Goal: Task Accomplishment & Management: Use online tool/utility

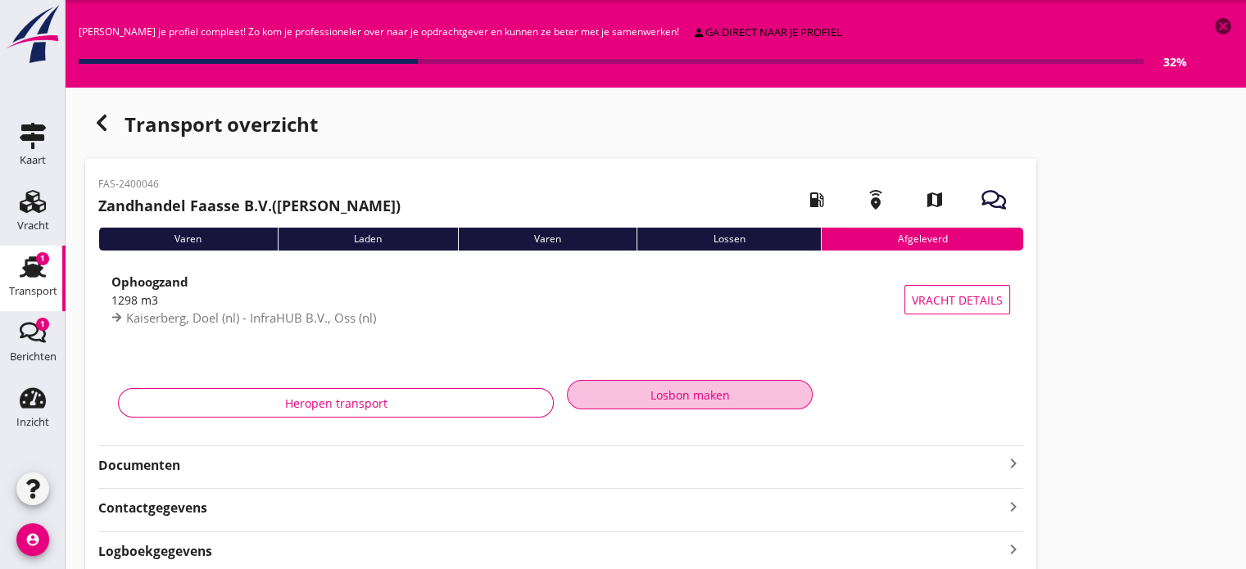
click at [649, 391] on div "Losbon maken" at bounding box center [690, 395] width 218 height 17
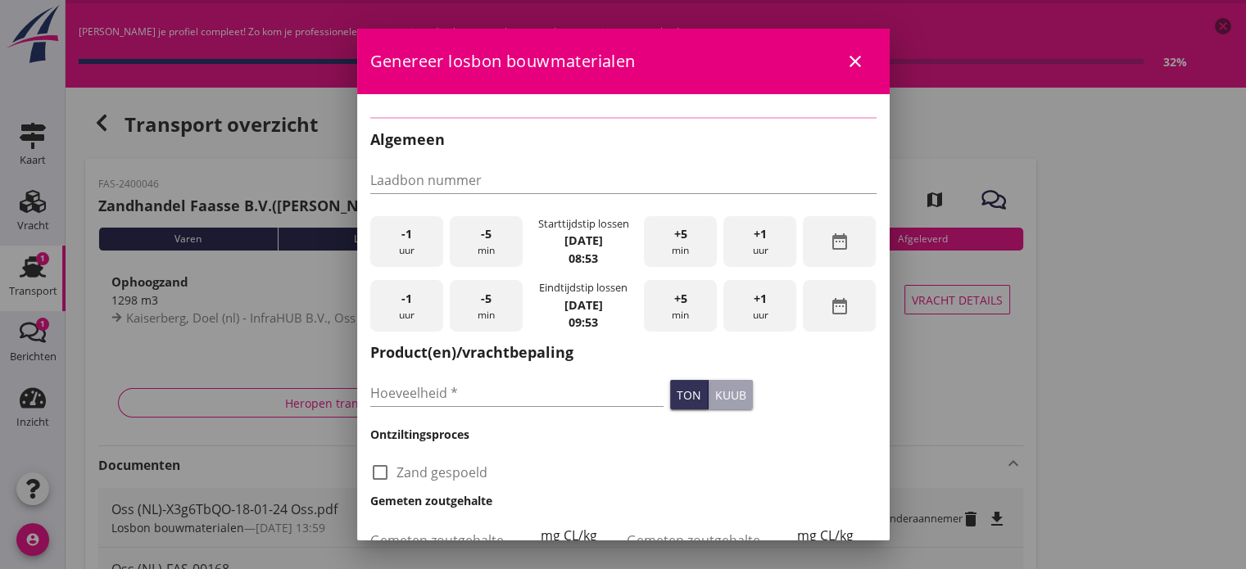
type input "1298"
checkbox input "true"
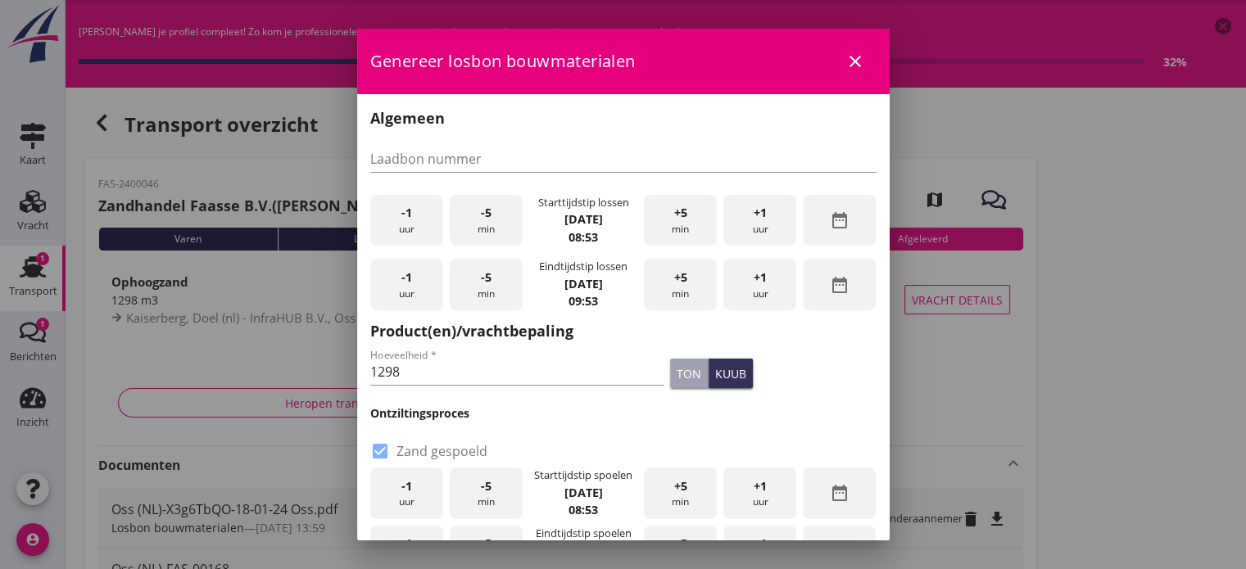
click at [649, 391] on div "Hoeveelheid * 1298" at bounding box center [517, 373] width 301 height 62
click at [413, 151] on input "Laadbon nummer" at bounding box center [623, 159] width 506 height 26
type input "FAS-10678"
click at [409, 223] on div "-1 uur" at bounding box center [406, 221] width 73 height 52
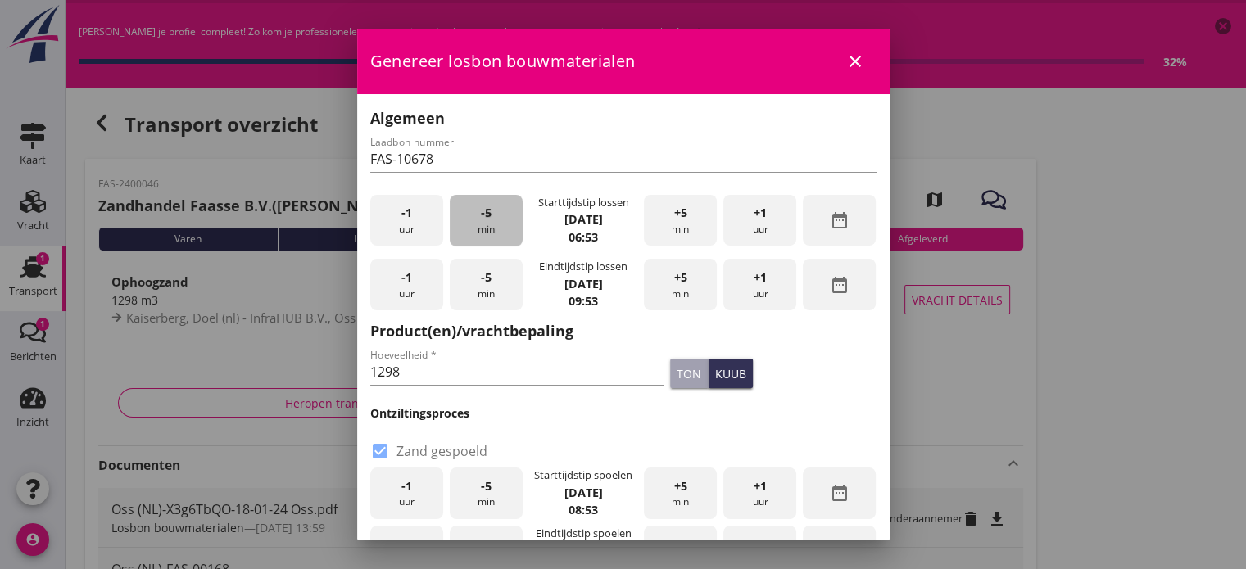
click at [470, 213] on div "-5 min" at bounding box center [486, 221] width 73 height 52
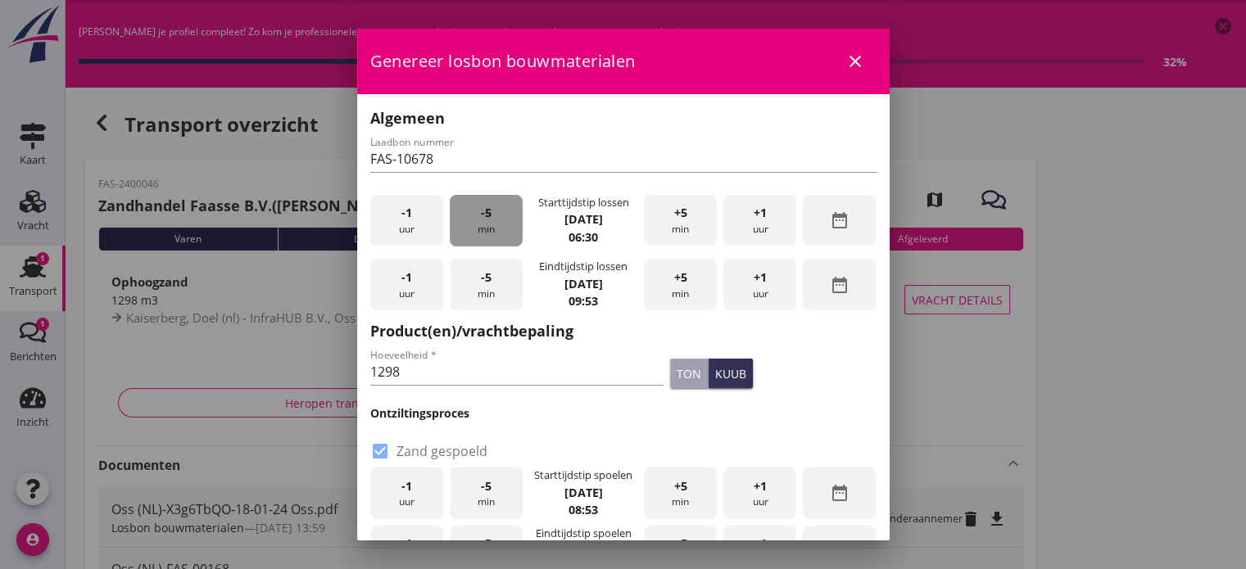
click at [470, 213] on div "-5 min" at bounding box center [486, 221] width 73 height 52
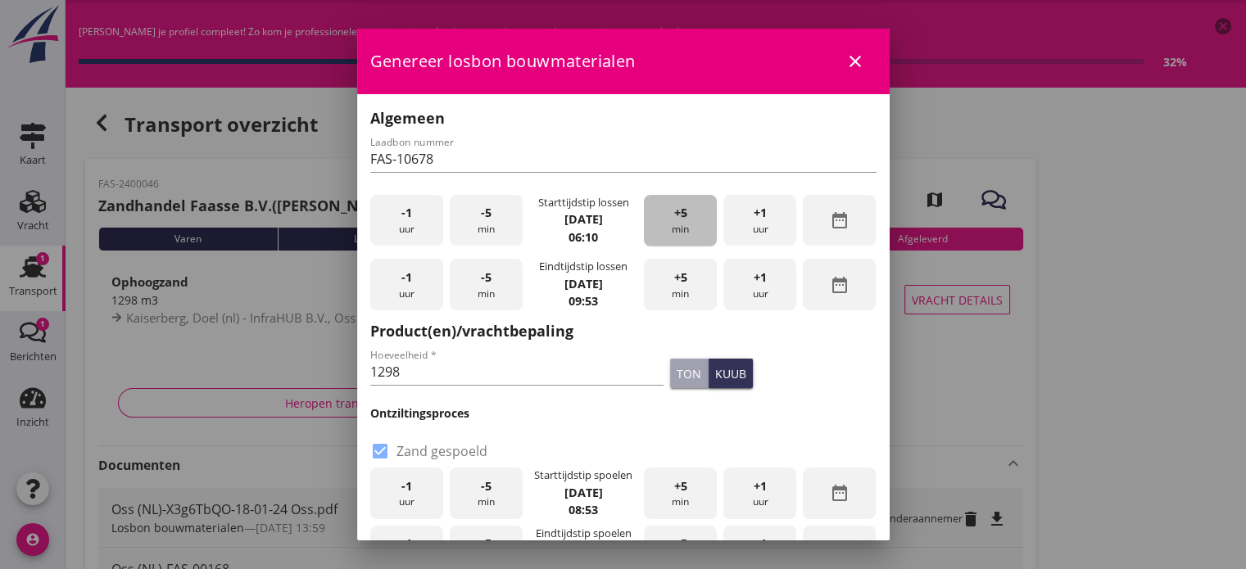
click at [666, 228] on div "+5 min" at bounding box center [680, 221] width 73 height 52
click at [753, 281] on span "+1" at bounding box center [759, 278] width 13 height 18
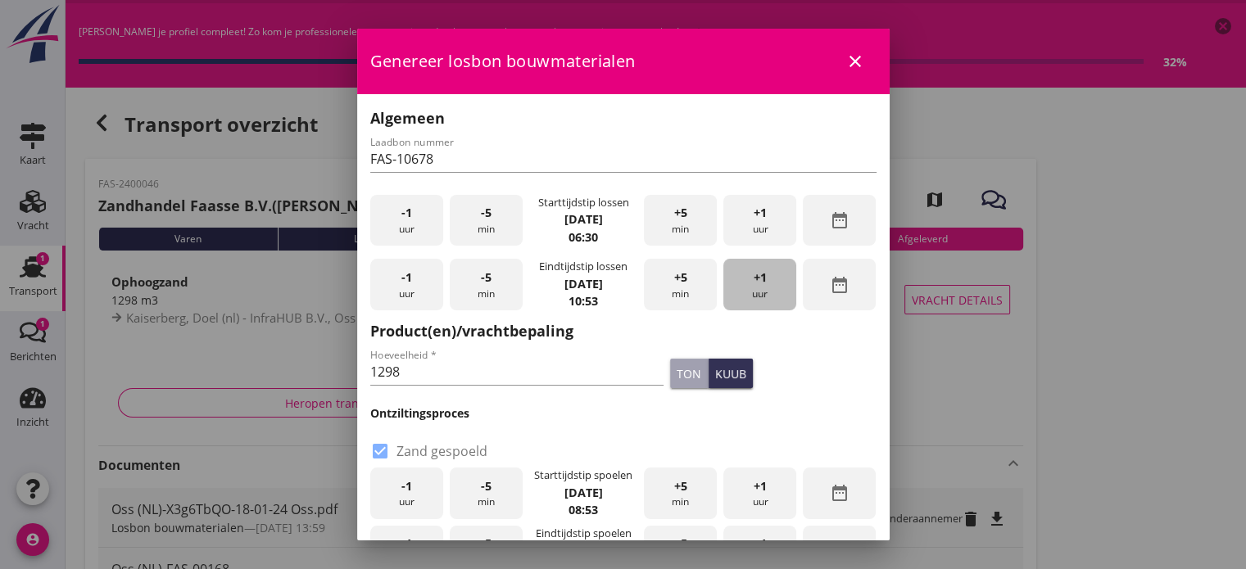
click at [753, 281] on span "+1" at bounding box center [759, 278] width 13 height 18
click at [396, 286] on div "-1 uur" at bounding box center [406, 285] width 73 height 52
click at [662, 284] on div "+5 min" at bounding box center [680, 285] width 73 height 52
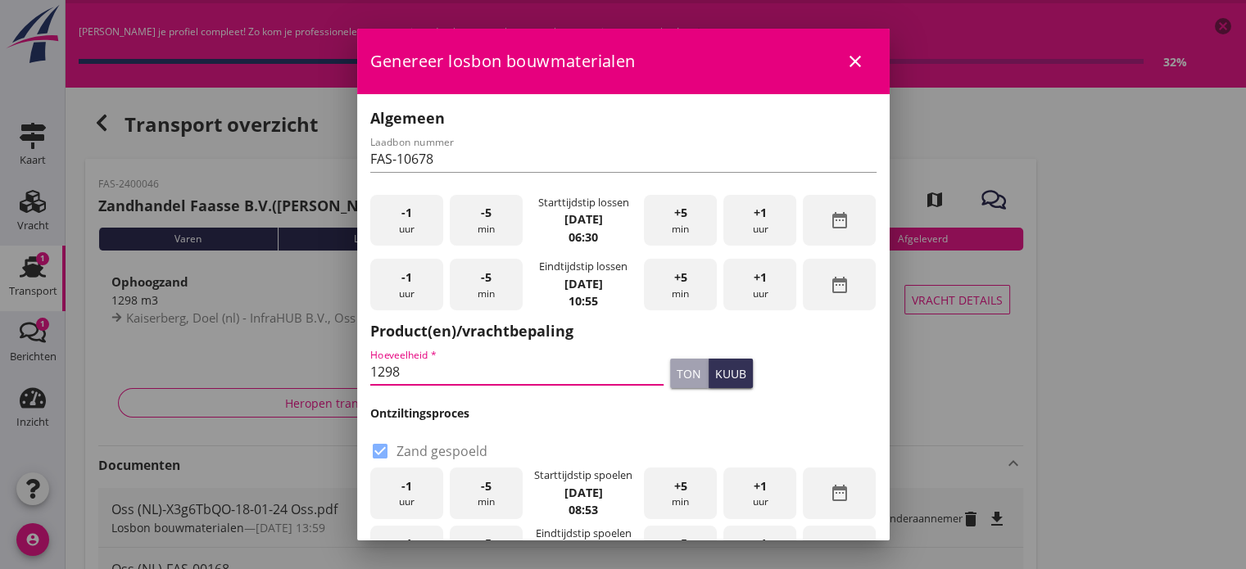
click at [414, 373] on input "1298" at bounding box center [517, 372] width 294 height 26
type input "1"
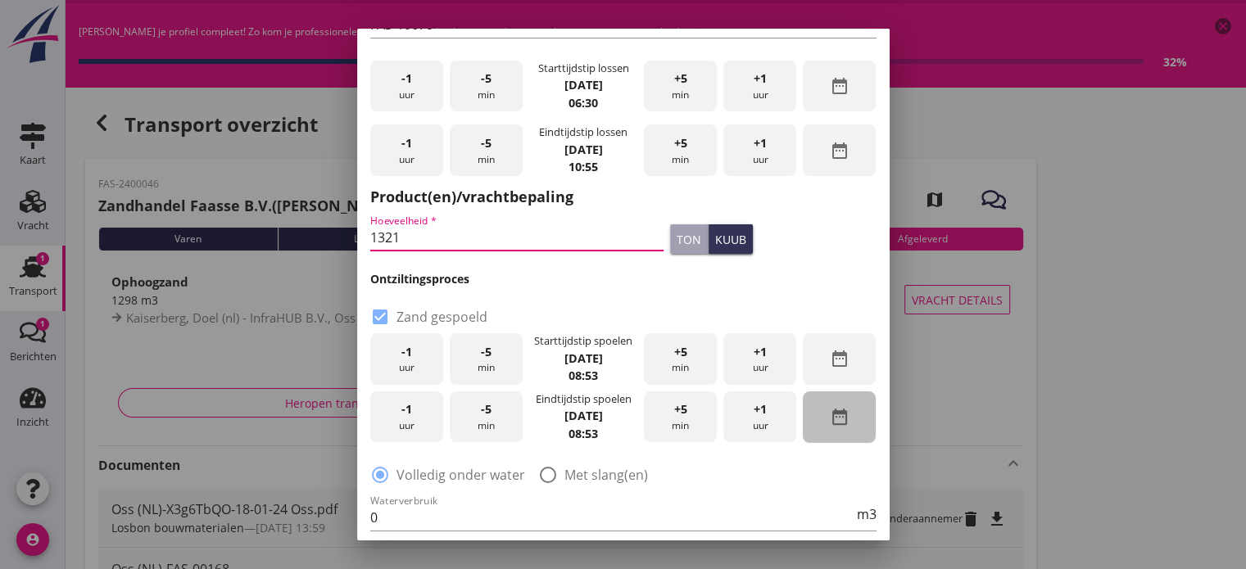
scroll to position [167, 0]
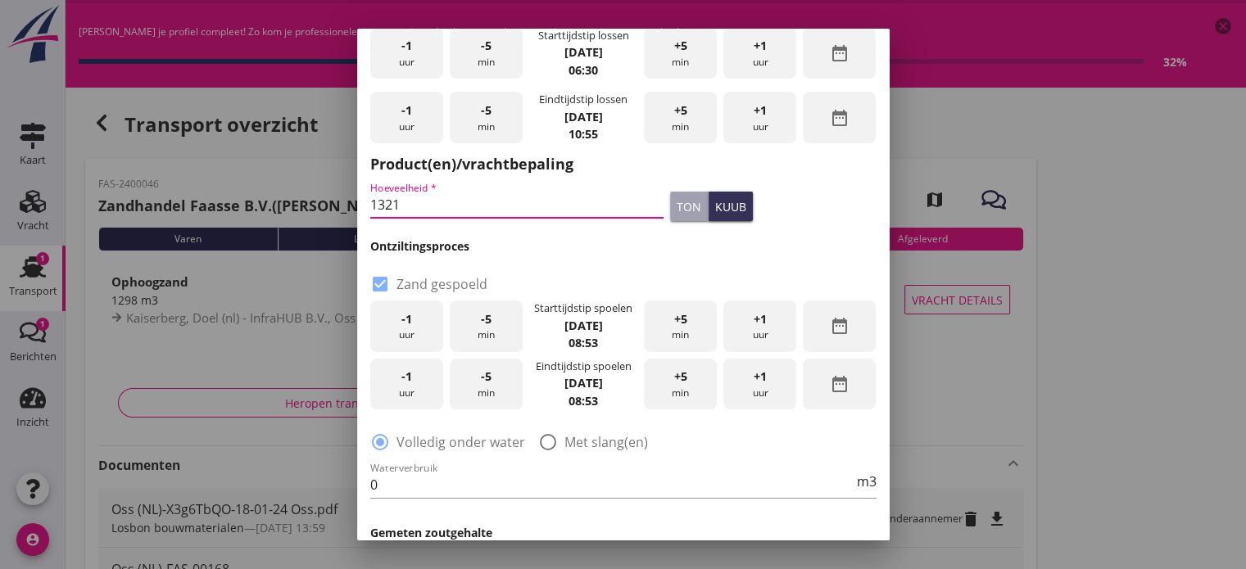
type input "1321"
click at [546, 442] on div at bounding box center [548, 442] width 28 height 28
radio input "false"
radio input "true"
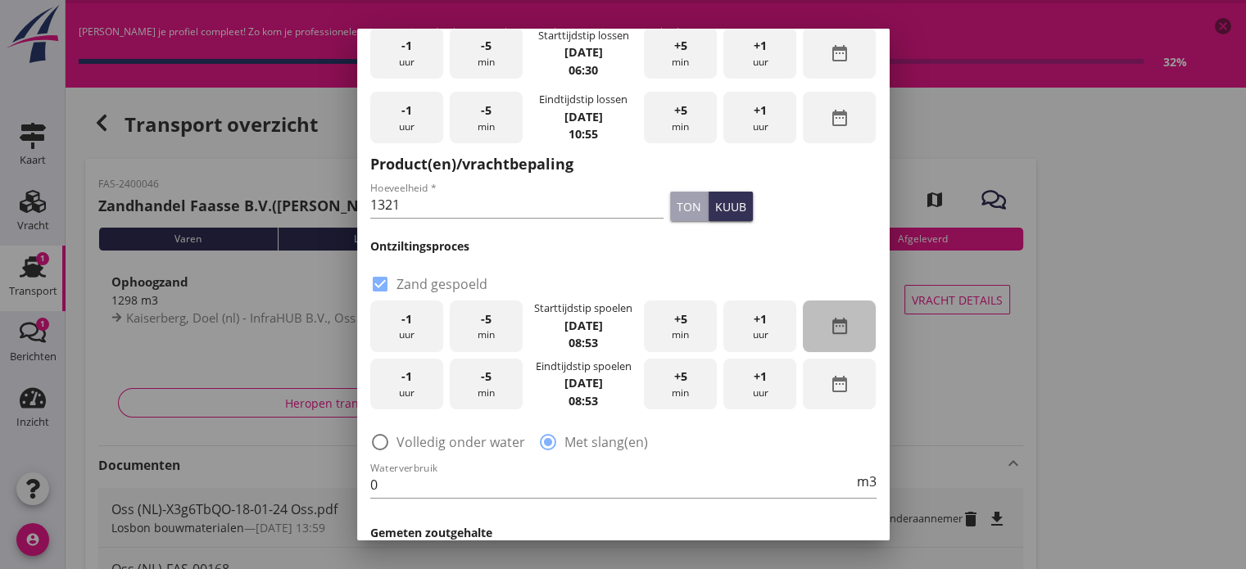
click at [830, 332] on icon "date_range" at bounding box center [840, 326] width 20 height 20
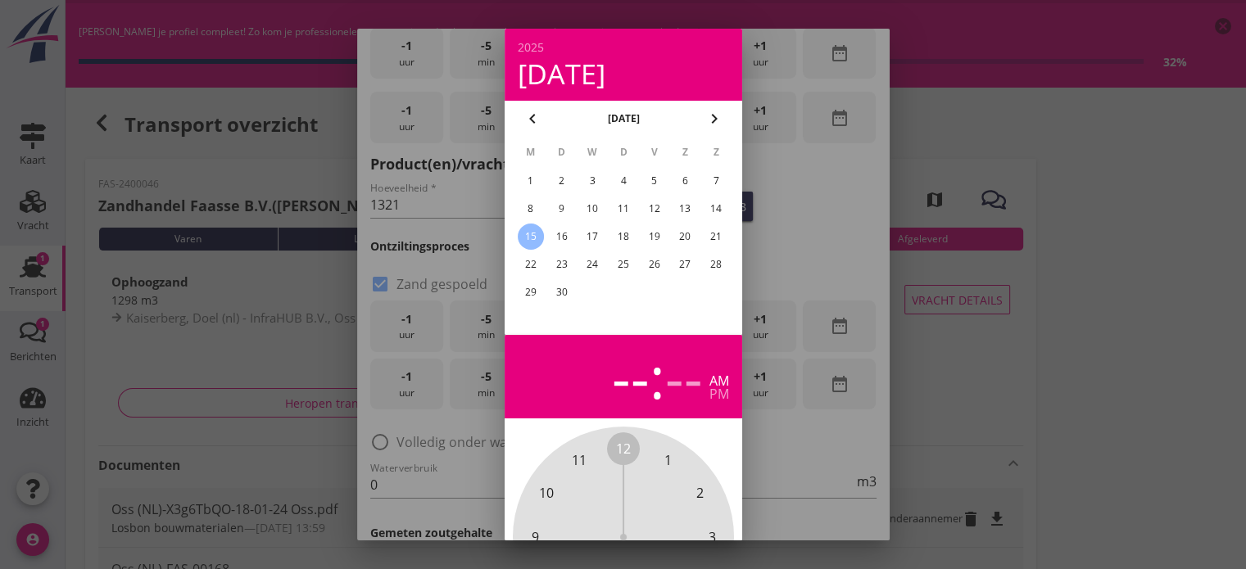
click at [652, 206] on div "12" at bounding box center [653, 209] width 26 height 26
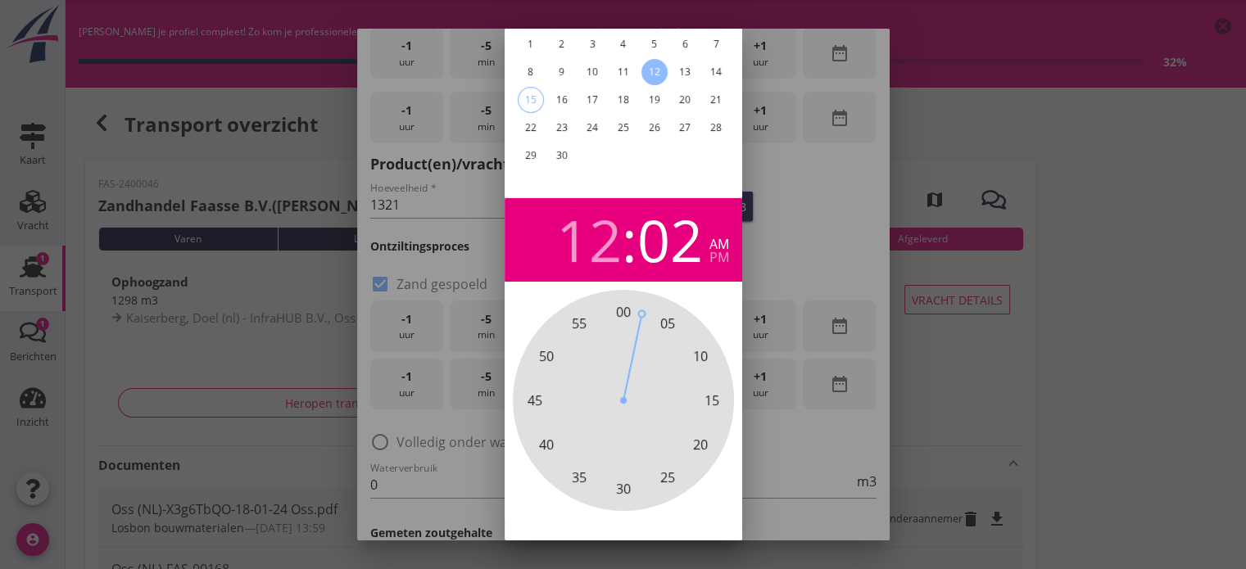
scroll to position [138, 0]
click at [1015, 306] on div at bounding box center [623, 284] width 1246 height 569
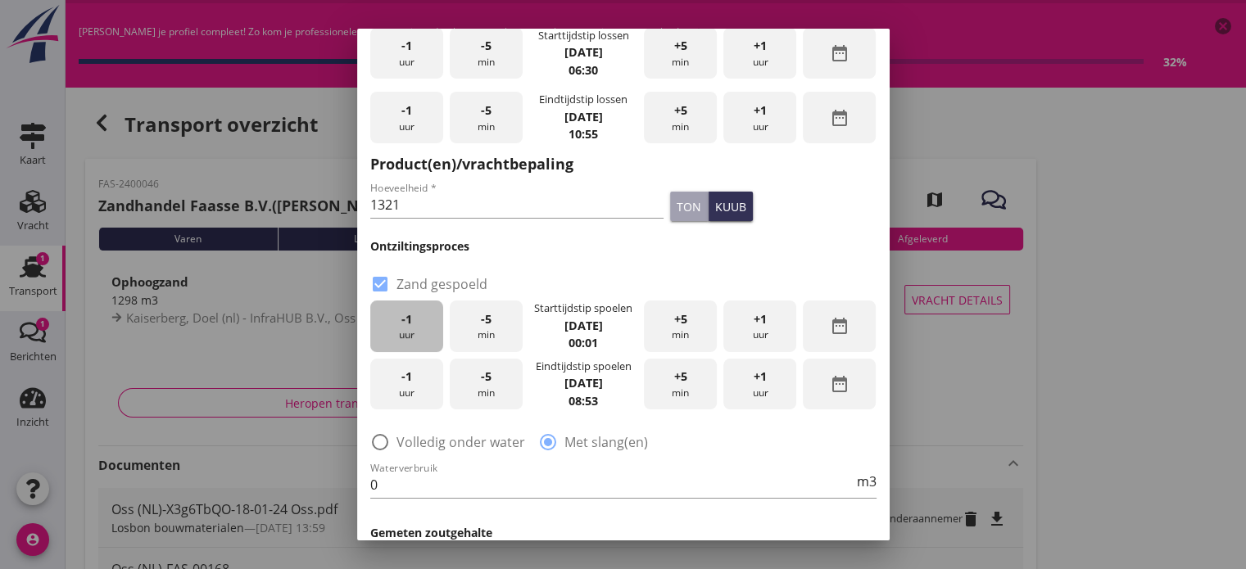
click at [403, 330] on div "-1 uur" at bounding box center [406, 327] width 73 height 52
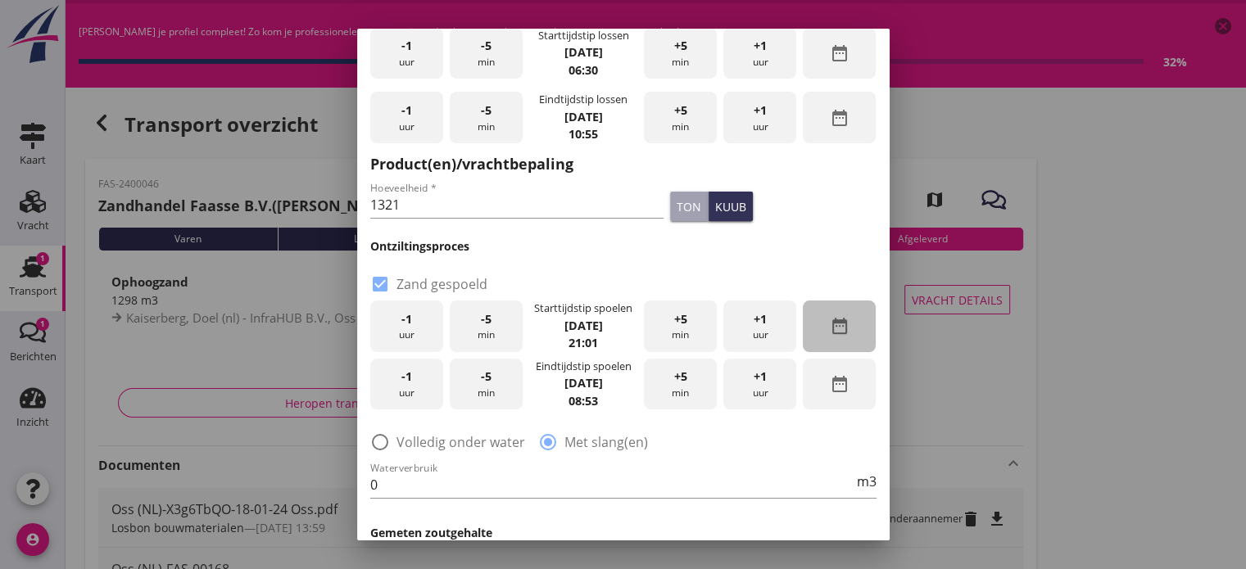
click at [830, 332] on icon "date_range" at bounding box center [840, 326] width 20 height 20
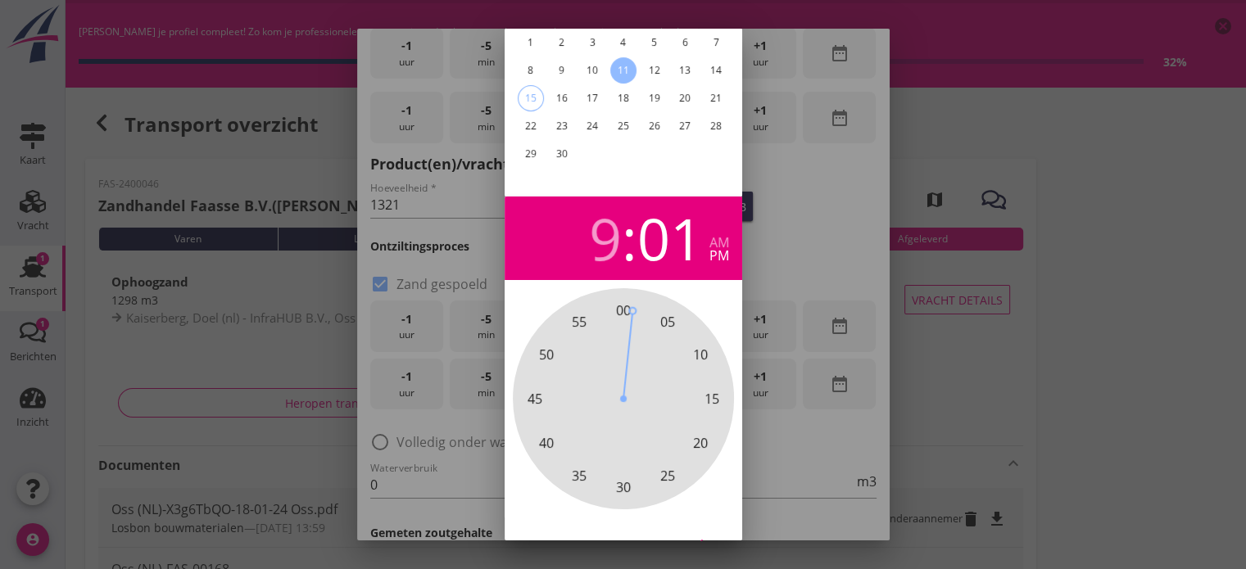
click at [651, 70] on div "12" at bounding box center [653, 70] width 26 height 26
click at [860, 314] on div at bounding box center [623, 284] width 1246 height 569
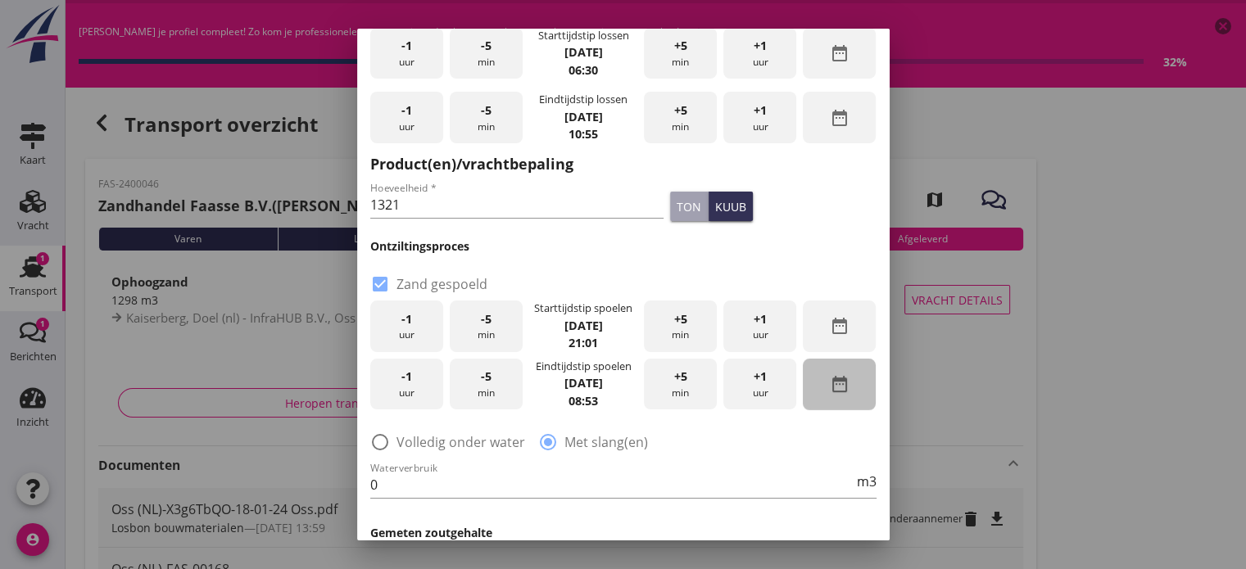
click at [830, 387] on icon "date_range" at bounding box center [840, 384] width 20 height 20
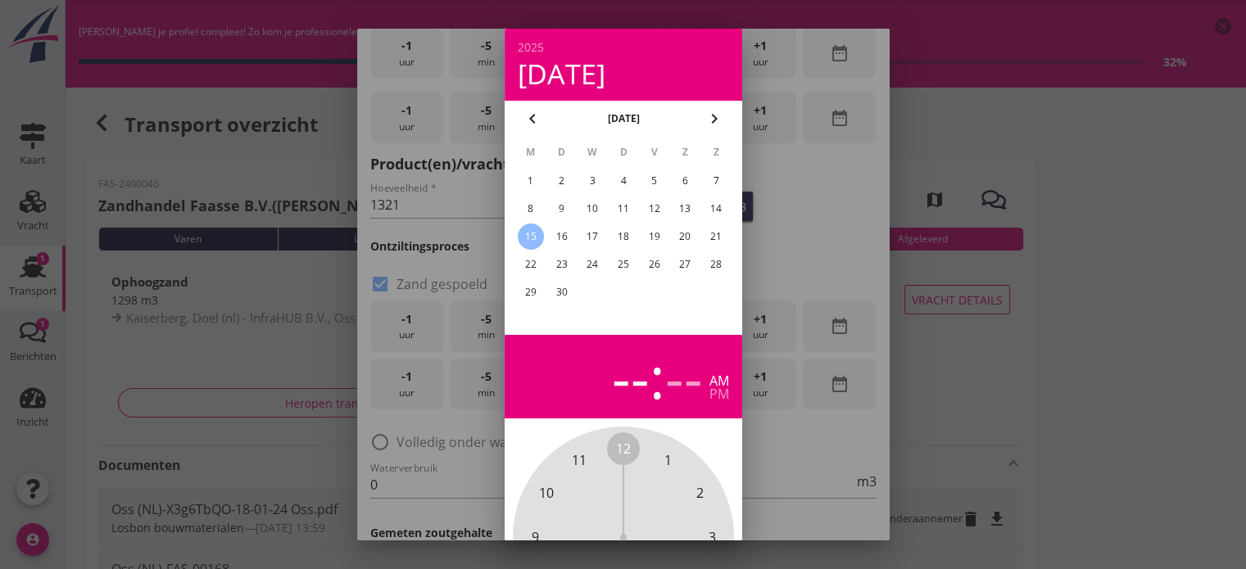
click at [680, 206] on div "13" at bounding box center [684, 209] width 26 height 26
click at [988, 251] on div at bounding box center [623, 284] width 1246 height 569
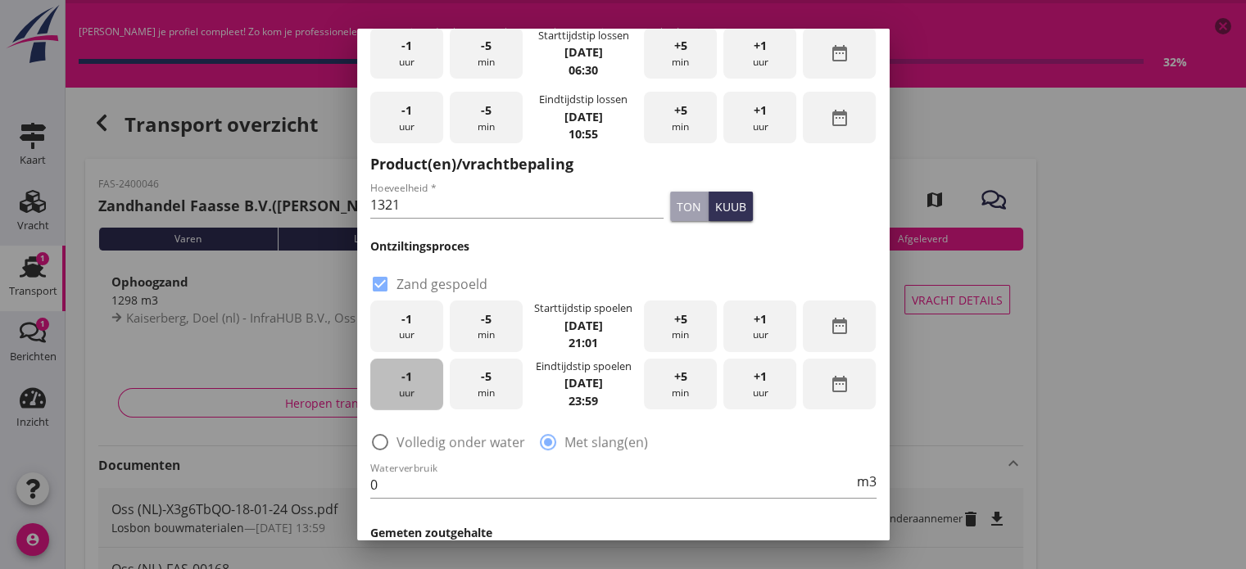
click at [405, 386] on div "-1 uur" at bounding box center [406, 385] width 73 height 52
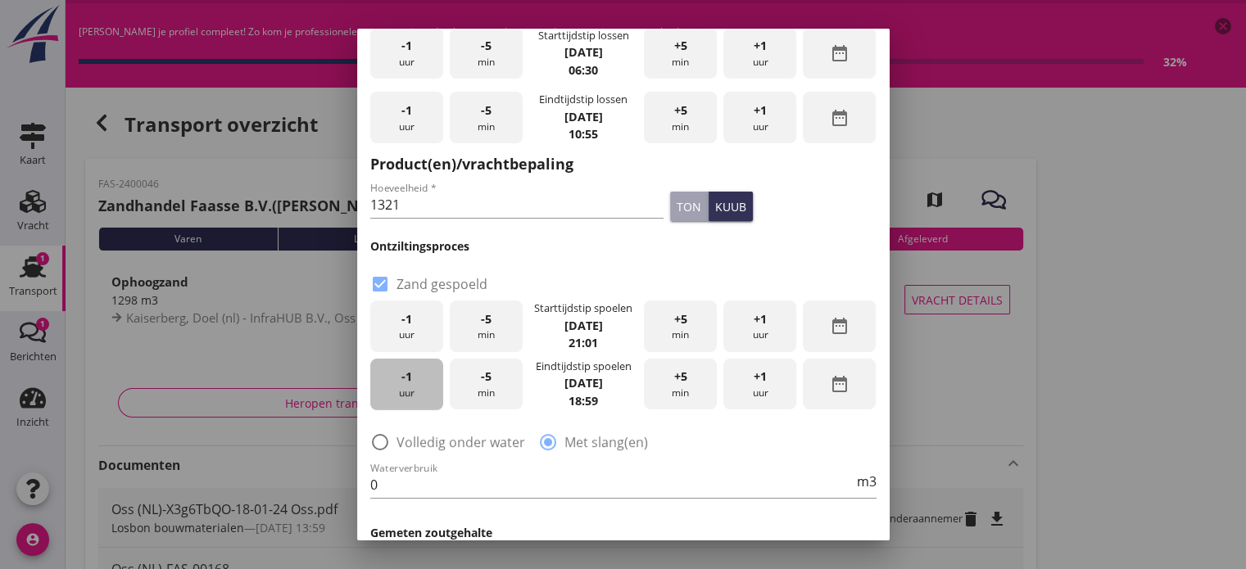
click at [405, 386] on div "-1 uur" at bounding box center [406, 385] width 73 height 52
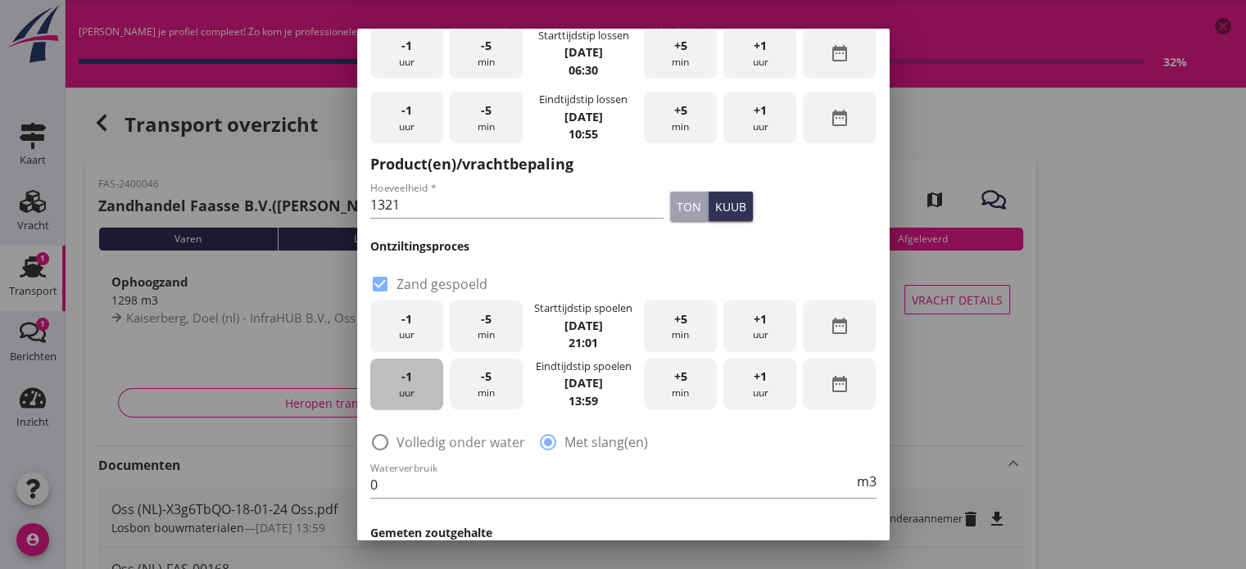
click at [405, 386] on div "-1 uur" at bounding box center [406, 385] width 73 height 52
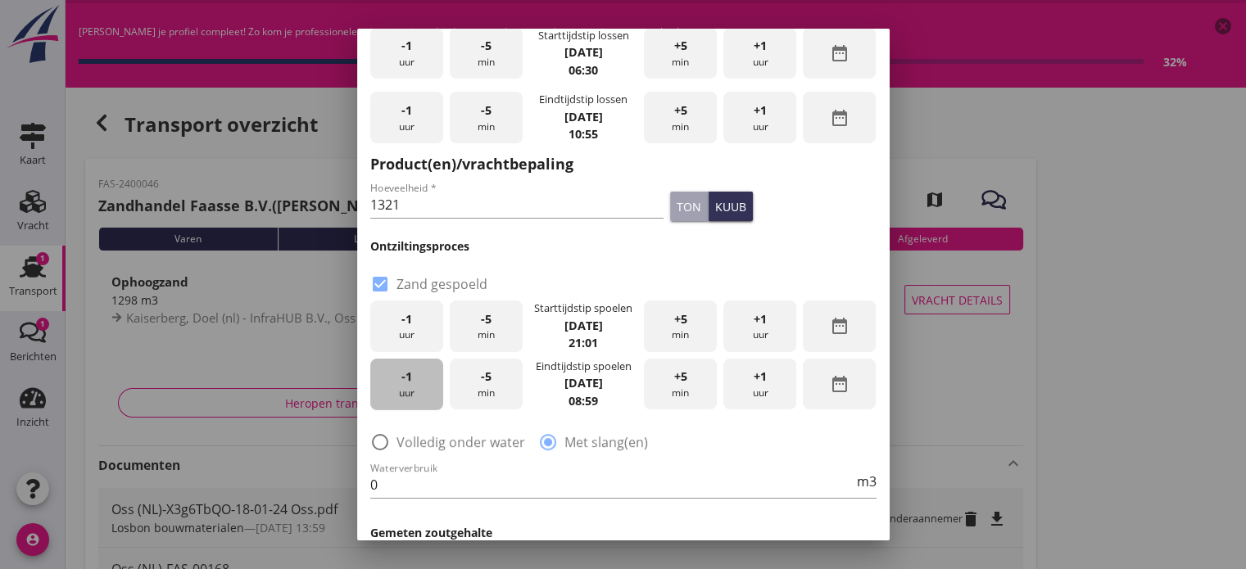
click at [405, 386] on div "-1 uur" at bounding box center [406, 385] width 73 height 52
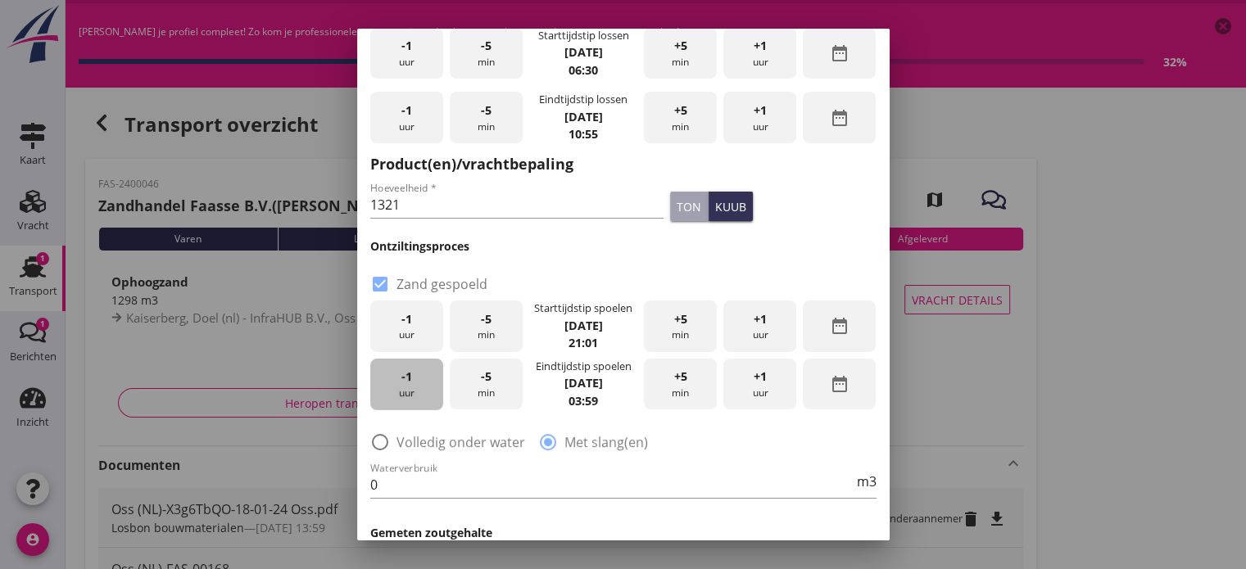
click at [405, 386] on div "-1 uur" at bounding box center [406, 385] width 73 height 52
click at [488, 385] on div "-5 min" at bounding box center [486, 385] width 73 height 52
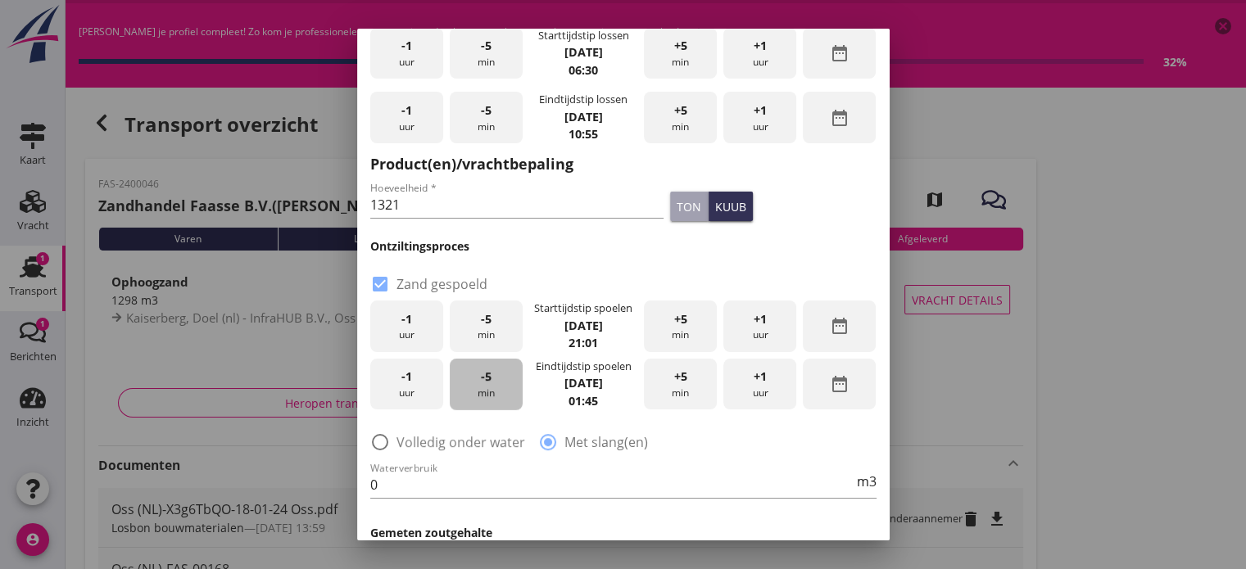
click at [488, 385] on div "-5 min" at bounding box center [486, 385] width 73 height 52
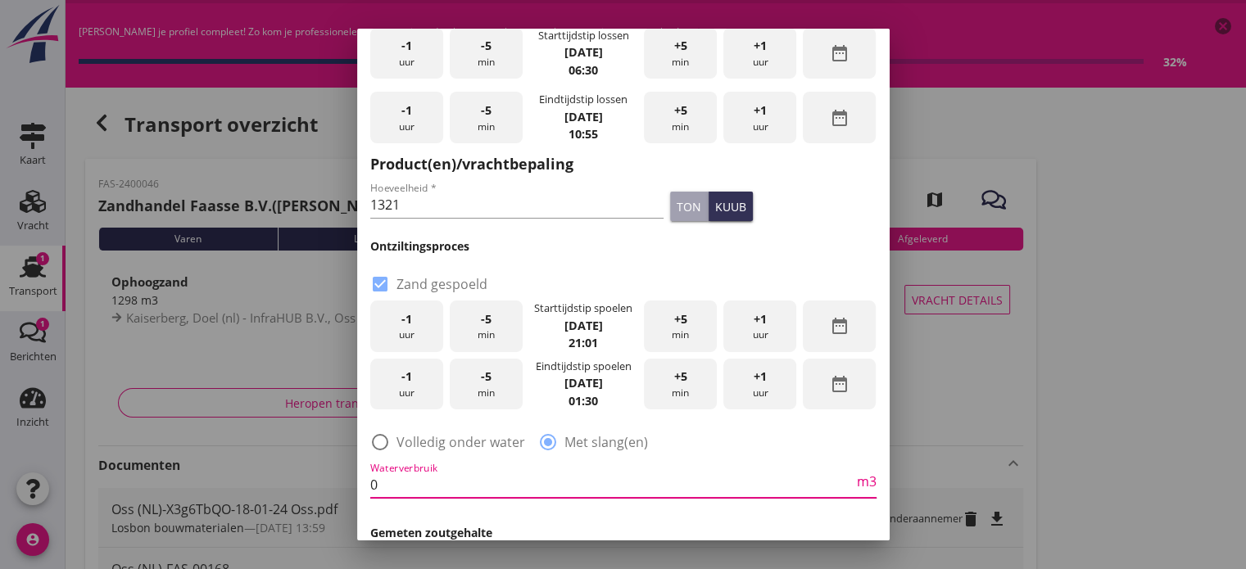
click at [444, 486] on input "0" at bounding box center [611, 485] width 483 height 26
type input "0"
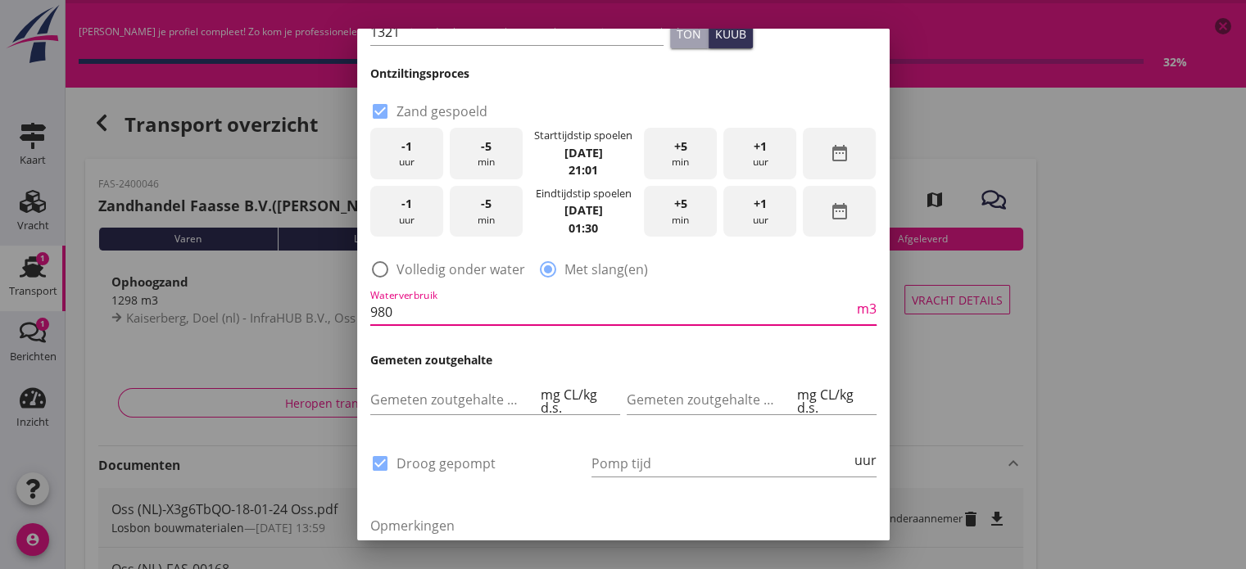
scroll to position [349, 0]
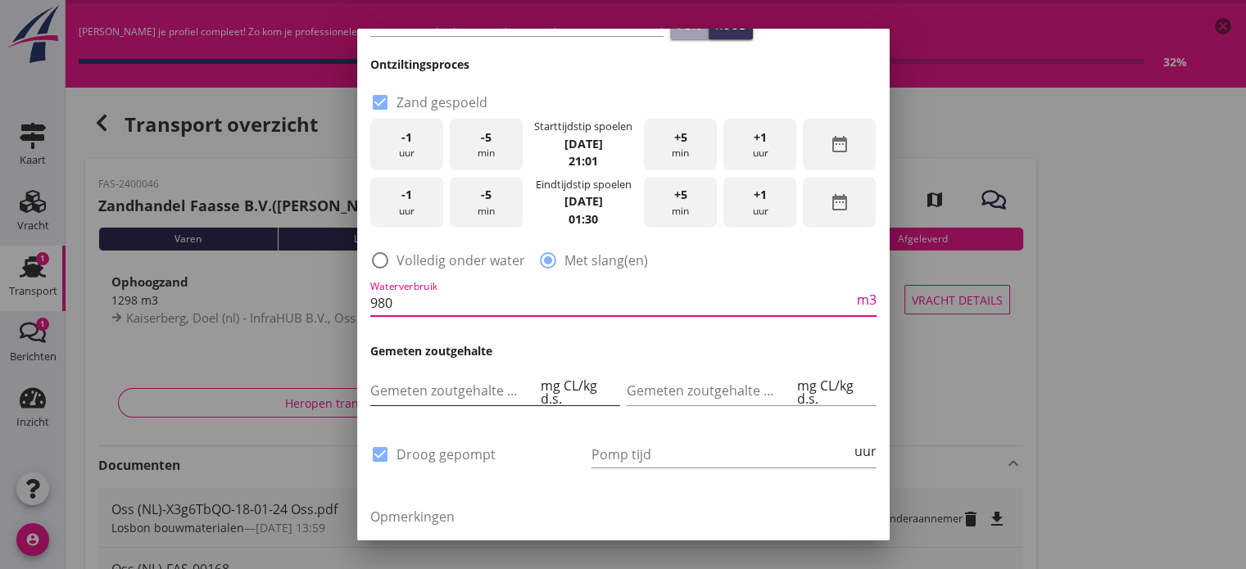
type input "980"
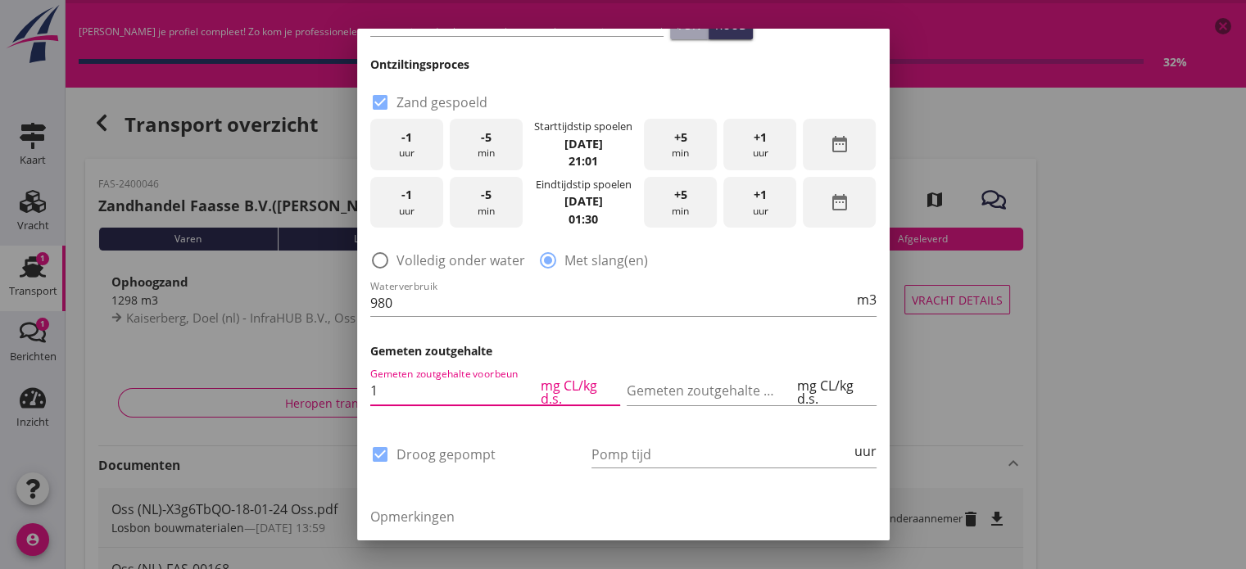
click at [520, 383] on input "1" at bounding box center [453, 391] width 167 height 26
type input "175"
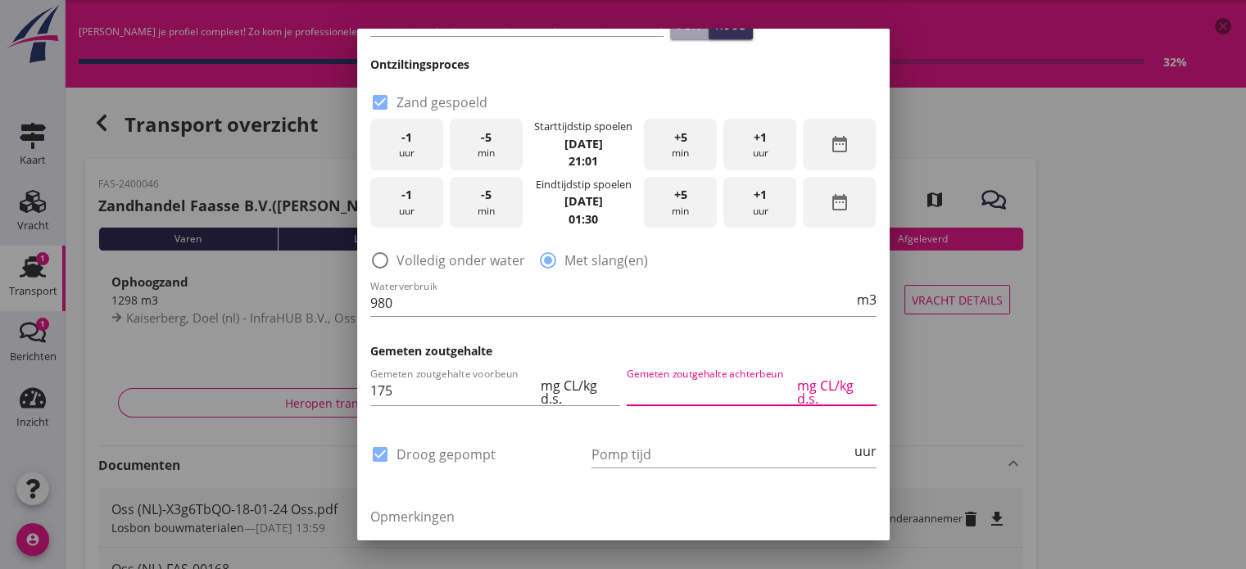
click at [694, 391] on input "Gemeten zoutgehalte achterbeun" at bounding box center [709, 391] width 167 height 26
type input "175"
click at [719, 450] on input "Pomp tijd" at bounding box center [721, 454] width 260 height 26
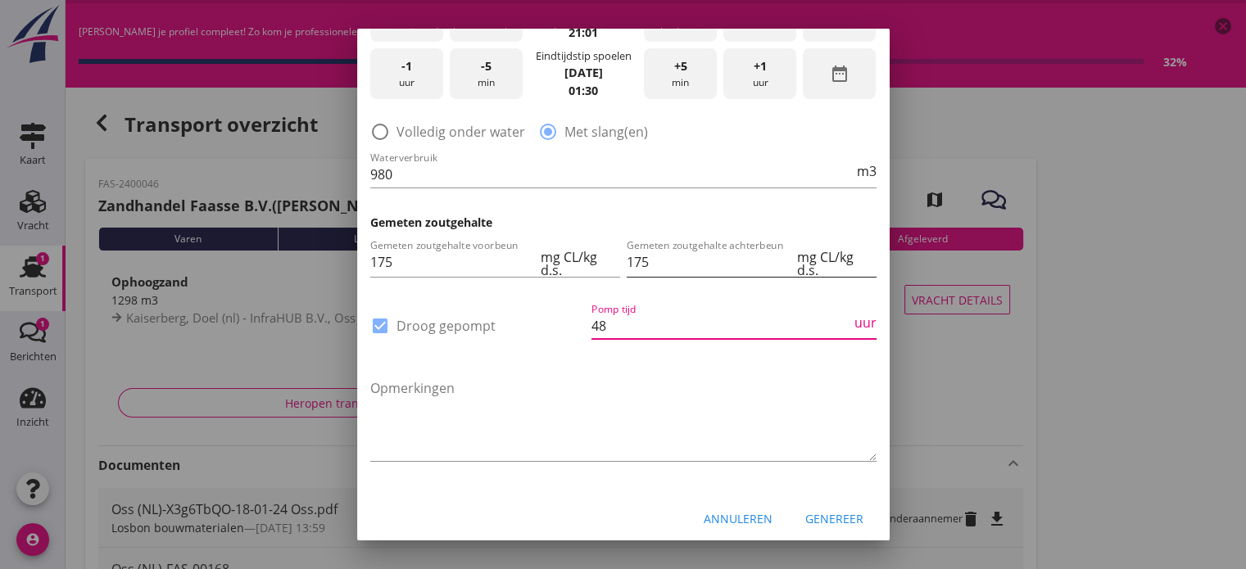
scroll to position [482, 0]
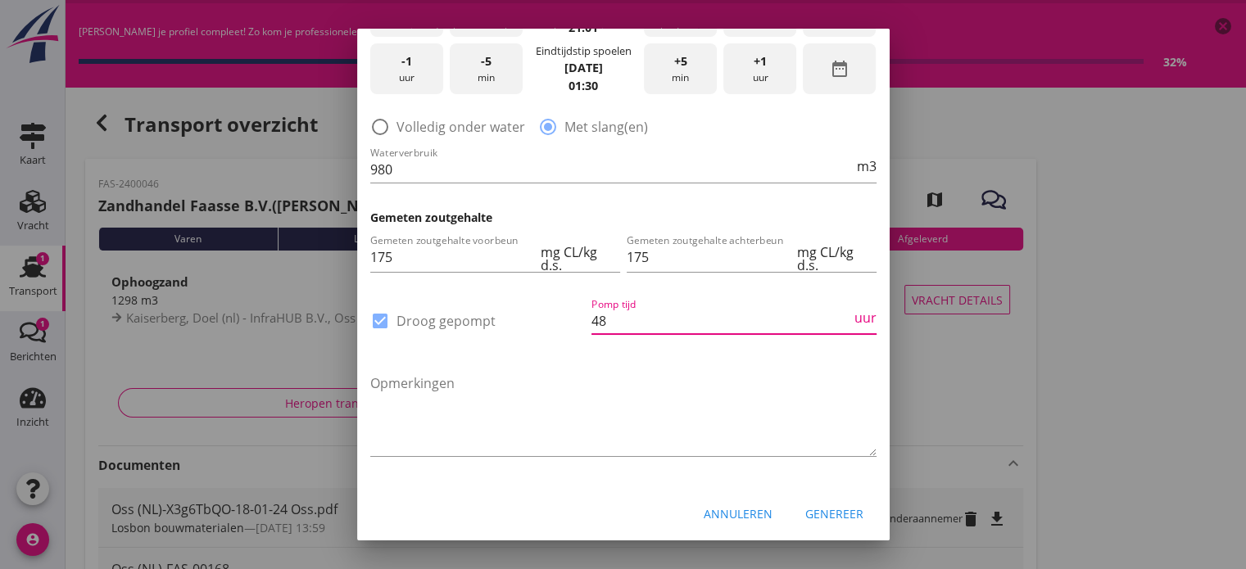
type input "48"
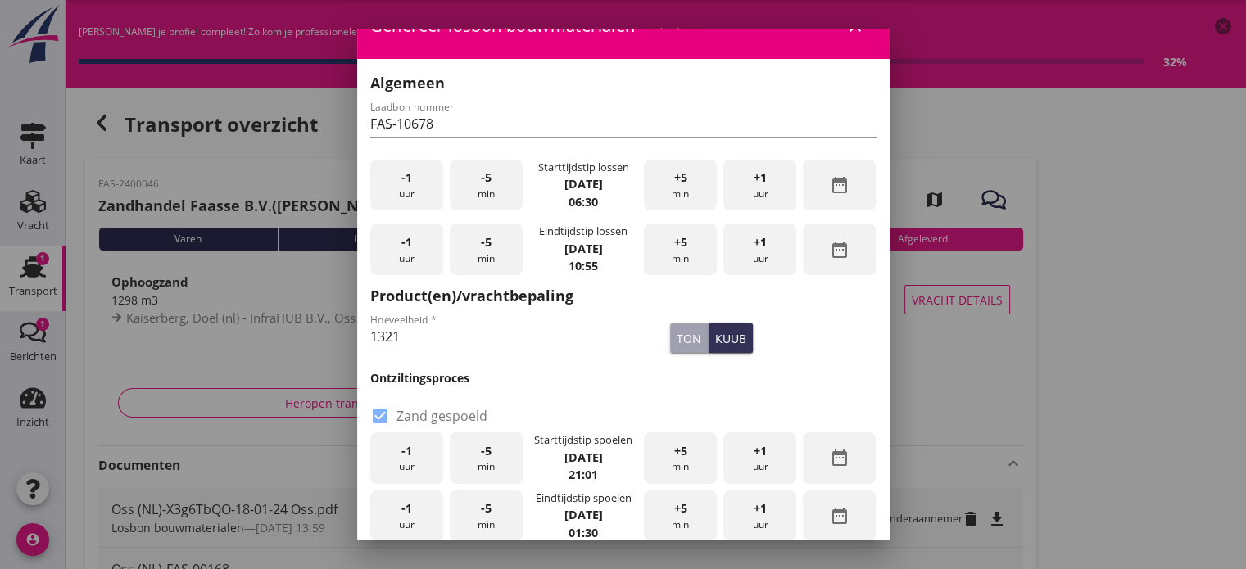
scroll to position [0, 0]
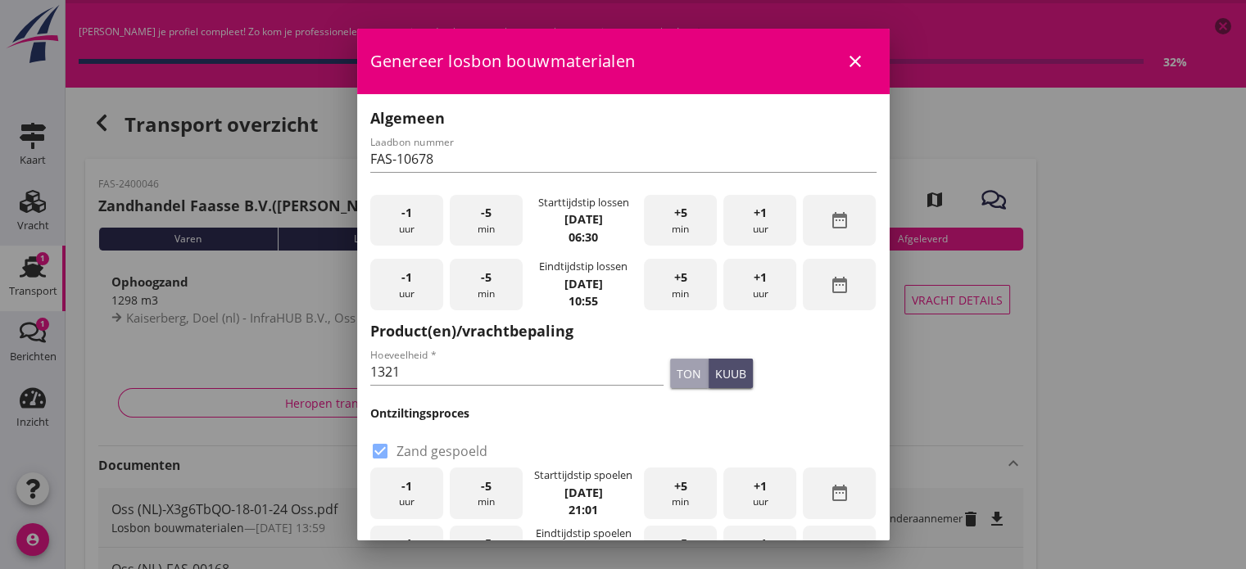
click at [715, 370] on div "kuub" at bounding box center [730, 373] width 31 height 17
click at [875, 33] on div "Genereer losbon bouwmaterialen close" at bounding box center [623, 62] width 532 height 66
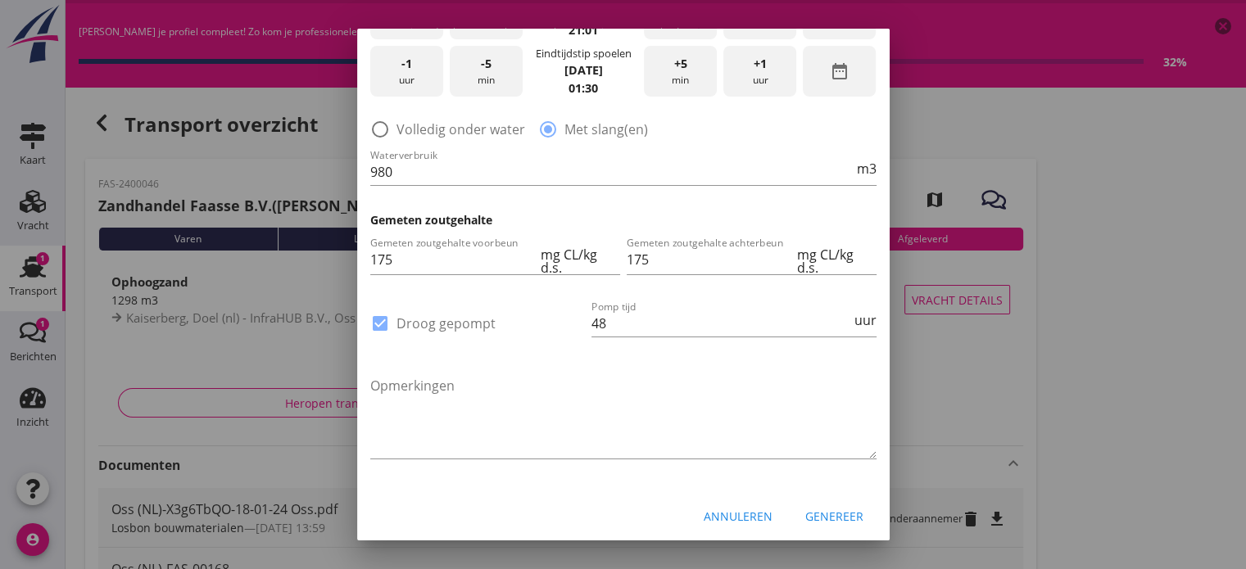
scroll to position [482, 0]
click at [831, 511] on div "Genereer" at bounding box center [834, 513] width 58 height 17
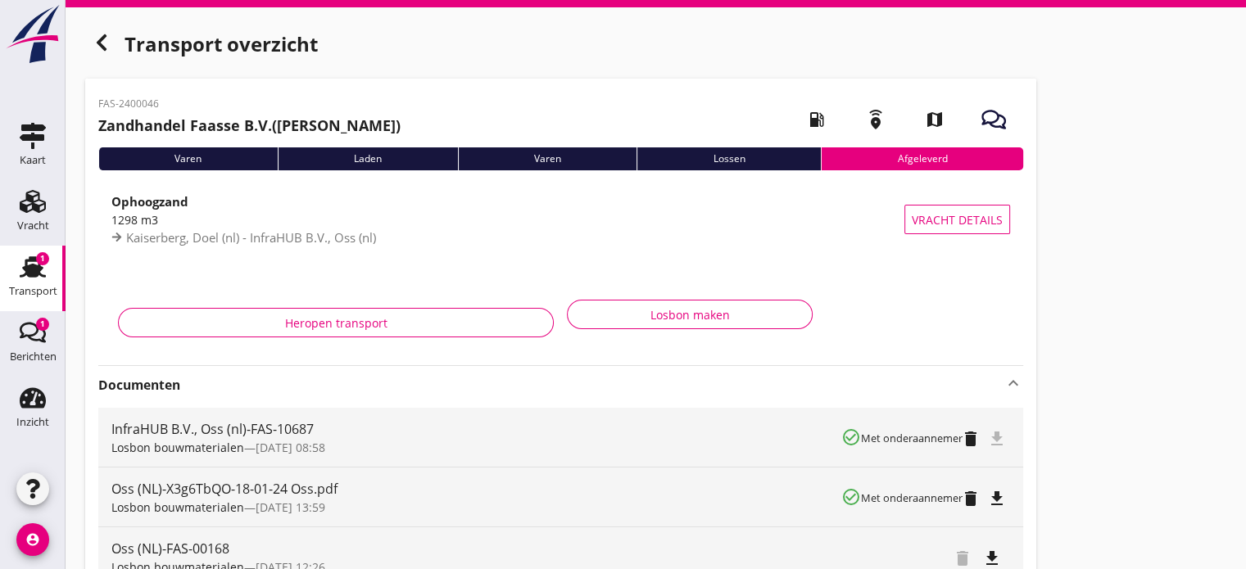
scroll to position [83, 0]
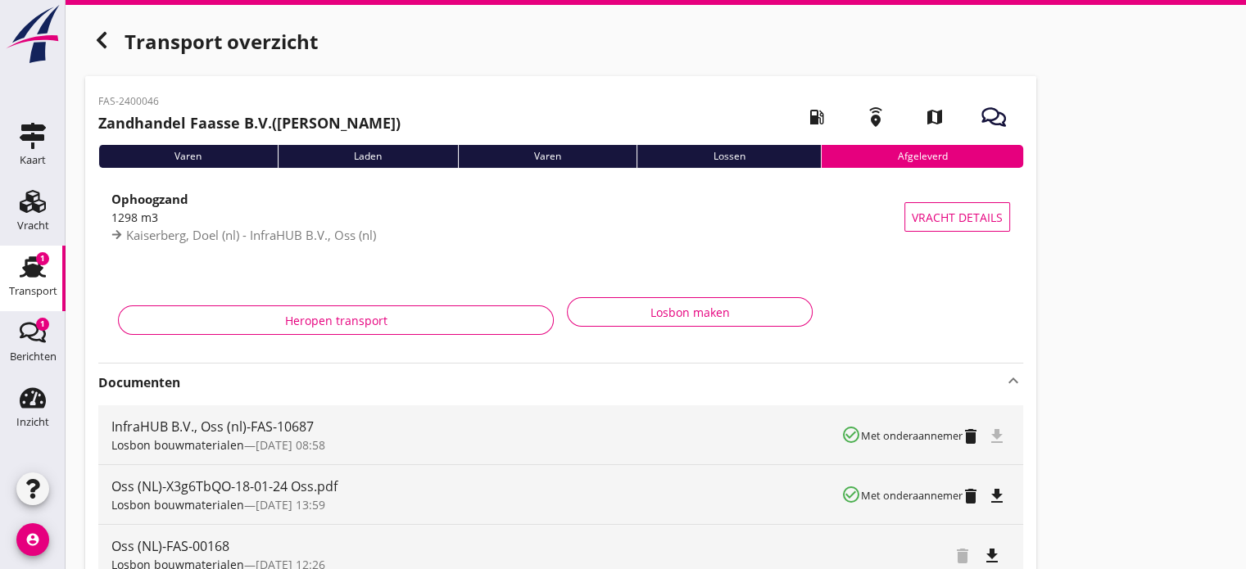
click at [994, 436] on div "file_download" at bounding box center [1000, 435] width 20 height 20
click at [999, 431] on div "file_download" at bounding box center [1000, 435] width 20 height 20
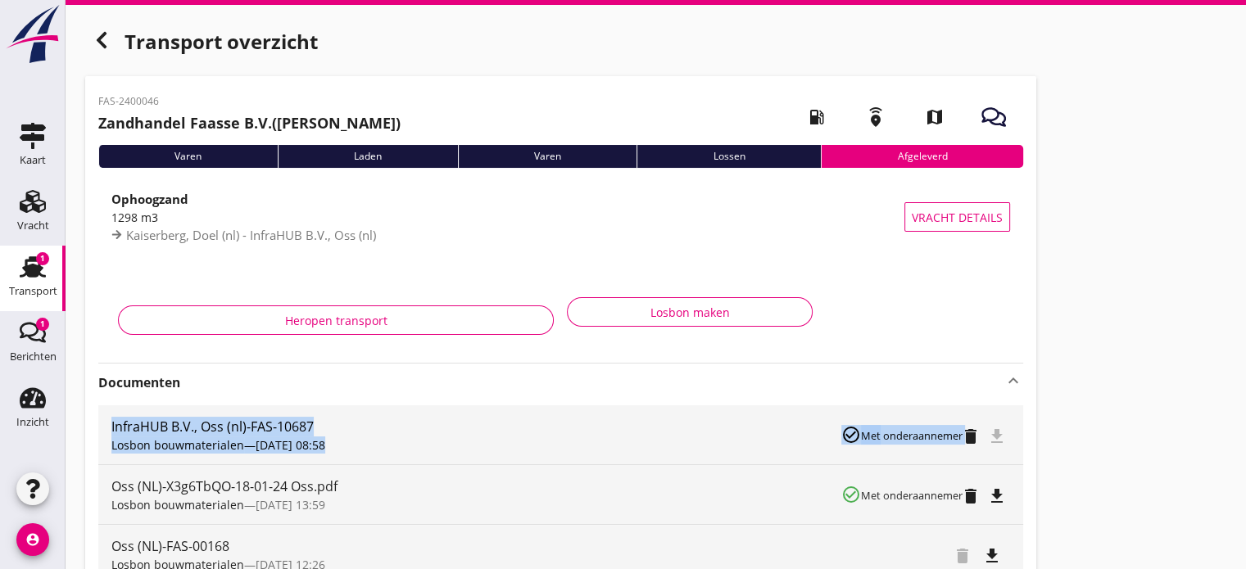
click at [999, 431] on div "file_download" at bounding box center [1000, 435] width 20 height 20
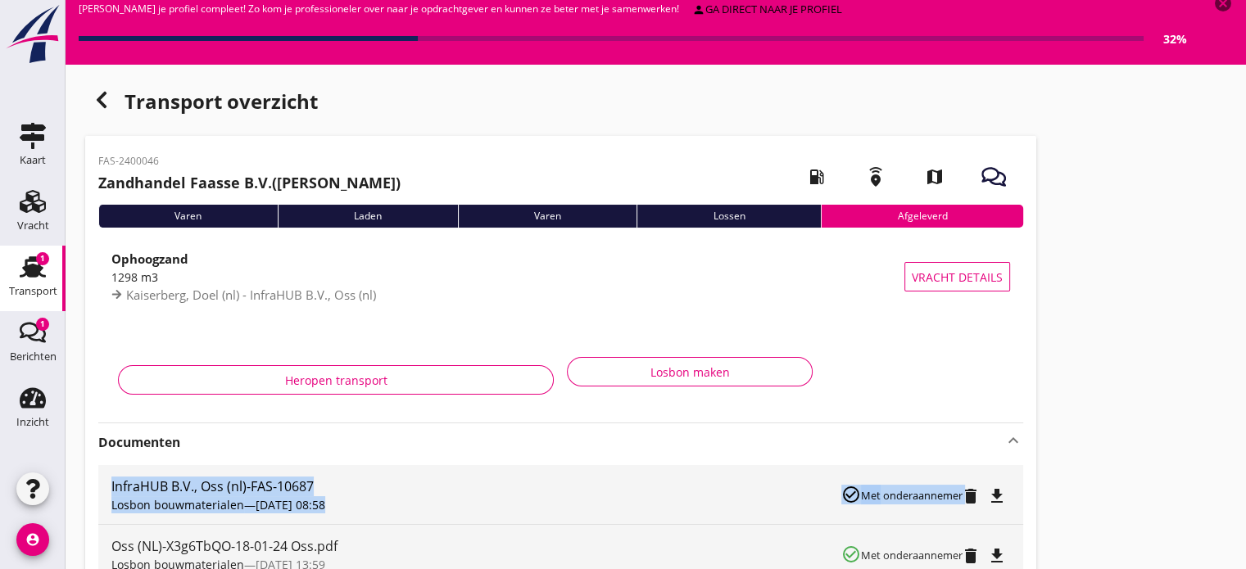
scroll to position [0, 0]
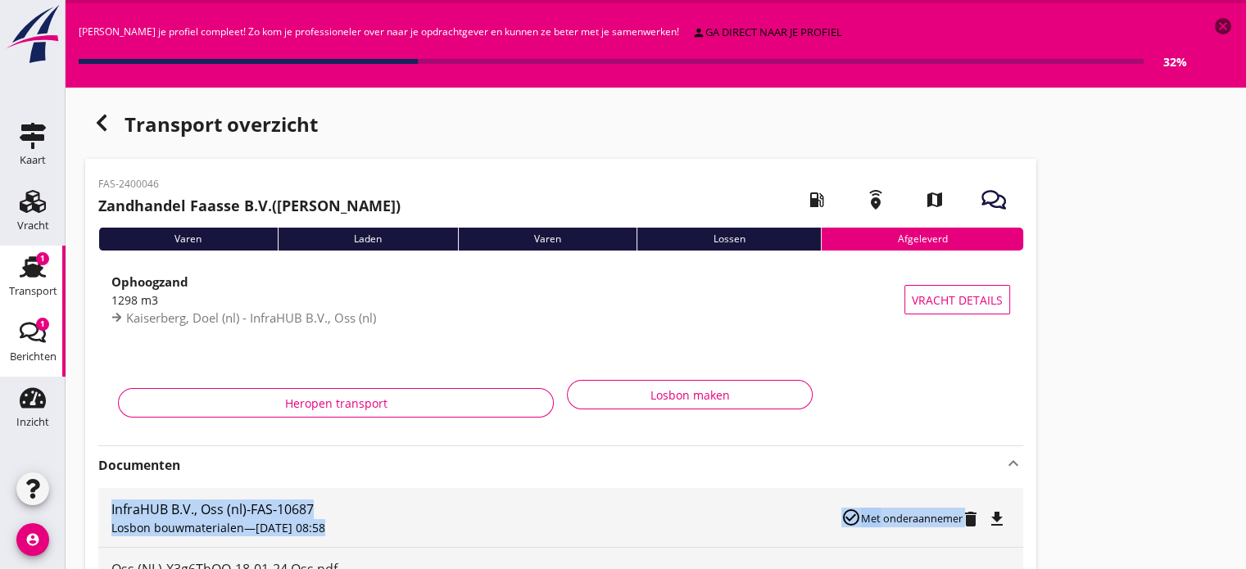
click at [29, 330] on icon "Berichten" at bounding box center [33, 332] width 26 height 26
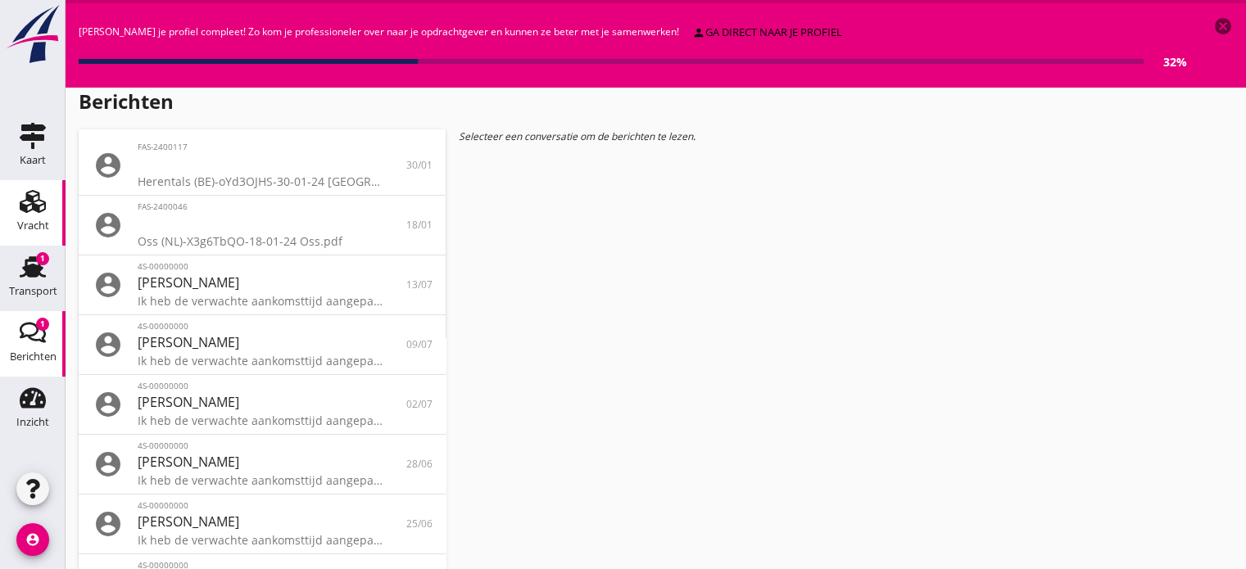
click at [28, 220] on div "Vracht" at bounding box center [33, 225] width 32 height 11
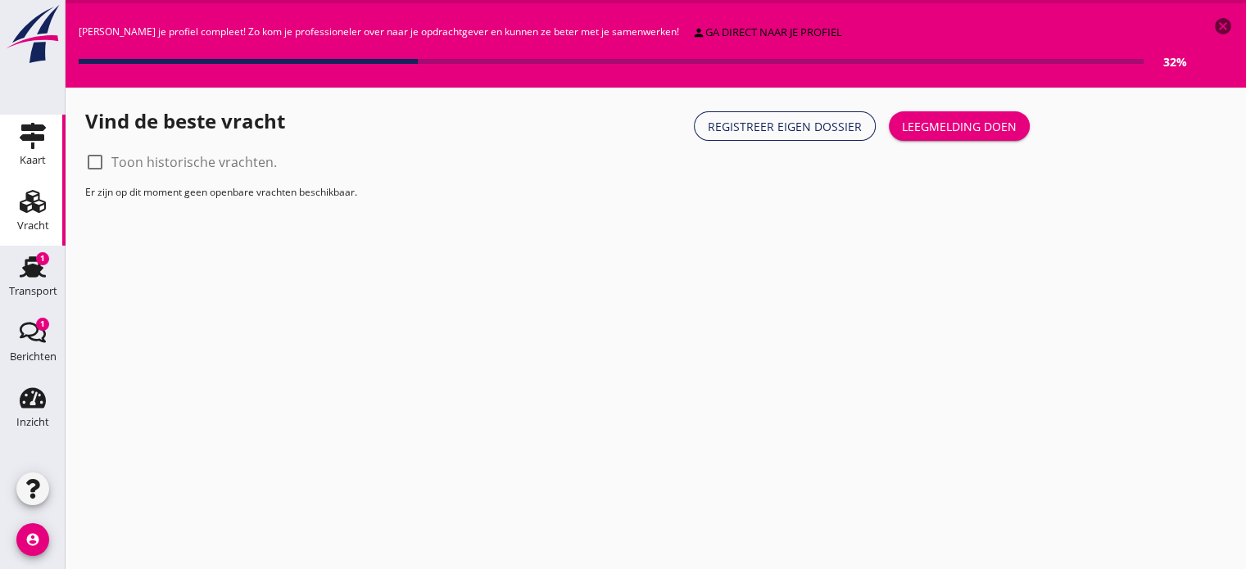
click at [33, 138] on use at bounding box center [33, 136] width 26 height 26
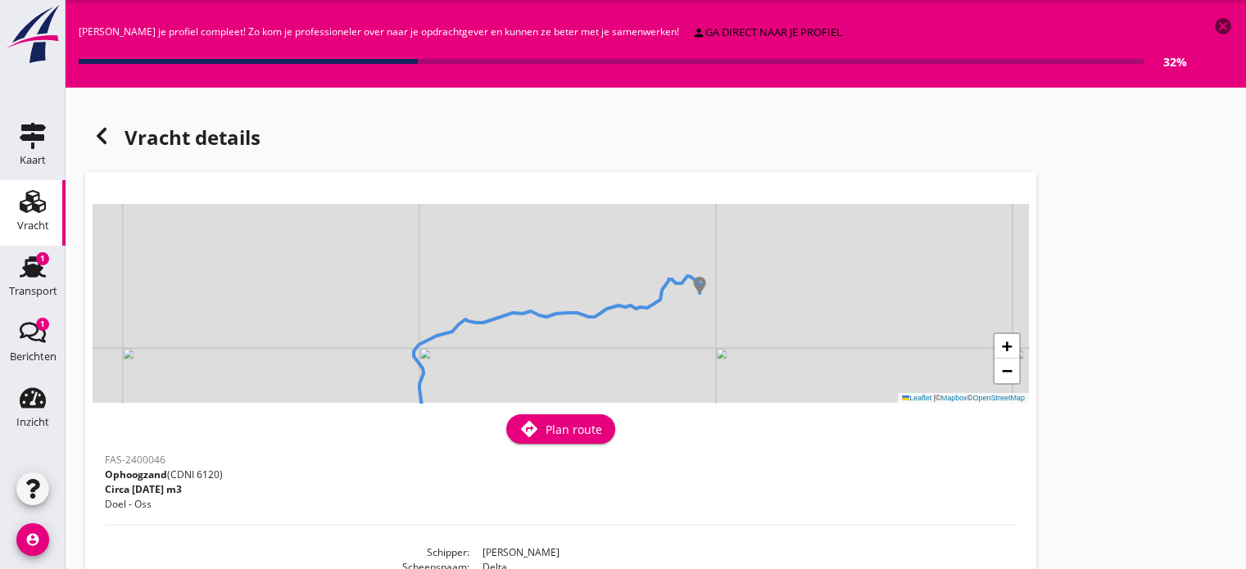
click at [107, 141] on icon at bounding box center [102, 136] width 20 height 20
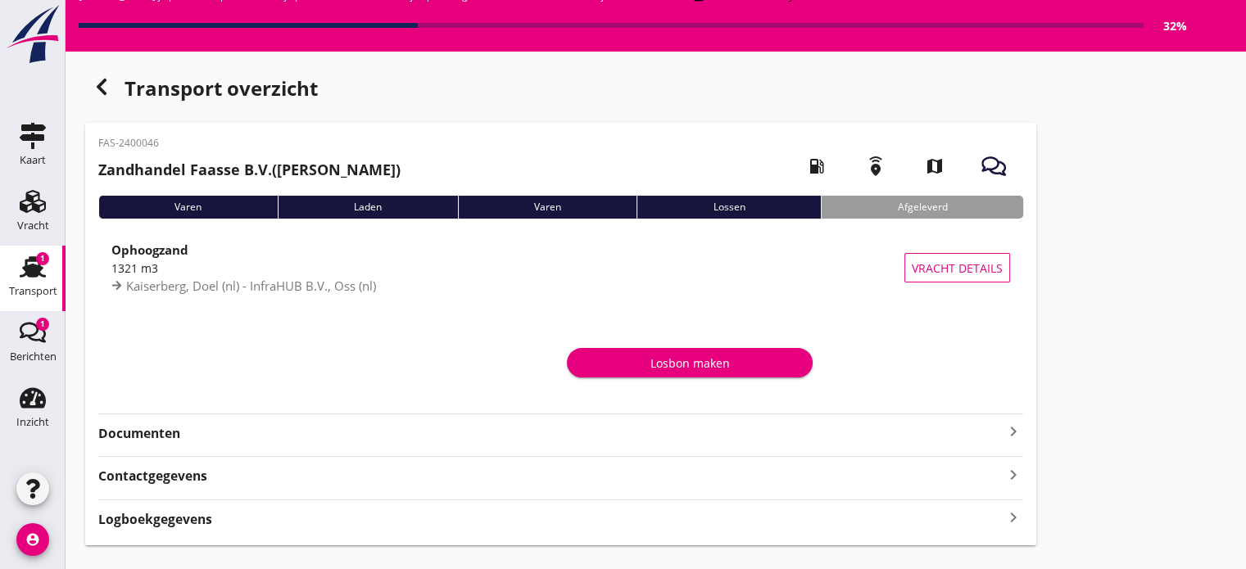
scroll to position [70, 0]
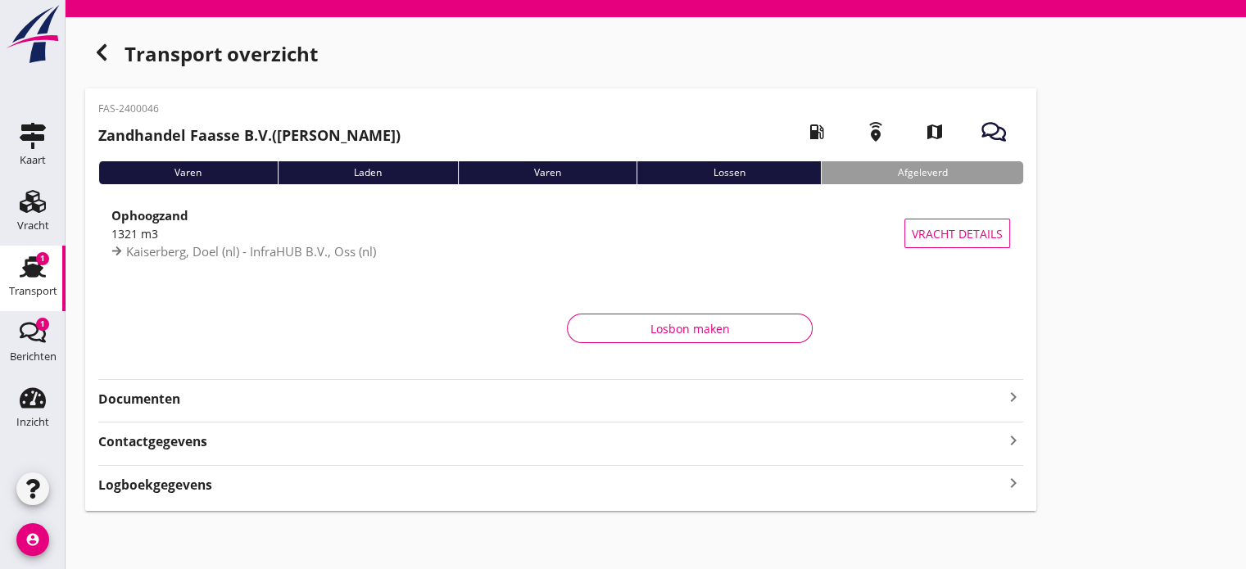
click at [151, 398] on strong "Documenten" at bounding box center [550, 399] width 905 height 19
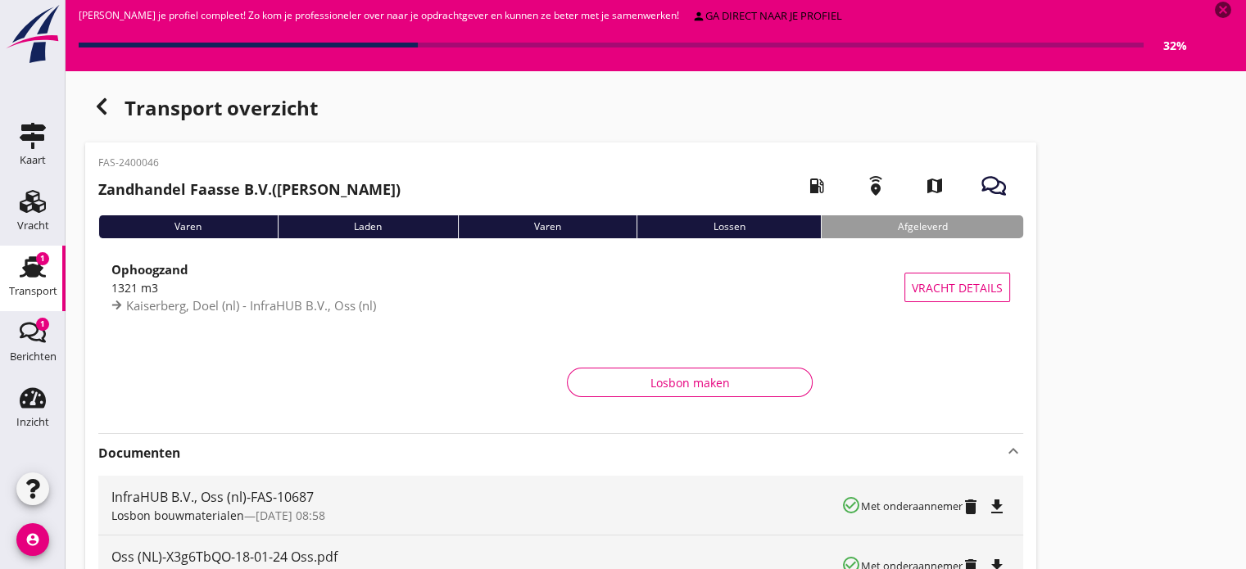
scroll to position [0, 0]
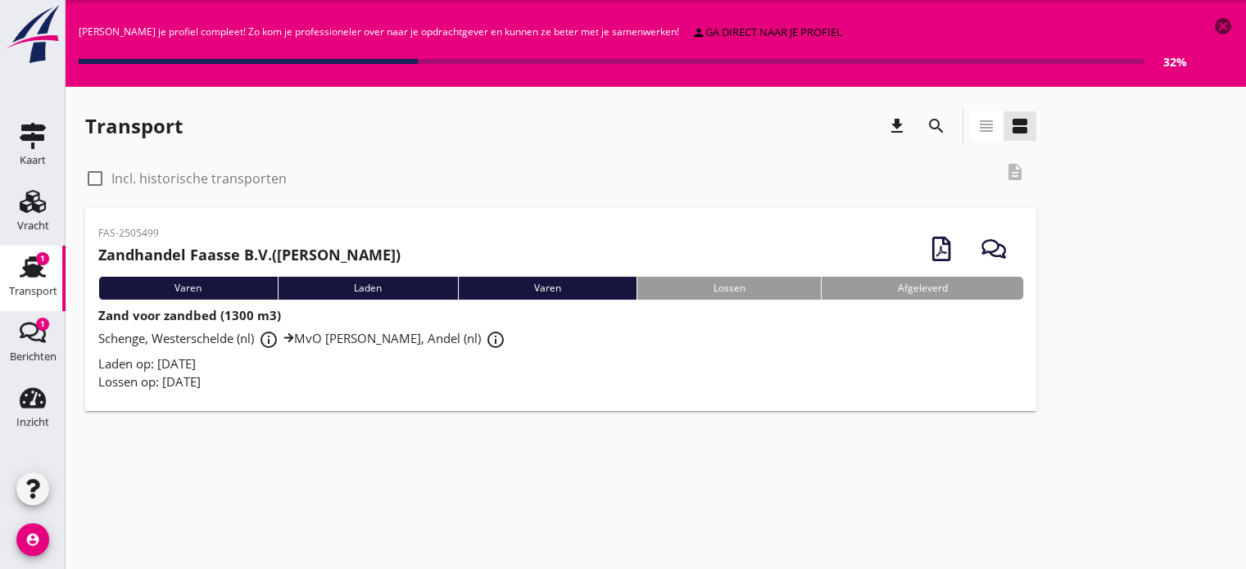
click at [712, 292] on div "Lossen" at bounding box center [728, 288] width 184 height 23
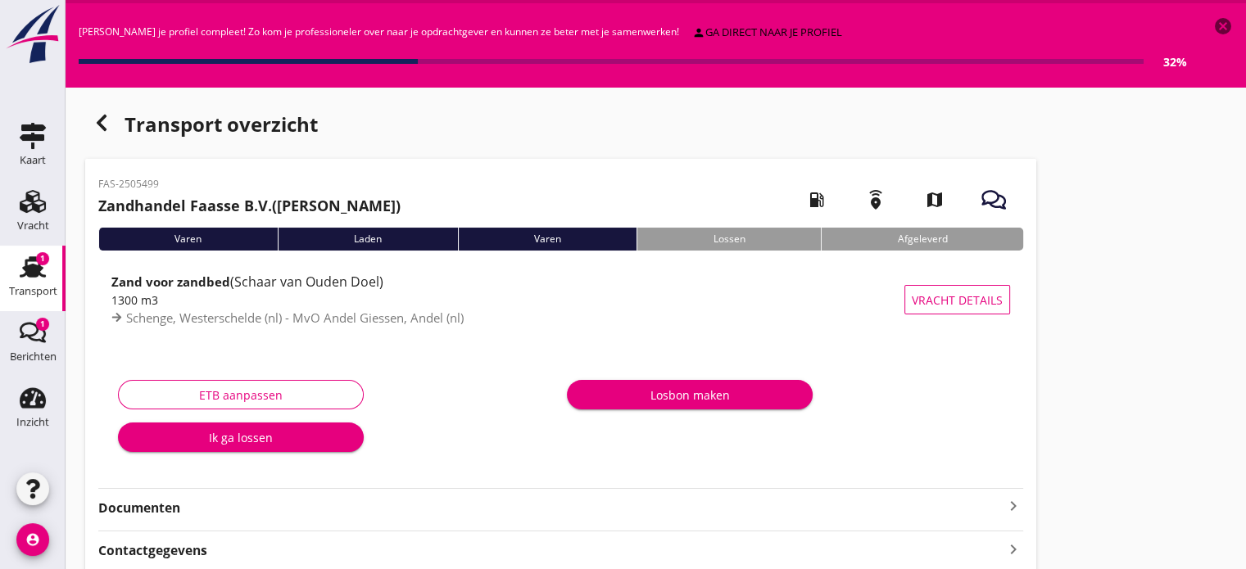
click at [1087, 474] on div "Transport overzicht FAS-2505499 Zandhandel Faasse B.V. ([PERSON_NAME]) local_ga…" at bounding box center [656, 363] width 1180 height 553
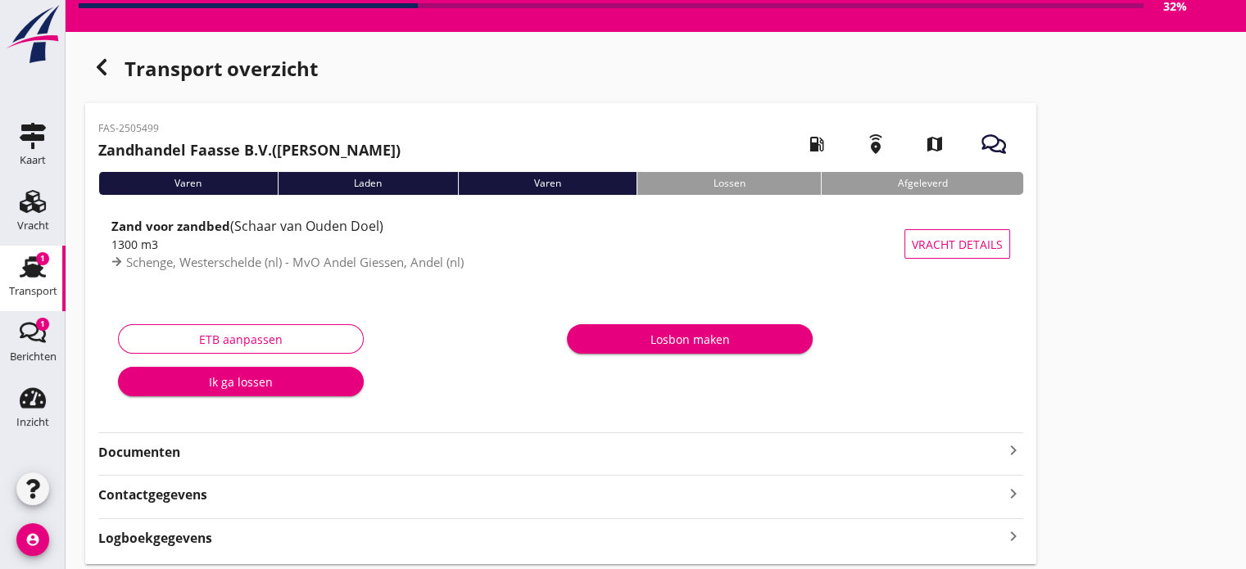
scroll to position [57, 0]
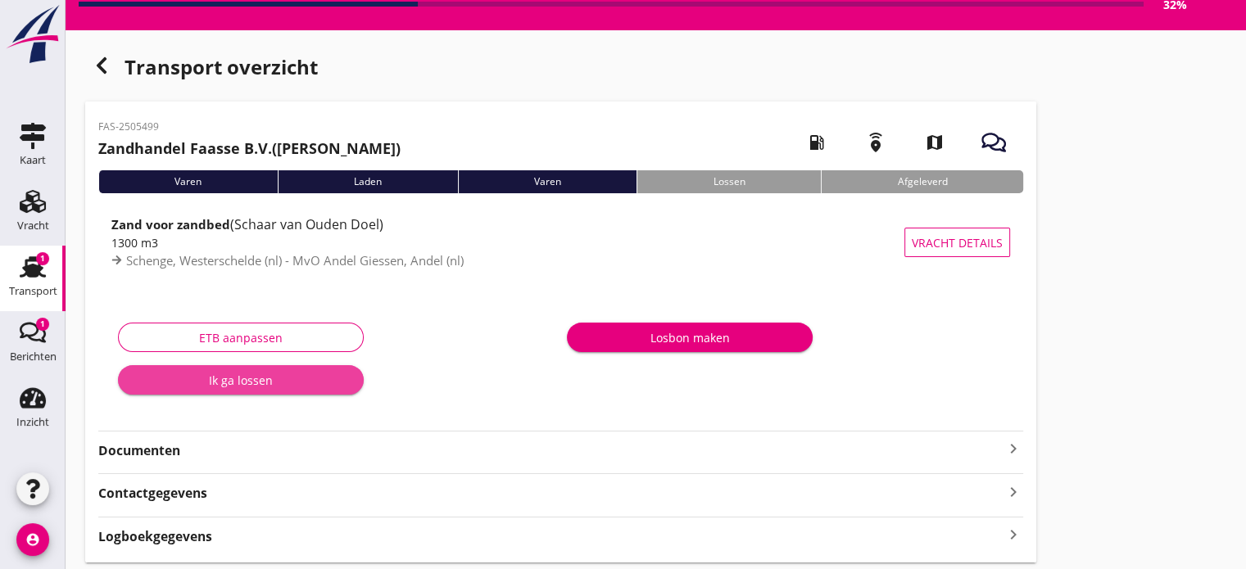
click at [255, 382] on div "Ik ga lossen" at bounding box center [240, 380] width 219 height 17
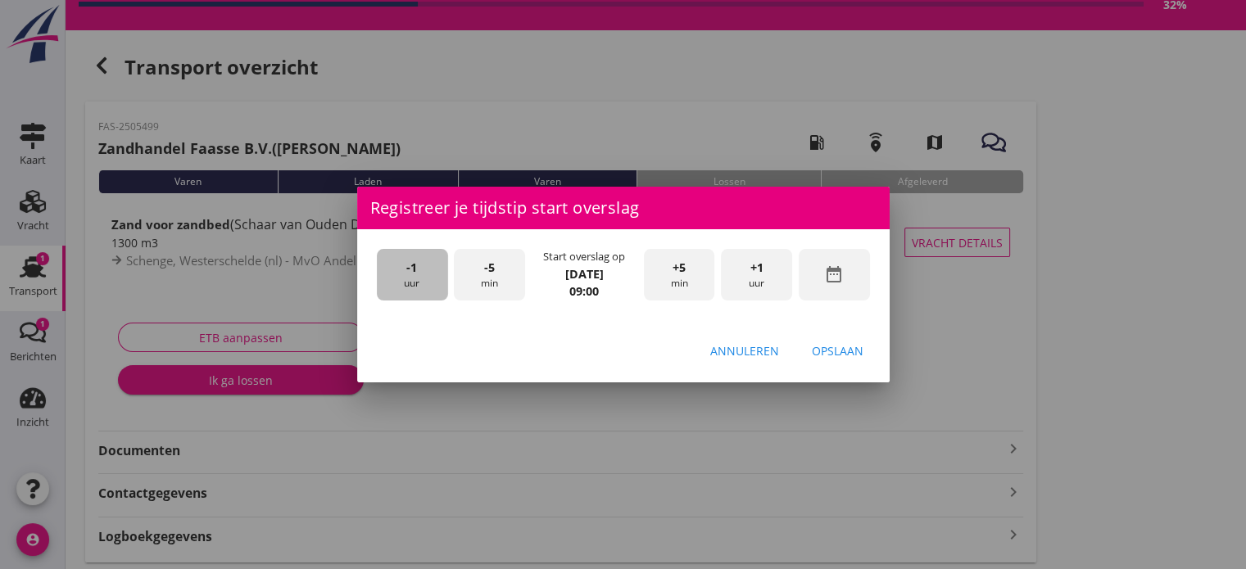
click at [409, 274] on span "-1" at bounding box center [411, 268] width 11 height 18
click at [408, 274] on span "-1" at bounding box center [411, 268] width 11 height 18
click at [686, 272] on div "+5 min" at bounding box center [679, 275] width 71 height 52
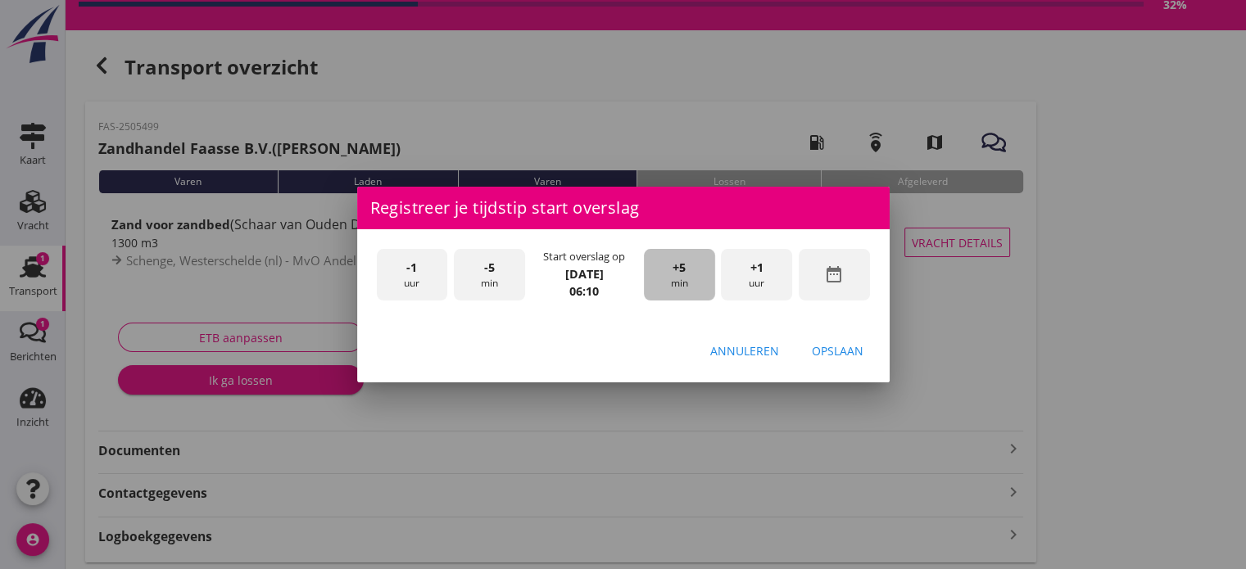
click at [686, 272] on div "+5 min" at bounding box center [679, 275] width 71 height 52
click at [826, 350] on div "Opslaan" at bounding box center [838, 350] width 52 height 17
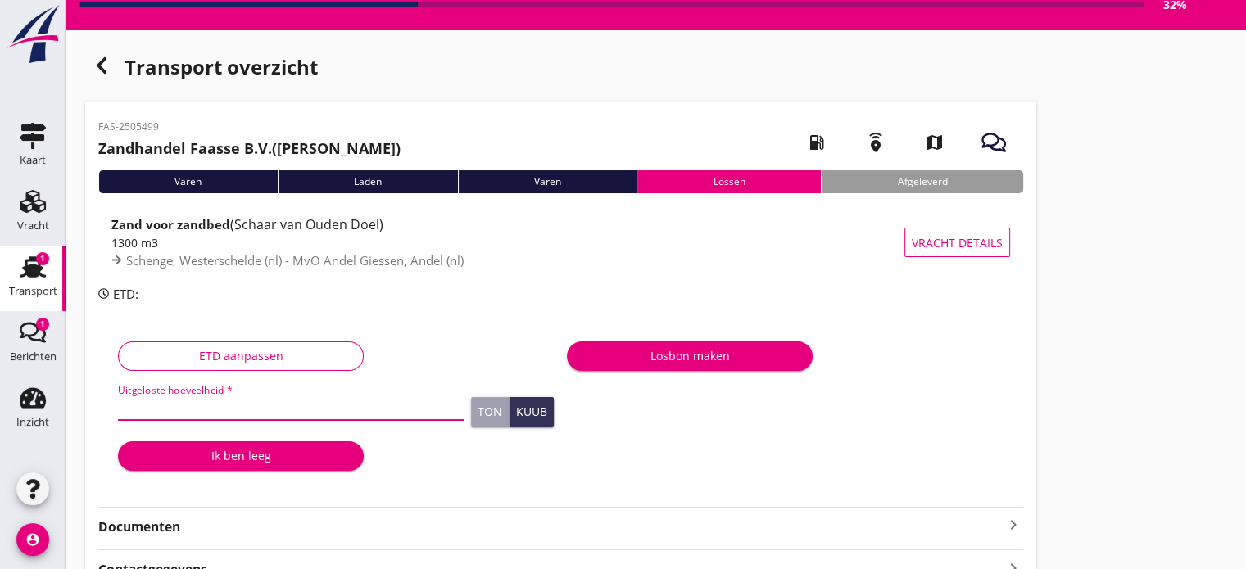
click at [208, 397] on input "Uitgeloste hoeveelheid *" at bounding box center [291, 407] width 346 height 26
type input "1321"
click at [527, 411] on div "Kuub" at bounding box center [531, 411] width 31 height 11
click at [233, 454] on div "Ik ben leeg" at bounding box center [240, 455] width 219 height 17
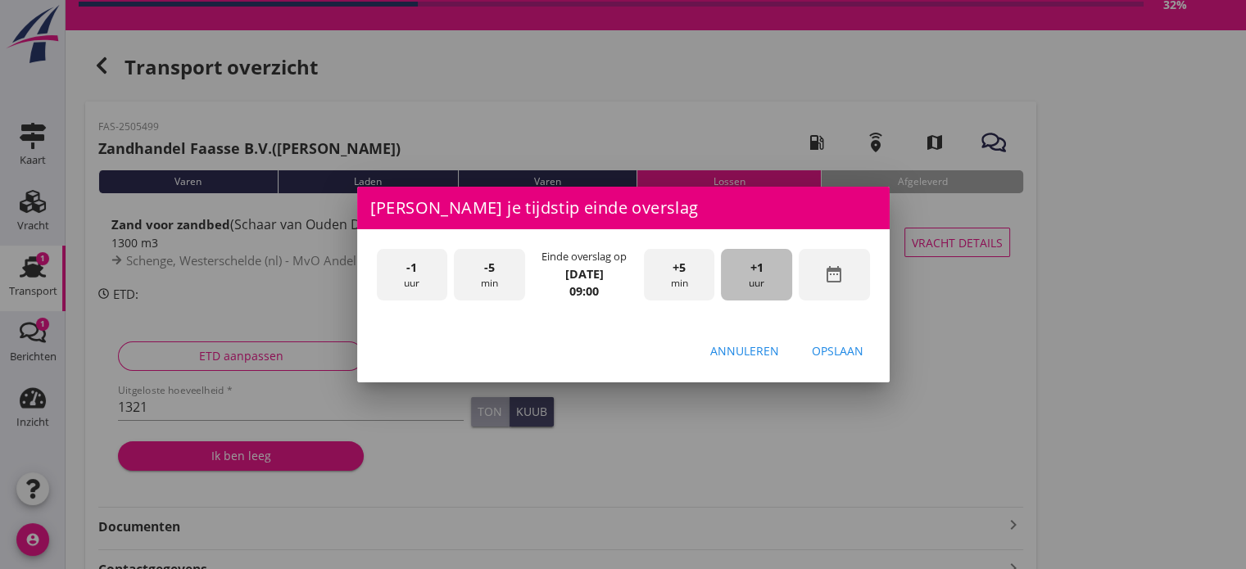
click at [755, 280] on div "+1 uur" at bounding box center [756, 275] width 71 height 52
click at [829, 355] on div "Opslaan" at bounding box center [838, 350] width 52 height 17
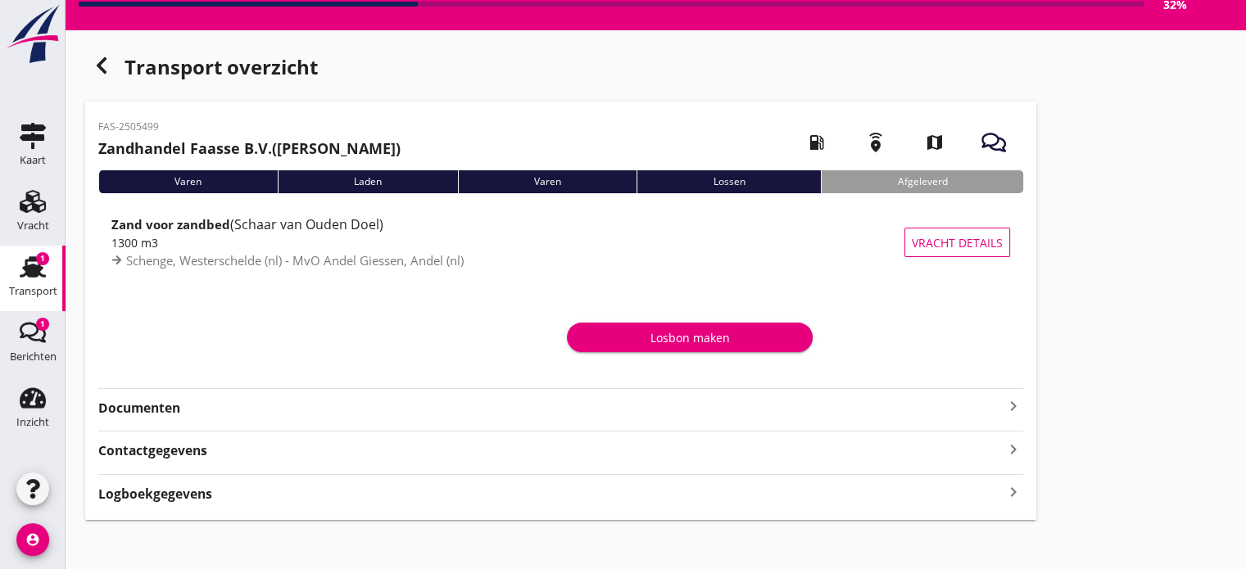
click at [698, 329] on div "Losbon maken" at bounding box center [689, 337] width 219 height 17
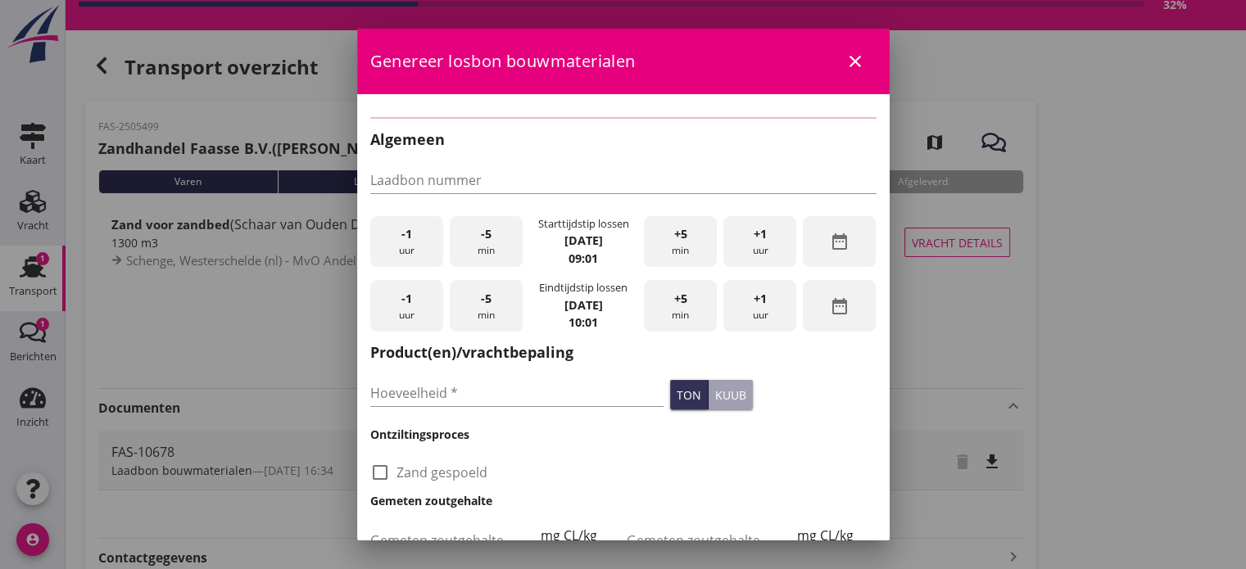
type input "FAS-10678"
type input "1321"
checkbox input "true"
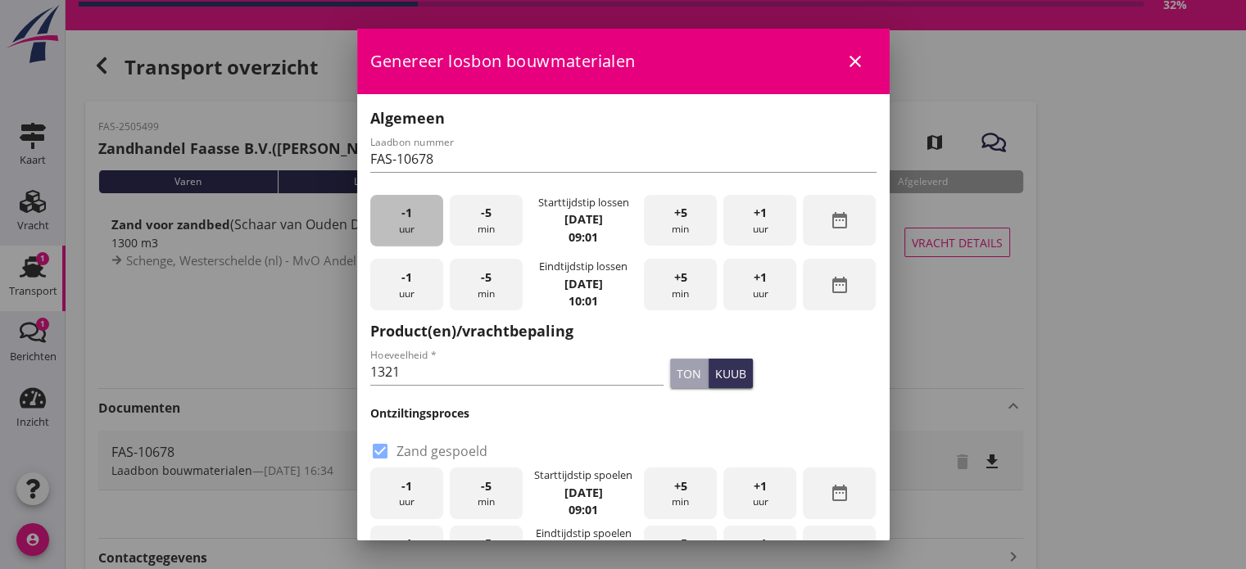
click at [403, 226] on div "-1 uur" at bounding box center [406, 221] width 73 height 52
click at [664, 212] on div "+5 min" at bounding box center [680, 221] width 73 height 52
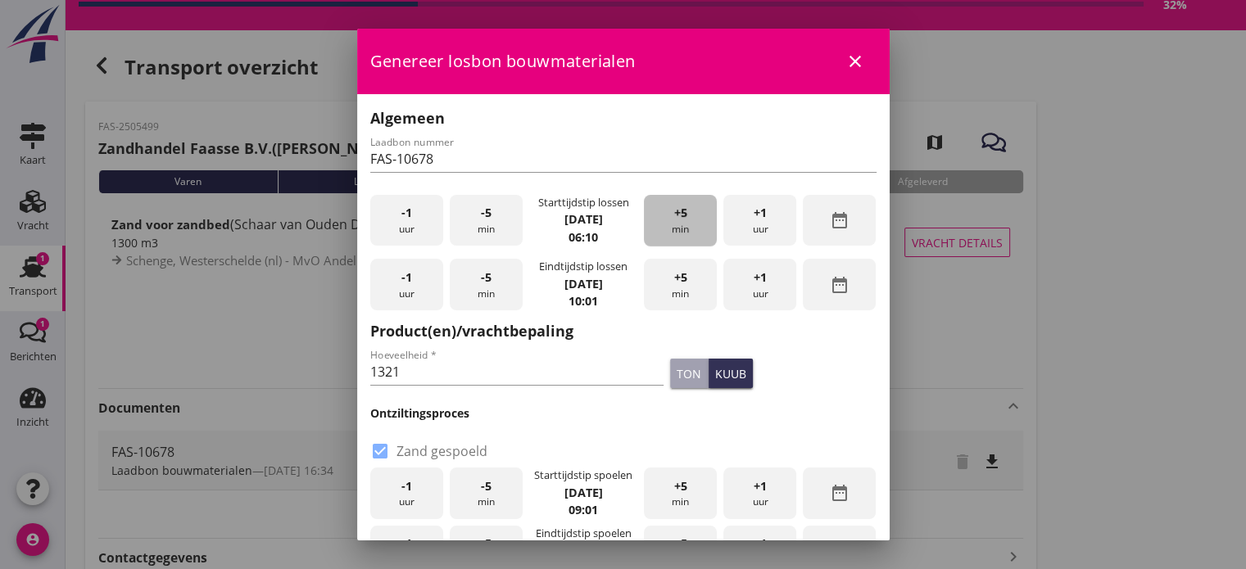
click at [664, 212] on div "+5 min" at bounding box center [680, 221] width 73 height 52
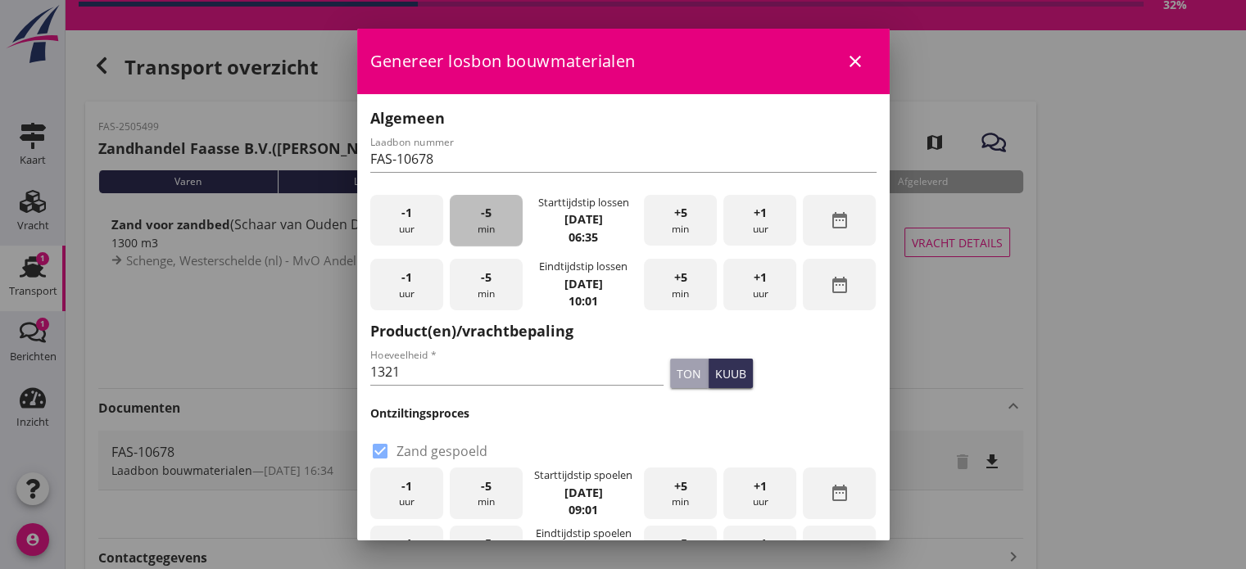
click at [481, 219] on span "-5" at bounding box center [486, 213] width 11 height 18
click at [737, 282] on div "+1 uur" at bounding box center [759, 285] width 73 height 52
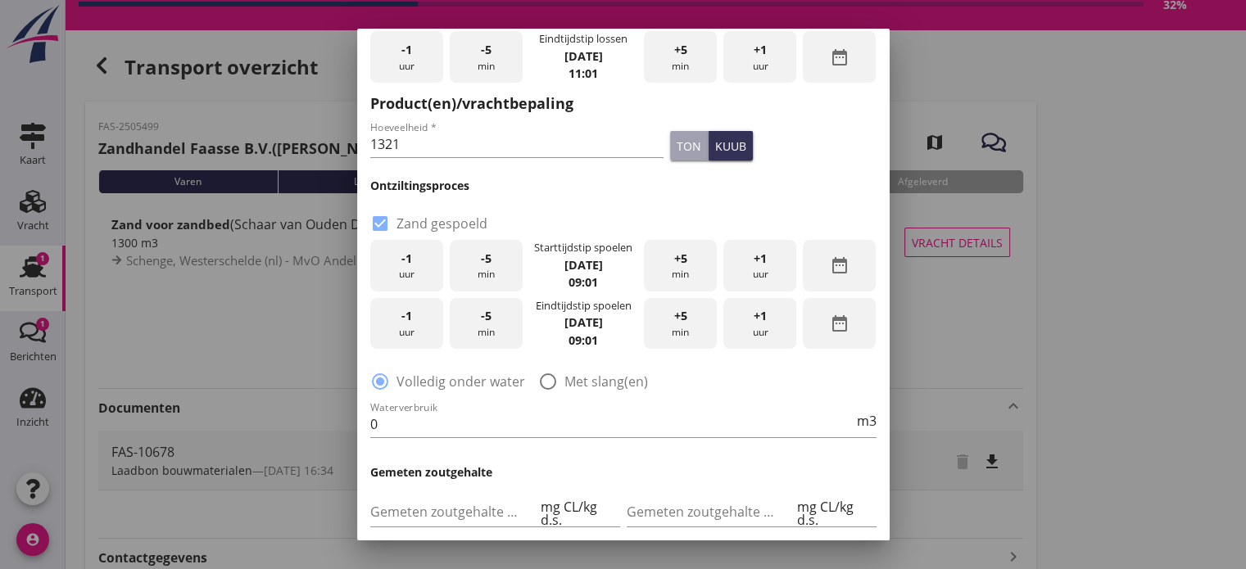
scroll to position [229, 0]
click at [830, 269] on icon "date_range" at bounding box center [840, 264] width 20 height 20
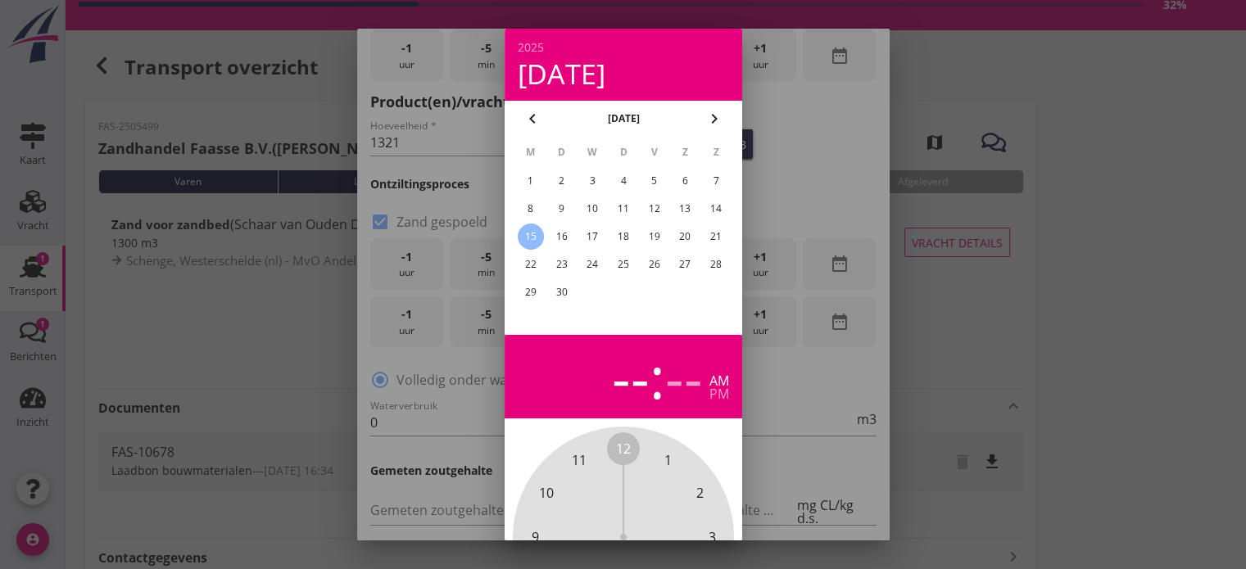
click at [653, 206] on div "12" at bounding box center [653, 209] width 26 height 26
click at [908, 332] on div at bounding box center [623, 284] width 1246 height 569
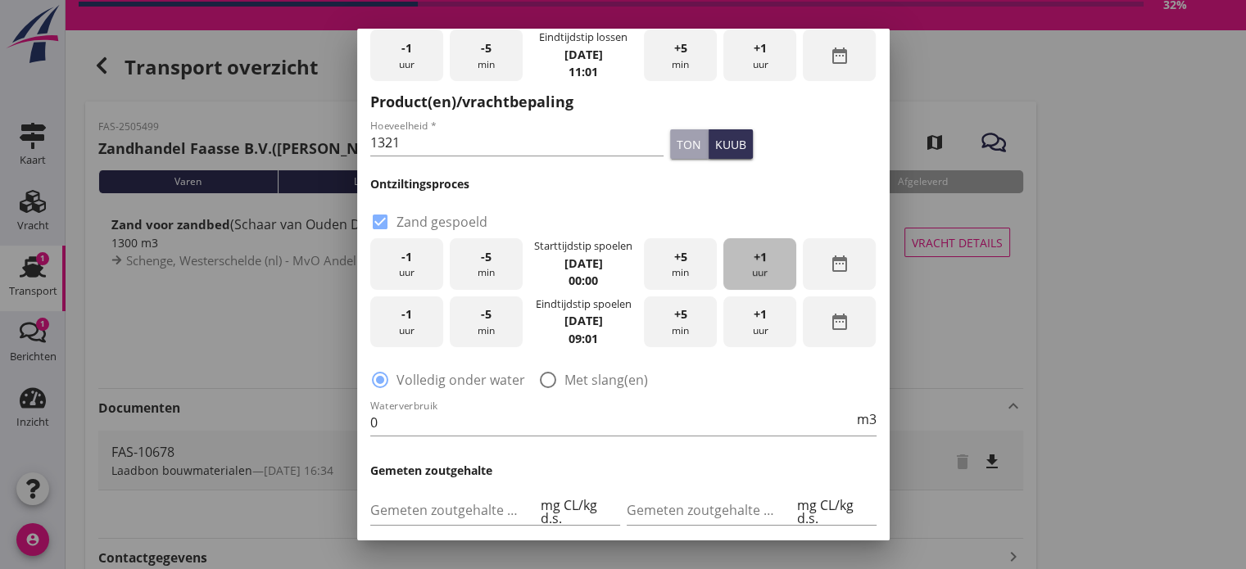
click at [753, 261] on span "+1" at bounding box center [759, 257] width 13 height 18
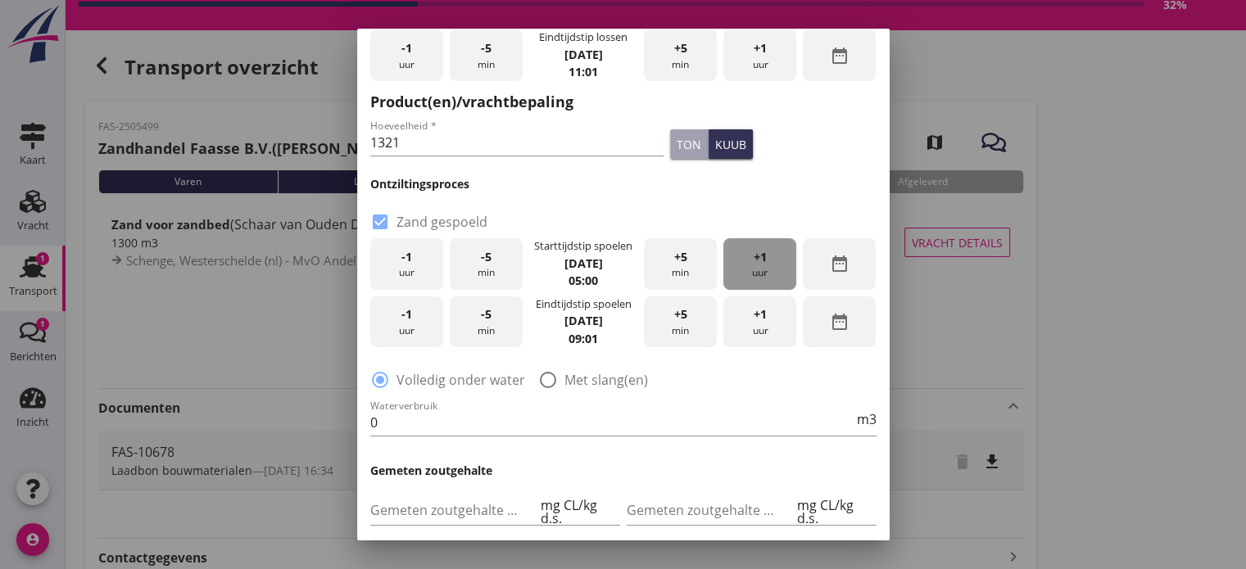
click at [753, 261] on span "+1" at bounding box center [759, 257] width 13 height 18
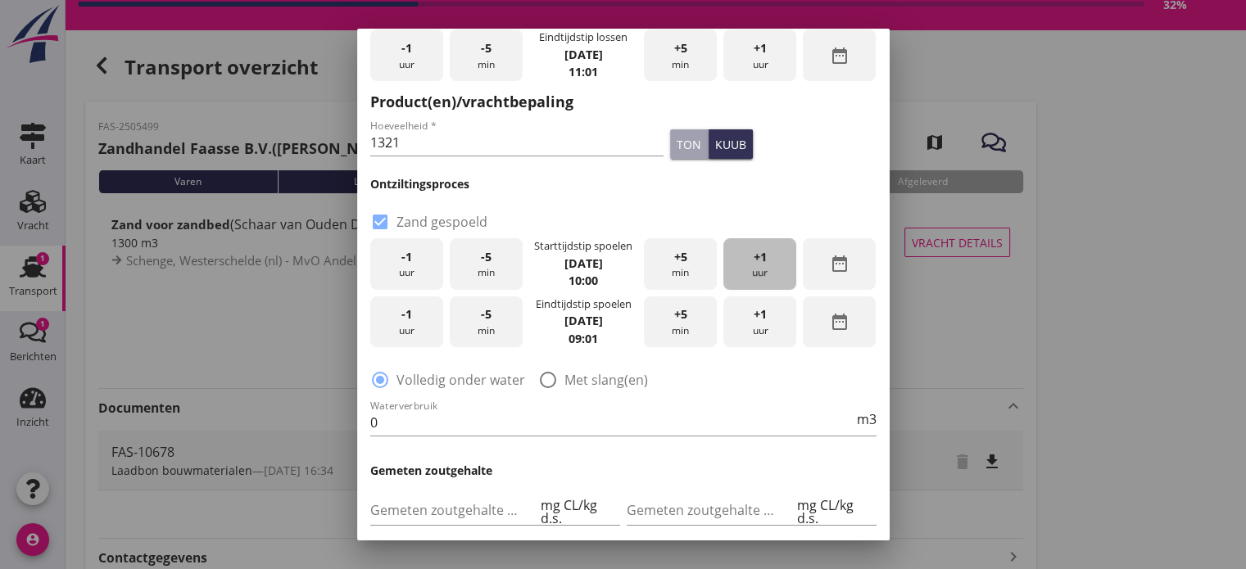
click at [753, 261] on span "+1" at bounding box center [759, 257] width 13 height 18
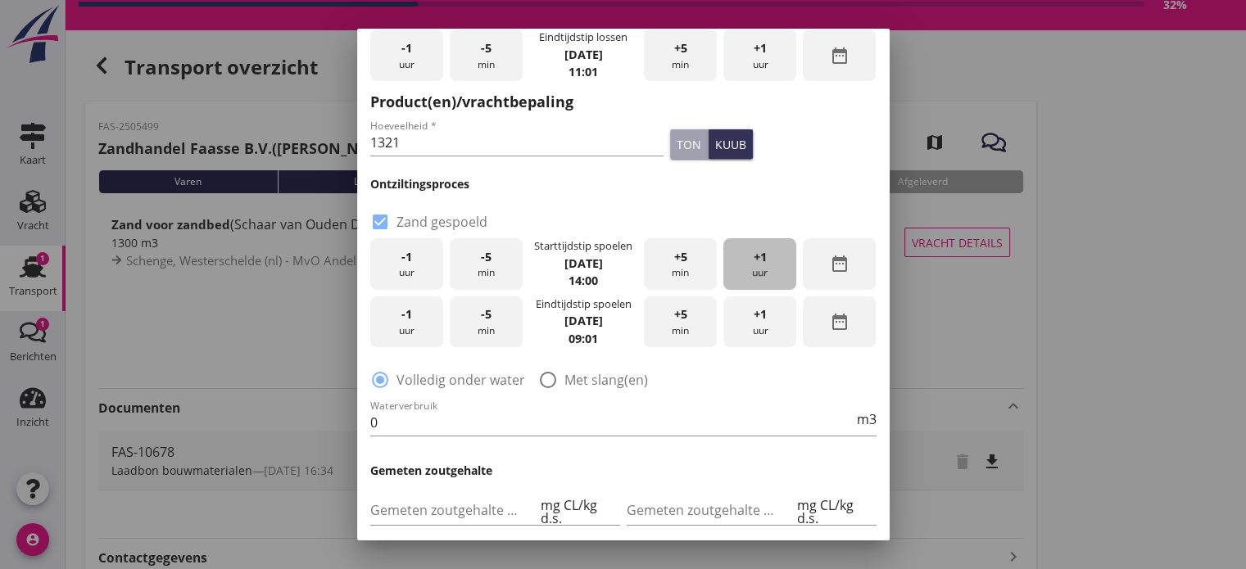
click at [753, 261] on span "+1" at bounding box center [759, 257] width 13 height 18
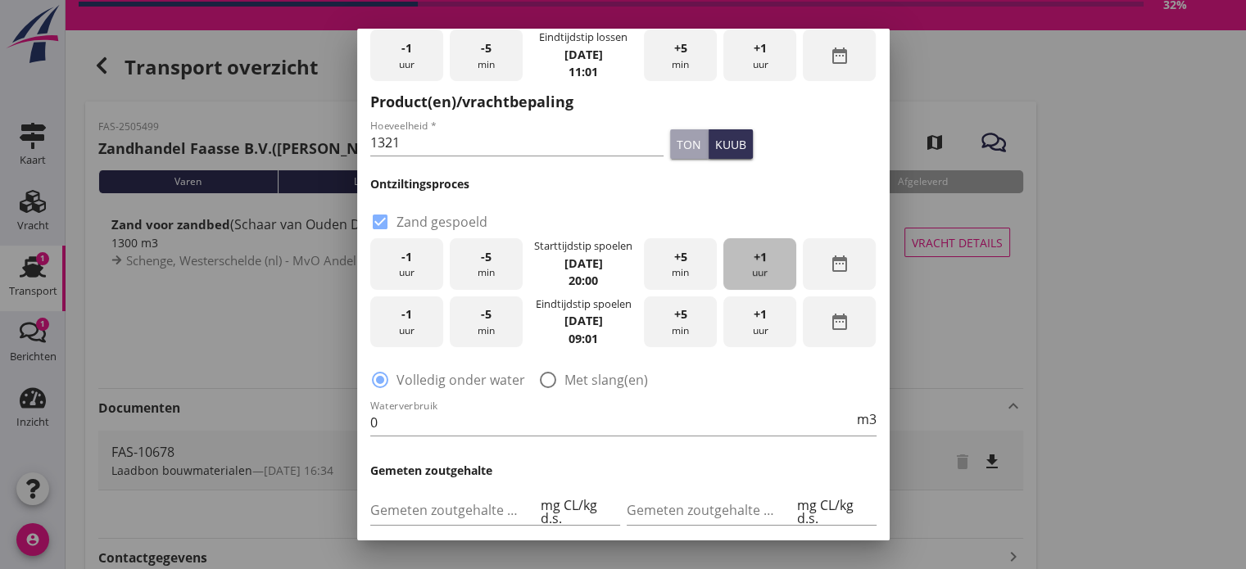
click at [753, 261] on span "+1" at bounding box center [759, 257] width 13 height 18
click at [410, 268] on div "-1 uur" at bounding box center [406, 264] width 73 height 52
click at [830, 326] on icon "date_range" at bounding box center [840, 322] width 20 height 20
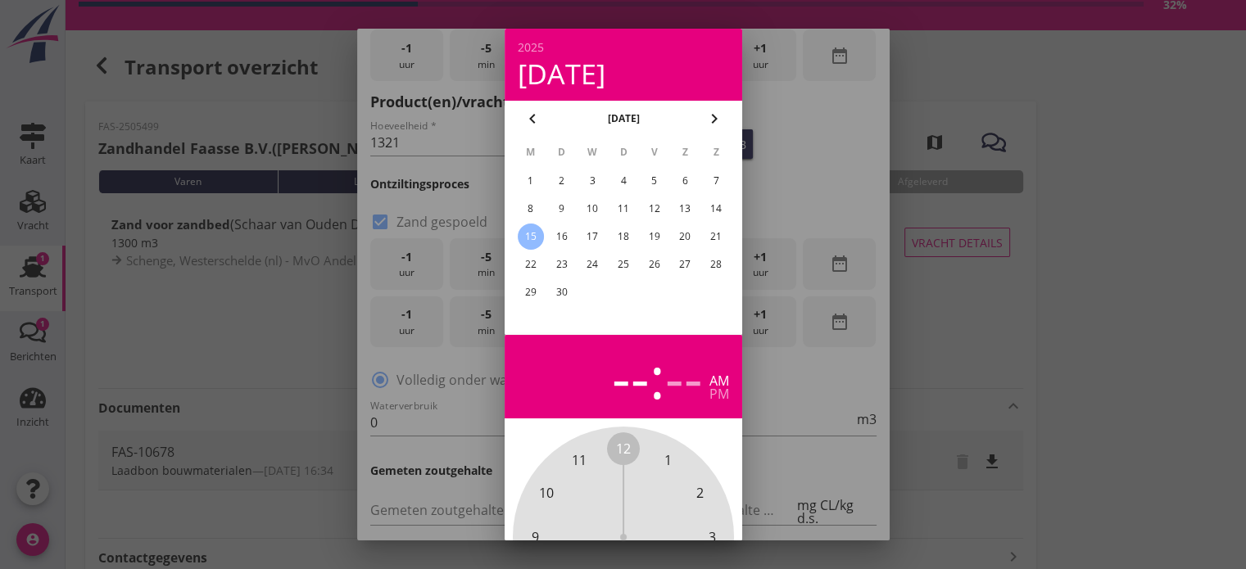
click at [684, 206] on div "13" at bounding box center [684, 209] width 26 height 26
click at [885, 396] on div at bounding box center [623, 284] width 1246 height 569
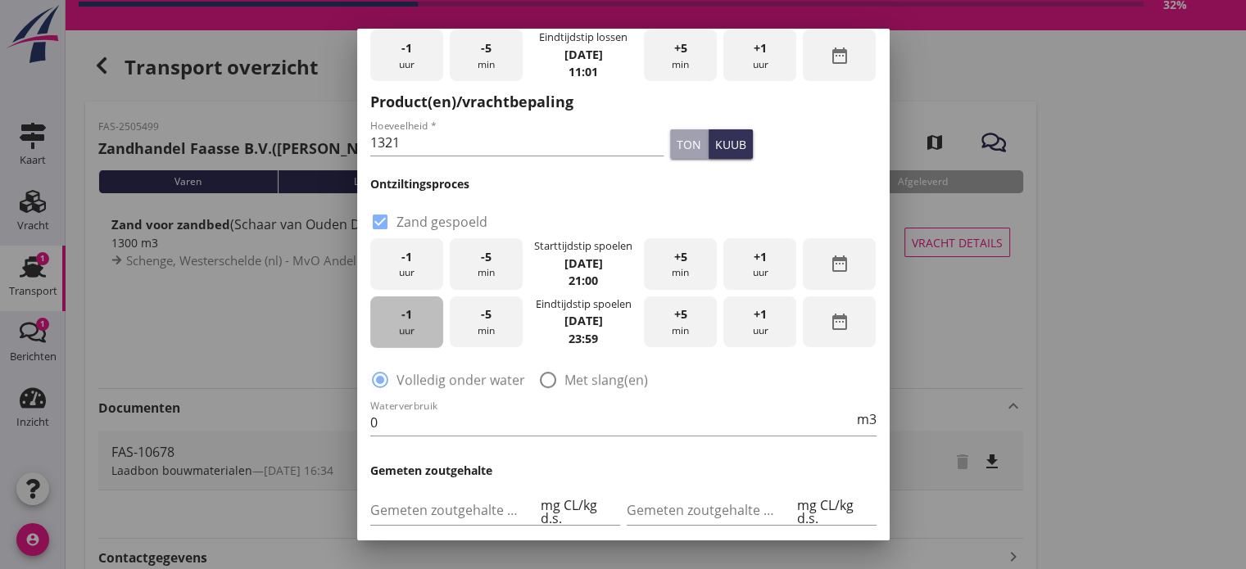
click at [414, 319] on div "-1 uur" at bounding box center [406, 322] width 73 height 52
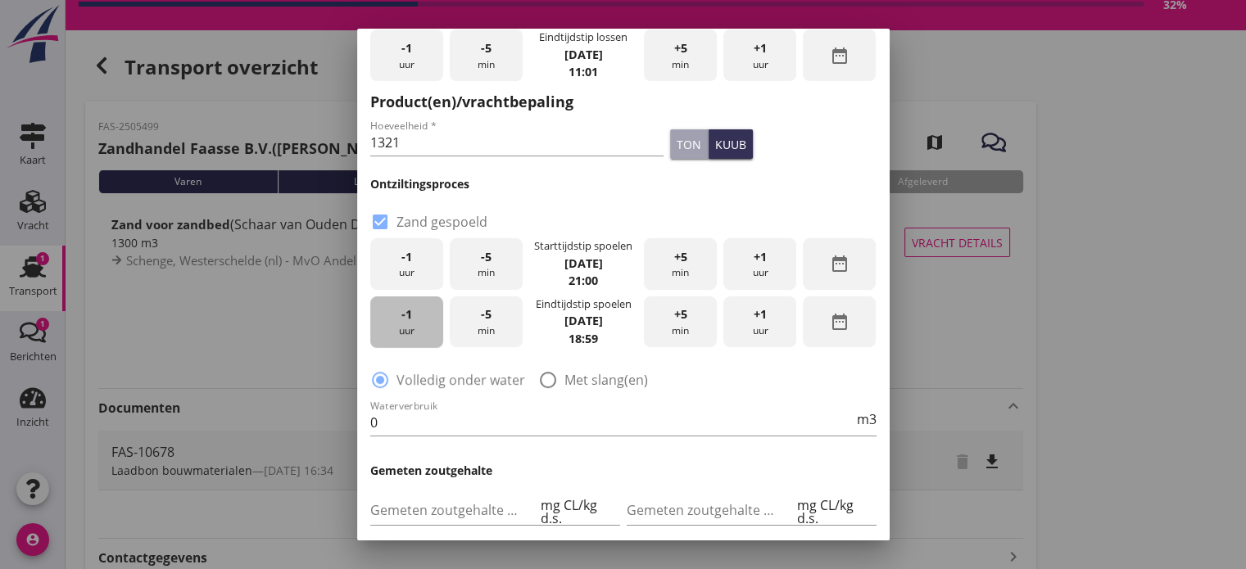
click at [414, 319] on div "-1 uur" at bounding box center [406, 322] width 73 height 52
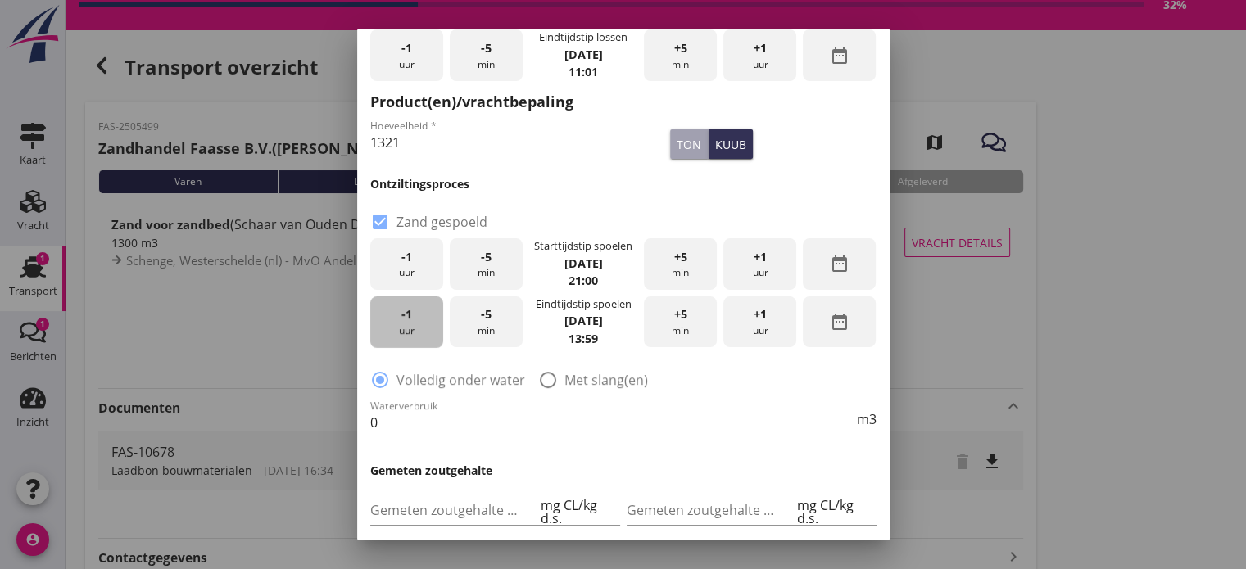
click at [414, 319] on div "-1 uur" at bounding box center [406, 322] width 73 height 52
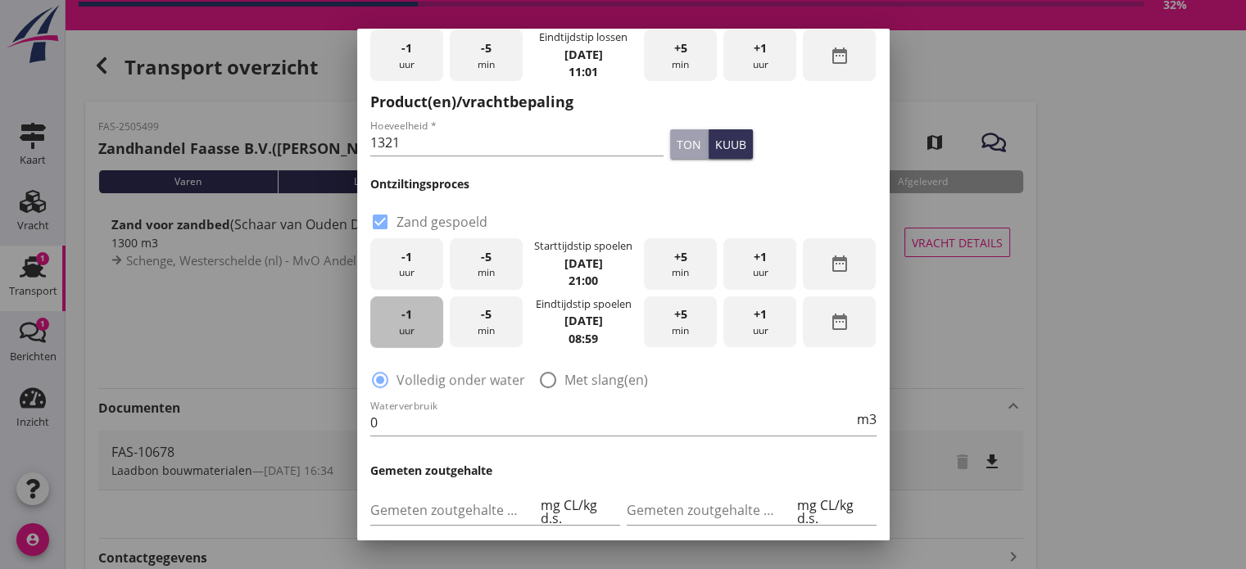
click at [414, 319] on div "-1 uur" at bounding box center [406, 322] width 73 height 52
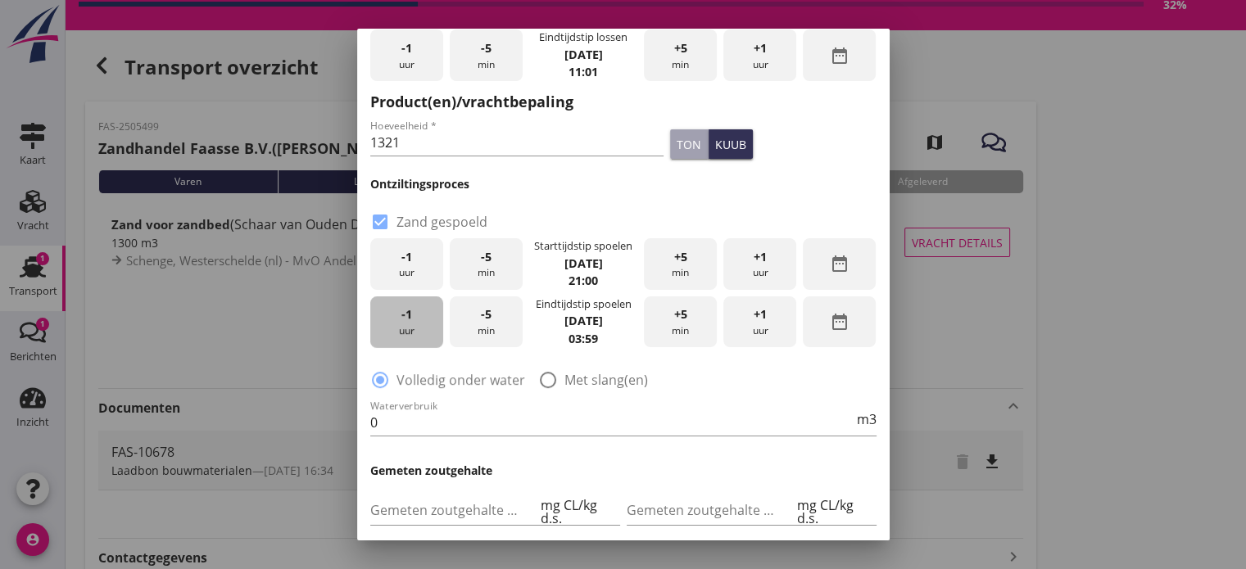
click at [414, 319] on div "-1 uur" at bounding box center [406, 322] width 73 height 52
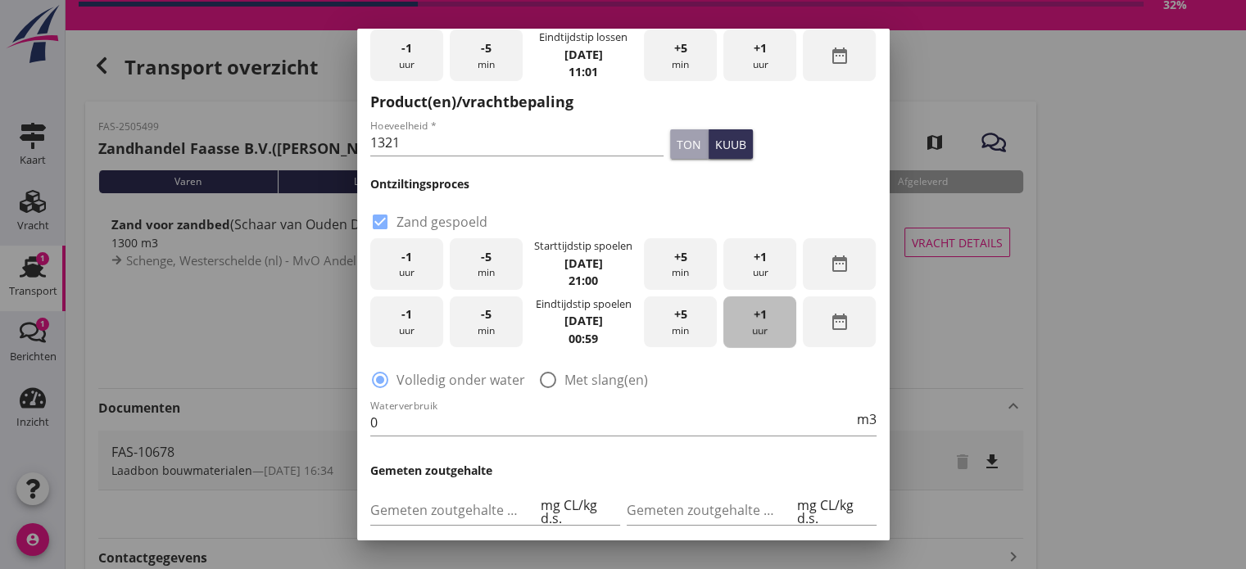
click at [746, 324] on div "+1 uur" at bounding box center [759, 322] width 73 height 52
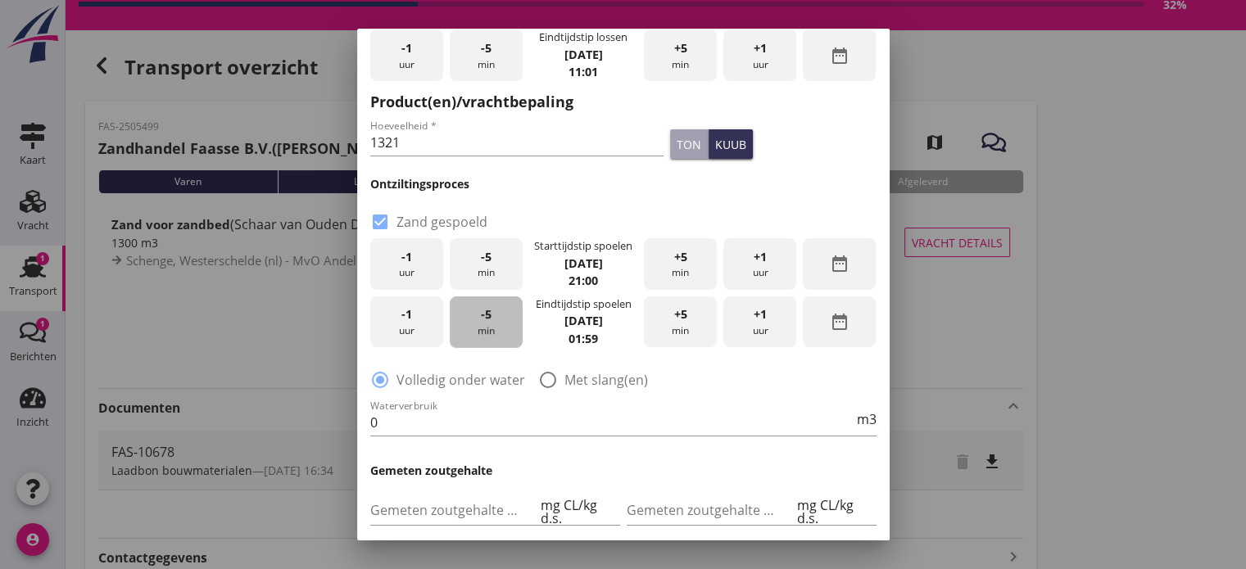
click at [479, 323] on div "-5 min" at bounding box center [486, 322] width 73 height 52
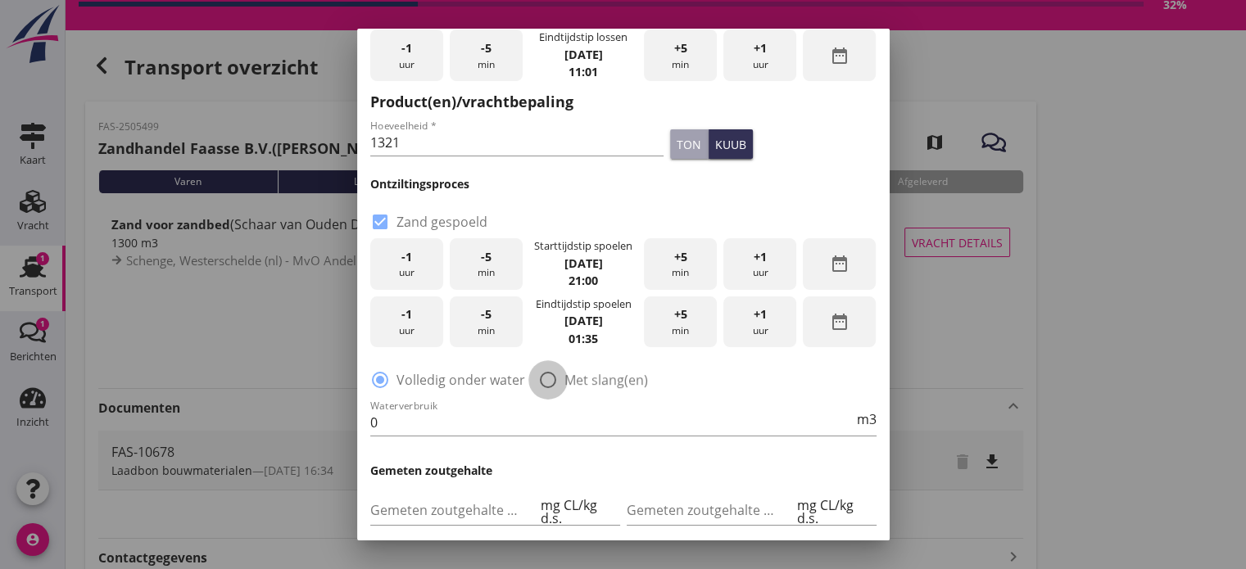
click at [547, 379] on div at bounding box center [548, 380] width 28 height 28
radio input "false"
radio input "true"
click at [472, 416] on input "0" at bounding box center [611, 422] width 483 height 26
type input "0"
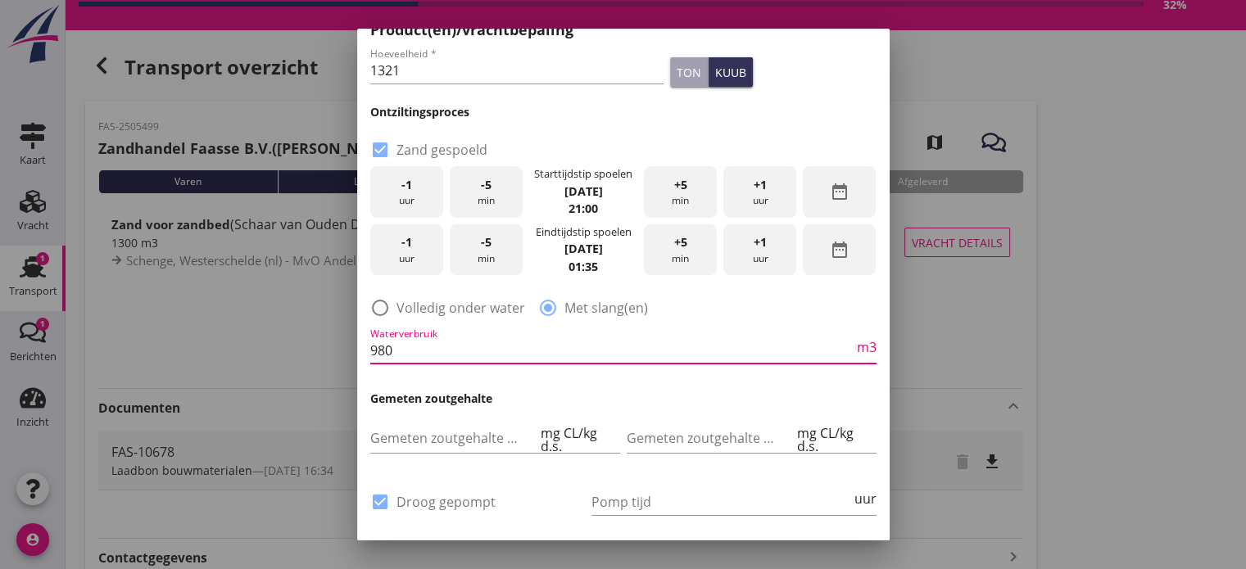
scroll to position [328, 0]
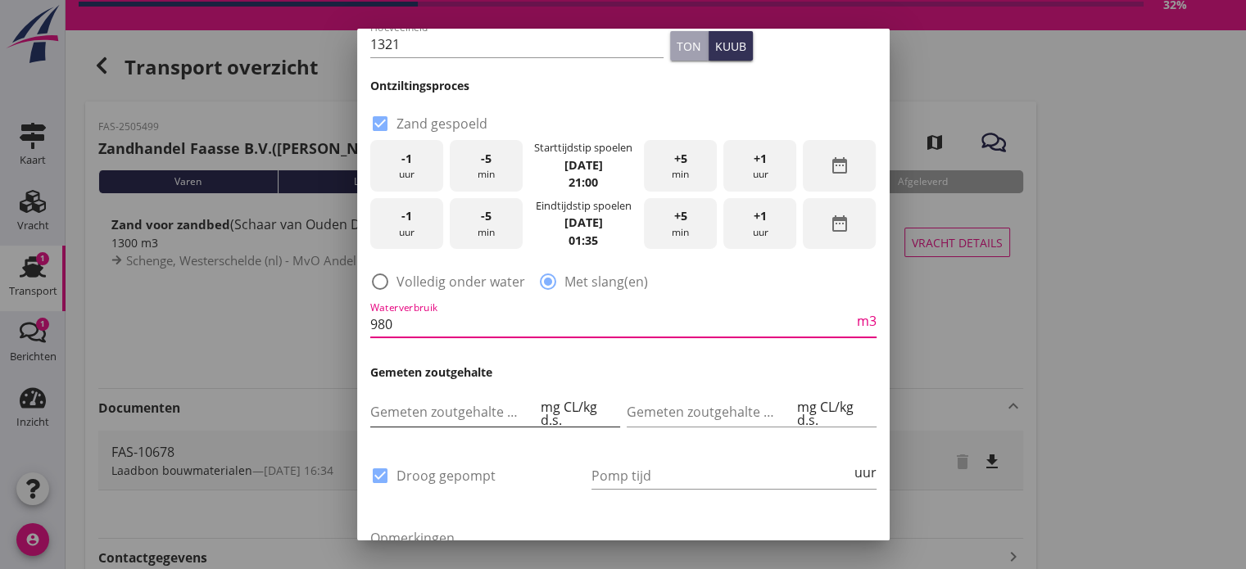
type input "980"
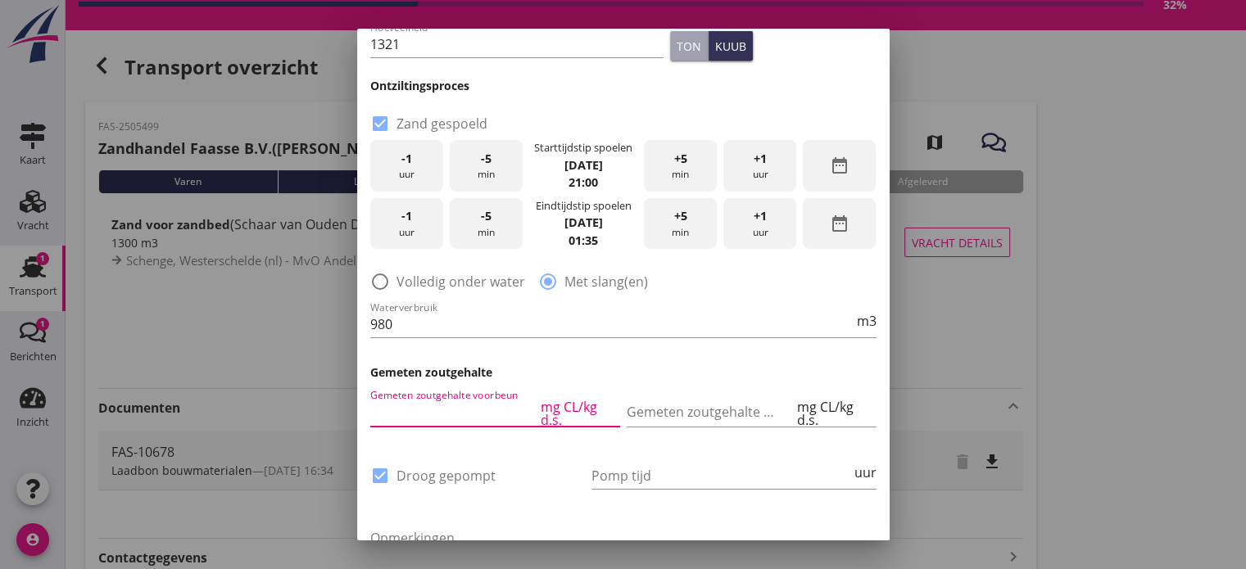
click at [400, 416] on input "Gemeten zoutgehalte voorbeun" at bounding box center [453, 412] width 167 height 26
type input "175"
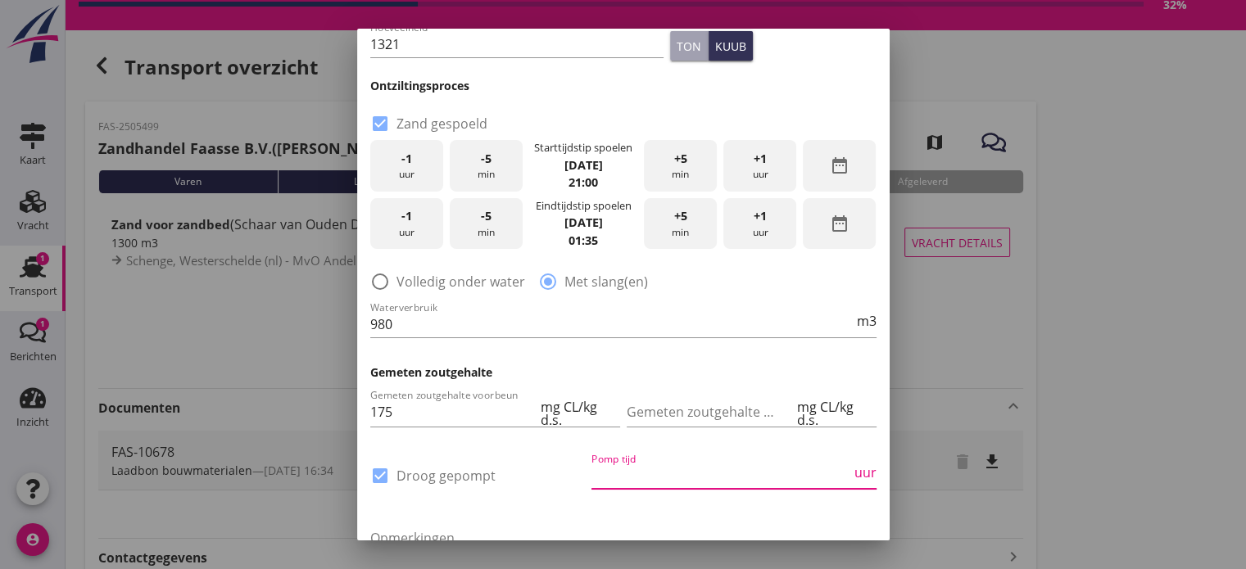
click at [667, 477] on input "Pomp tijd" at bounding box center [721, 476] width 260 height 26
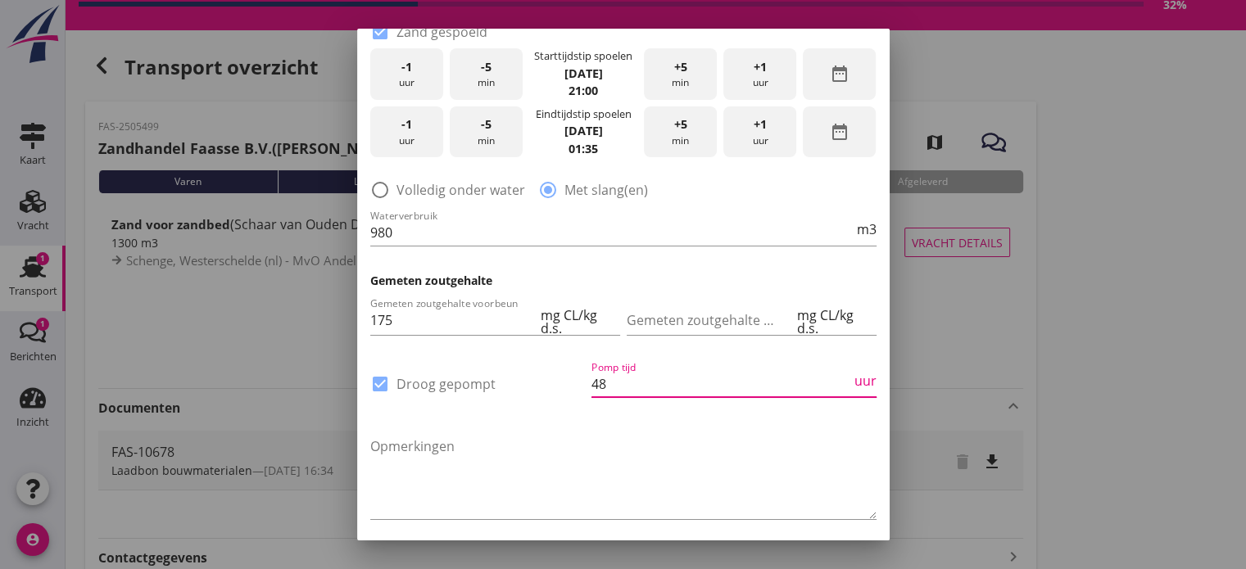
scroll to position [482, 0]
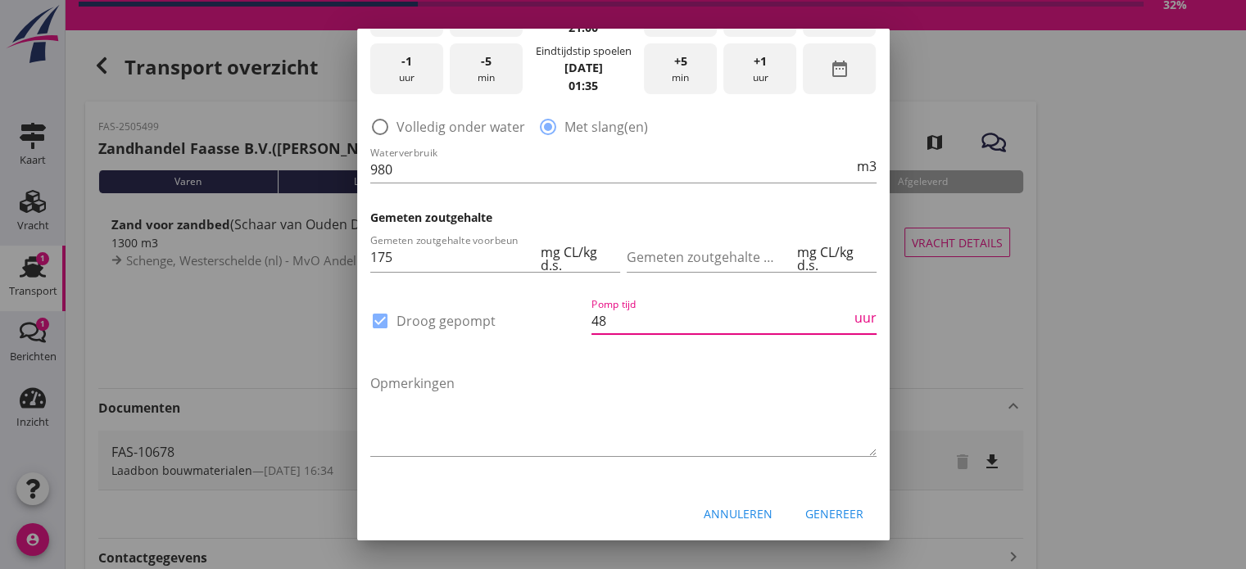
type input "48"
click at [830, 514] on div "Genereer" at bounding box center [834, 513] width 58 height 17
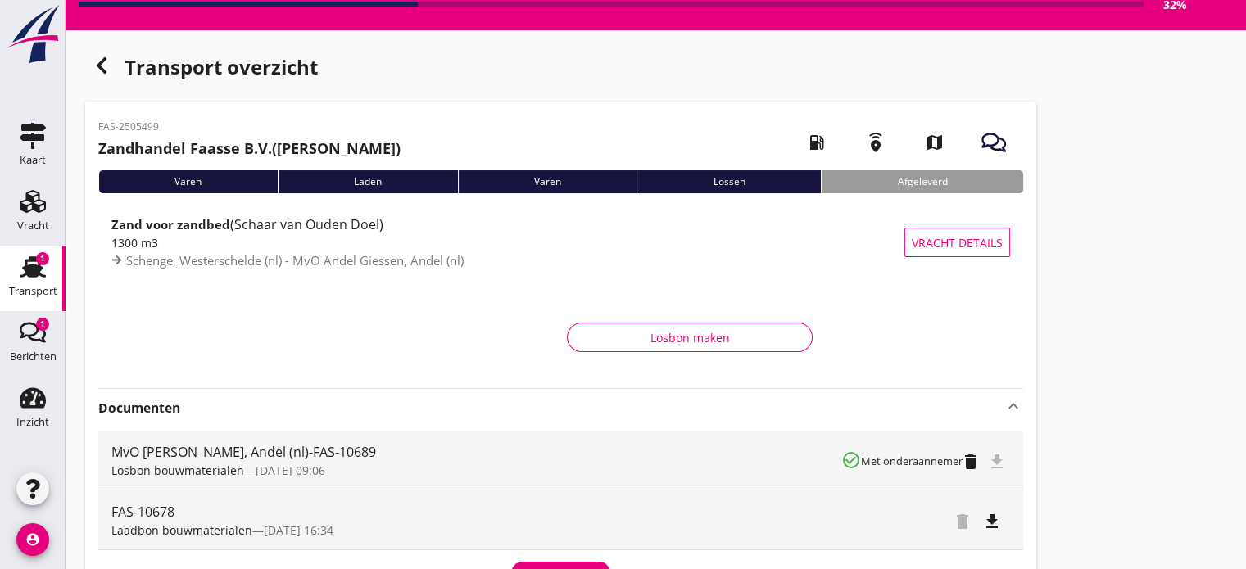
click at [995, 463] on div "file_download" at bounding box center [1000, 460] width 20 height 20
click at [995, 463] on icon "file_download" at bounding box center [997, 462] width 20 height 20
click at [995, 463] on div "file_download" at bounding box center [1000, 460] width 20 height 20
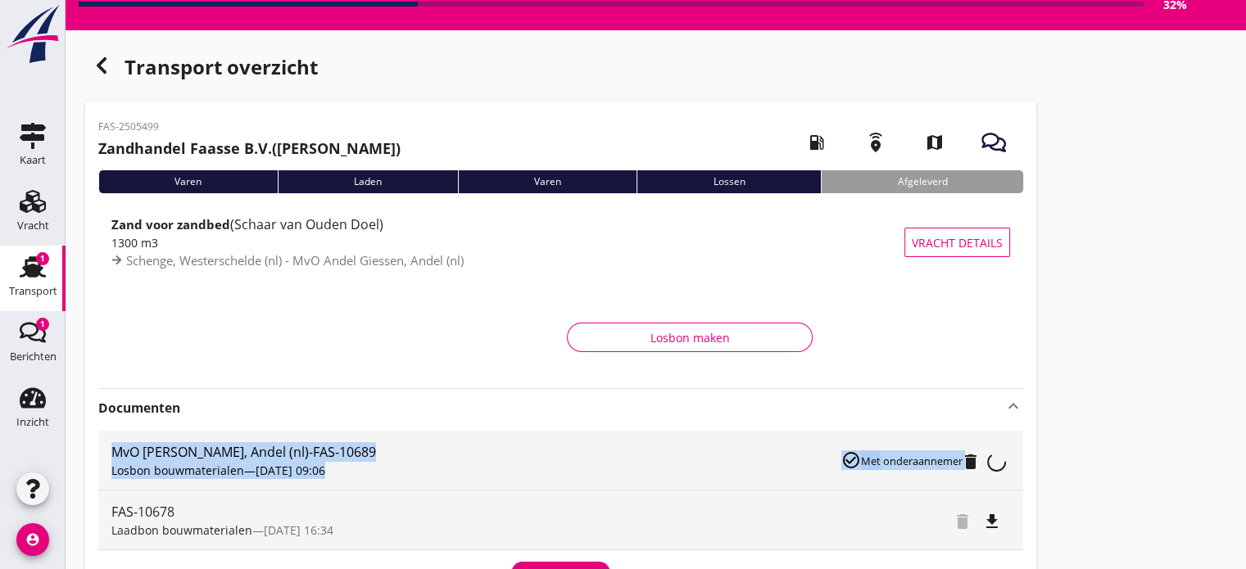
click at [995, 463] on div "file_download" at bounding box center [1000, 460] width 20 height 20
click at [690, 332] on div "Losbon maken" at bounding box center [690, 337] width 218 height 17
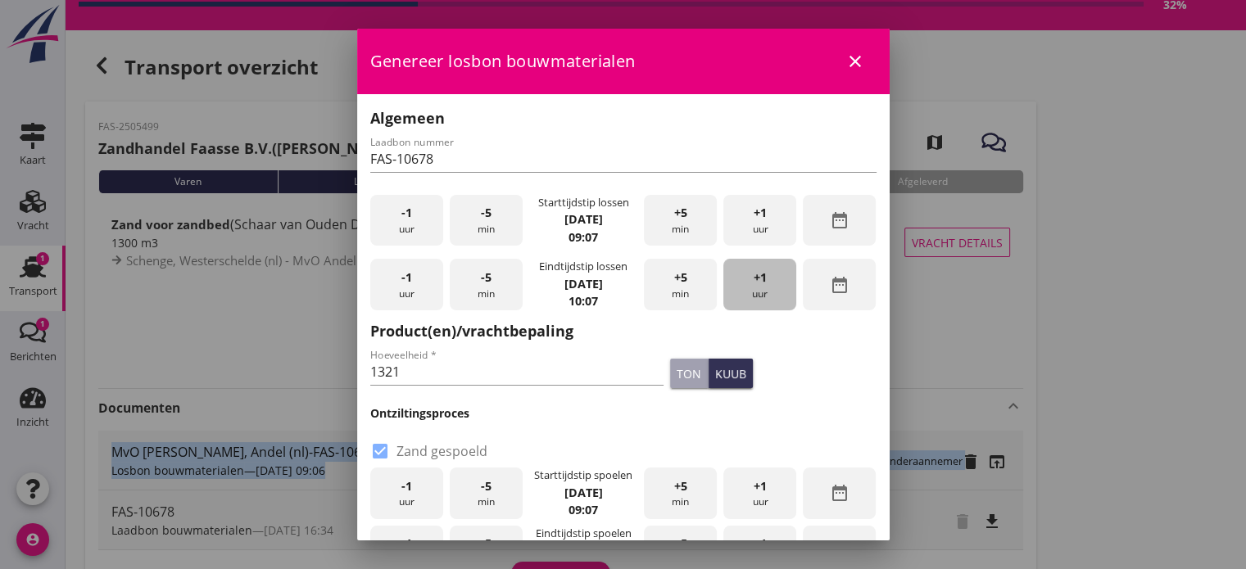
click at [753, 281] on span "+1" at bounding box center [759, 278] width 13 height 18
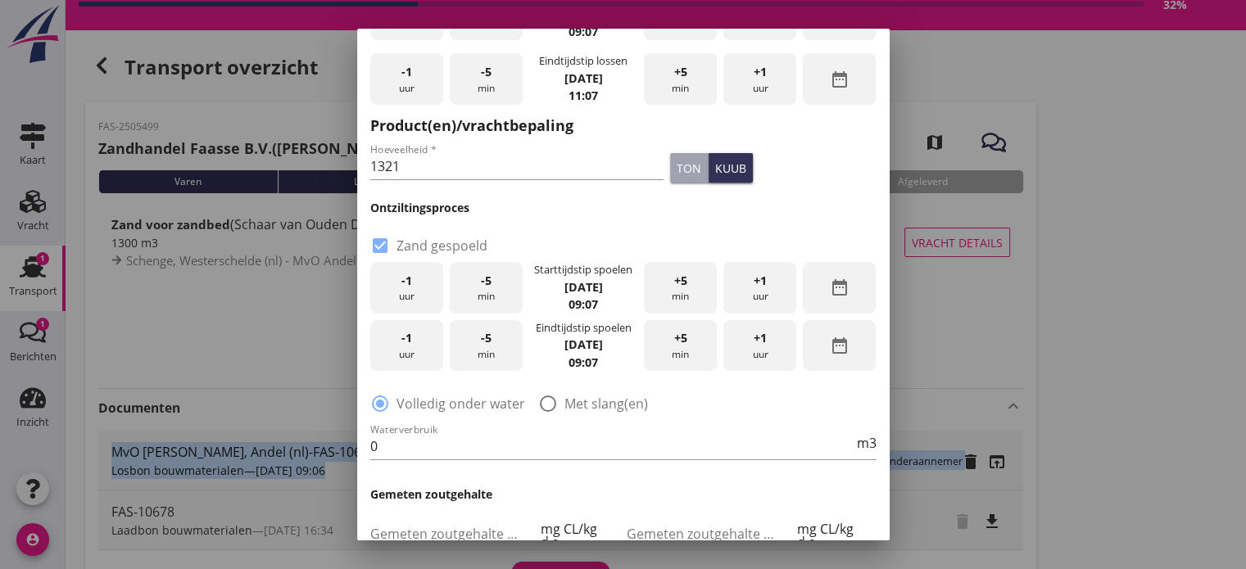
scroll to position [207, 0]
click at [545, 403] on div at bounding box center [548, 402] width 28 height 28
radio input "false"
radio input "true"
click at [830, 294] on icon "date_range" at bounding box center [840, 286] width 20 height 20
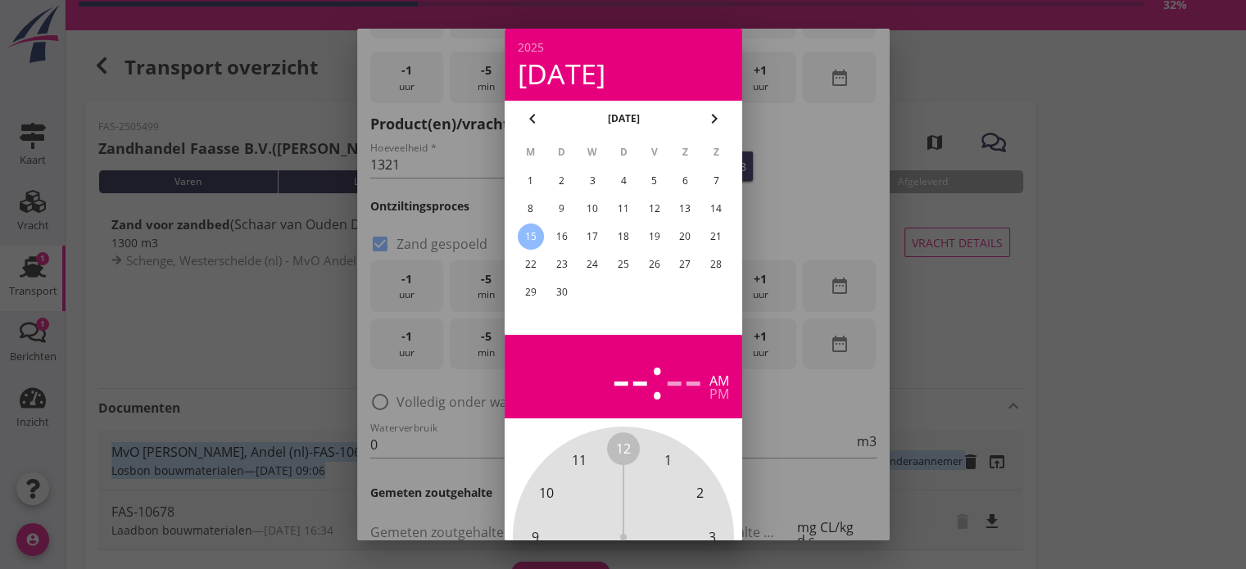
click at [656, 212] on div "12" at bounding box center [653, 209] width 26 height 26
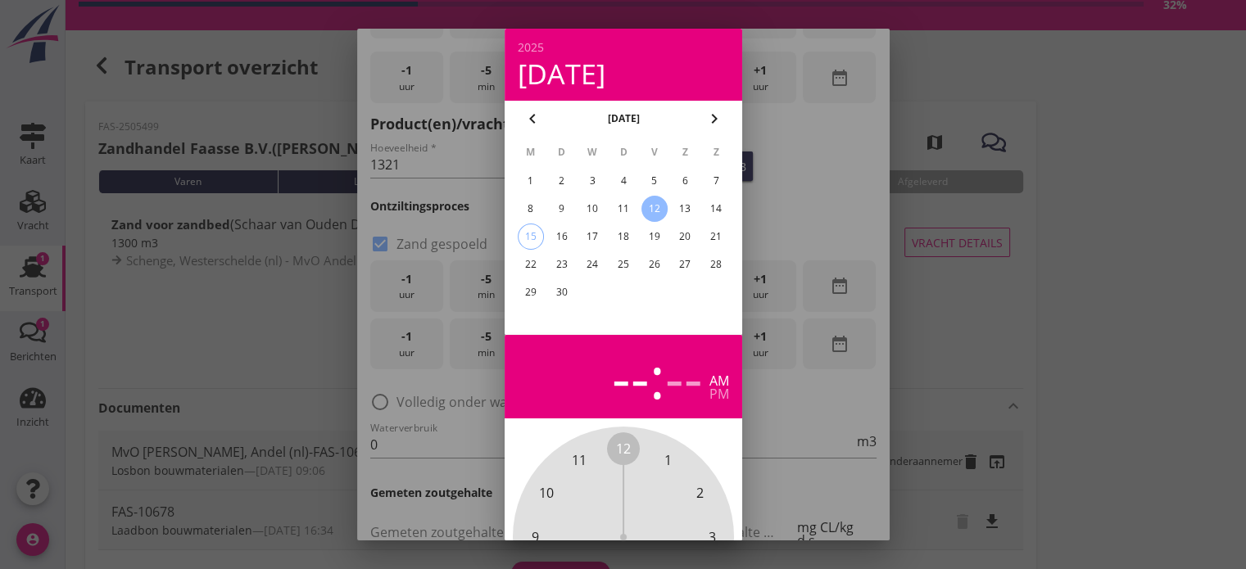
click at [1042, 274] on div at bounding box center [623, 284] width 1246 height 569
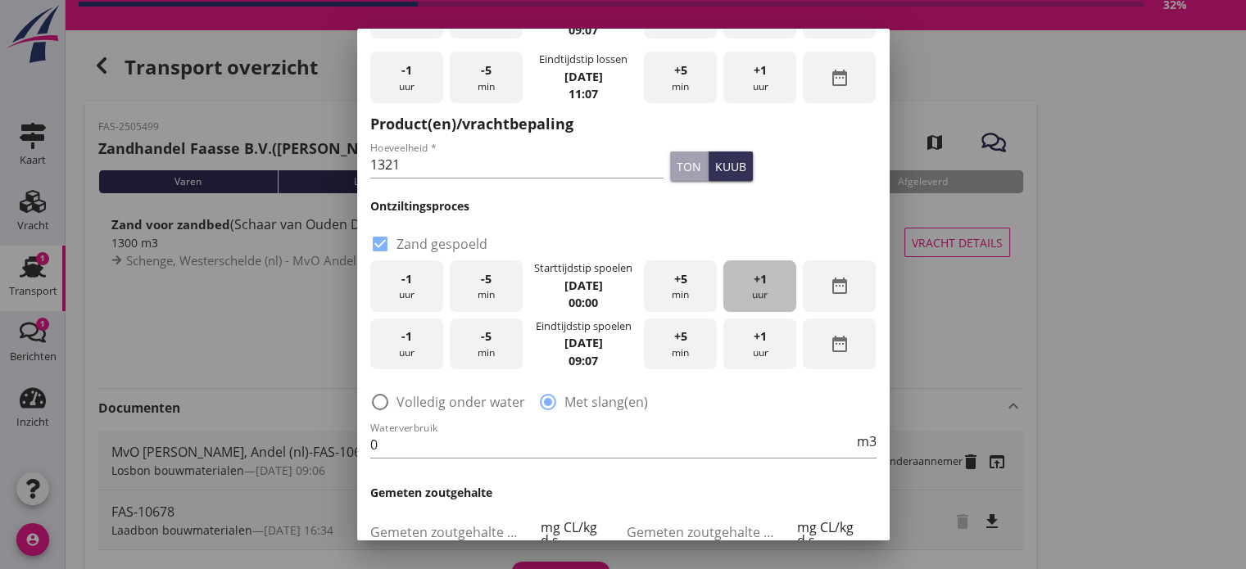
click at [753, 283] on span "+1" at bounding box center [759, 279] width 13 height 18
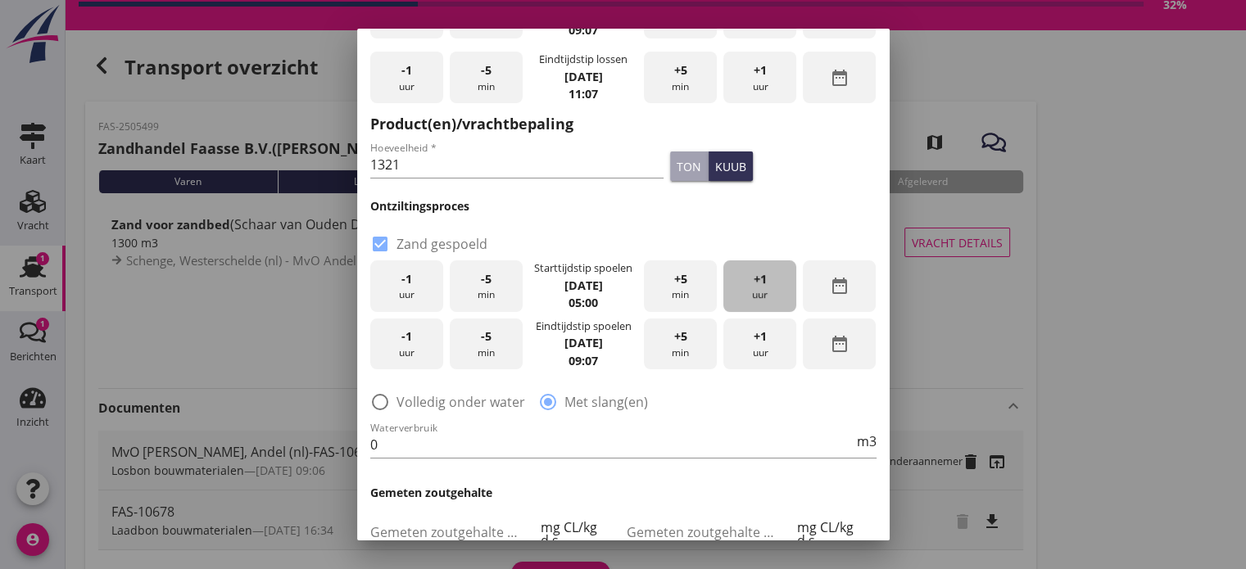
click at [753, 283] on span "+1" at bounding box center [759, 279] width 13 height 18
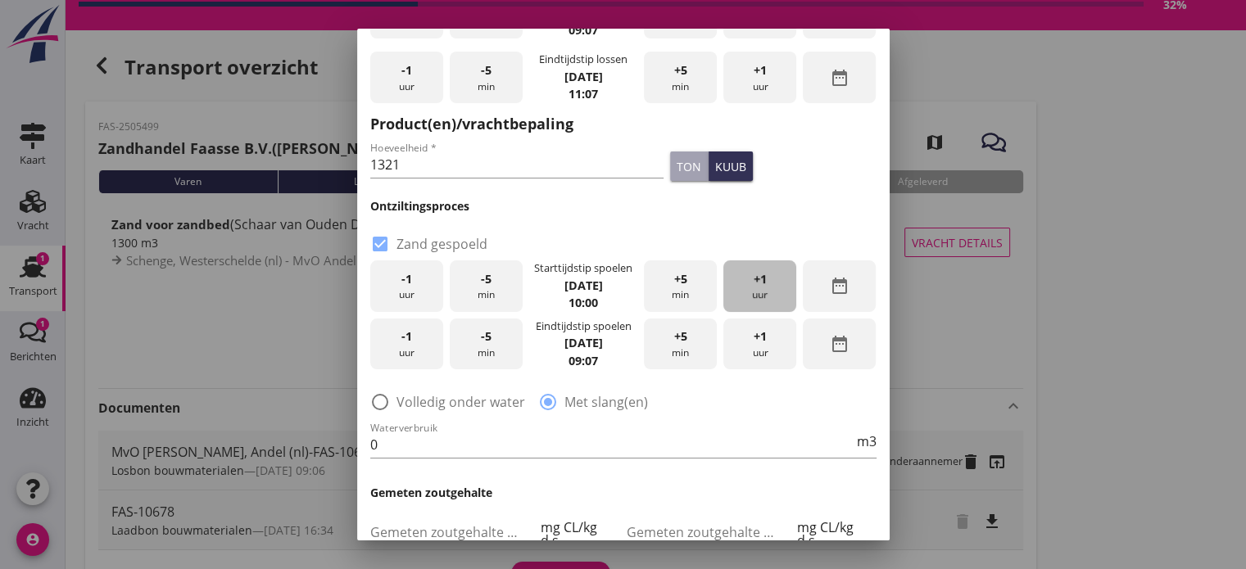
click at [753, 283] on span "+1" at bounding box center [759, 279] width 13 height 18
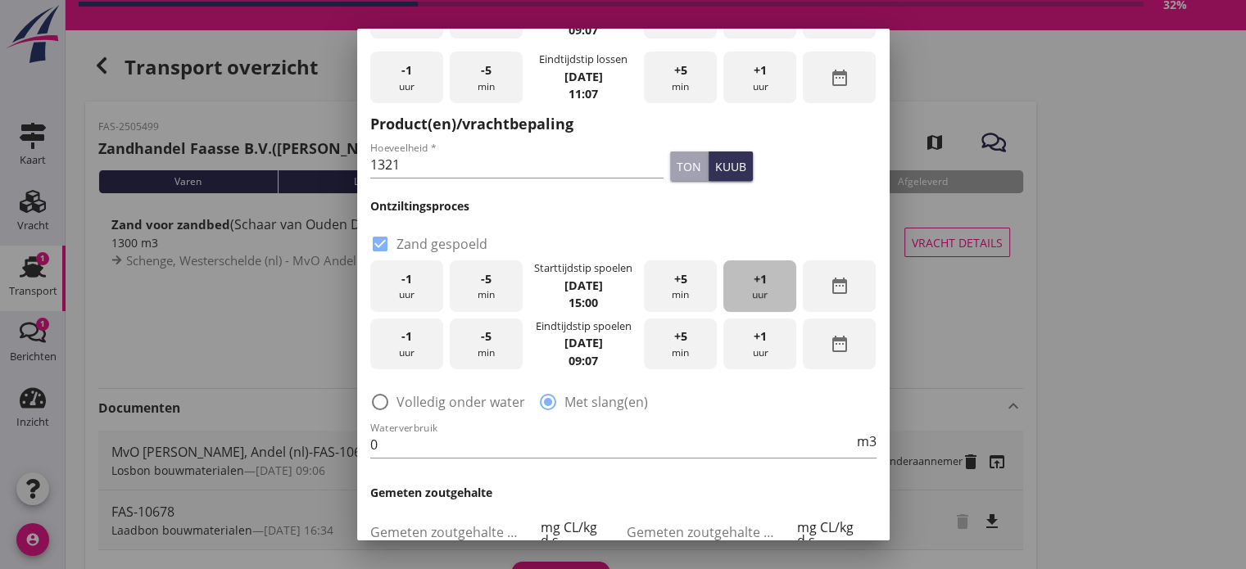
click at [753, 283] on span "+1" at bounding box center [759, 279] width 13 height 18
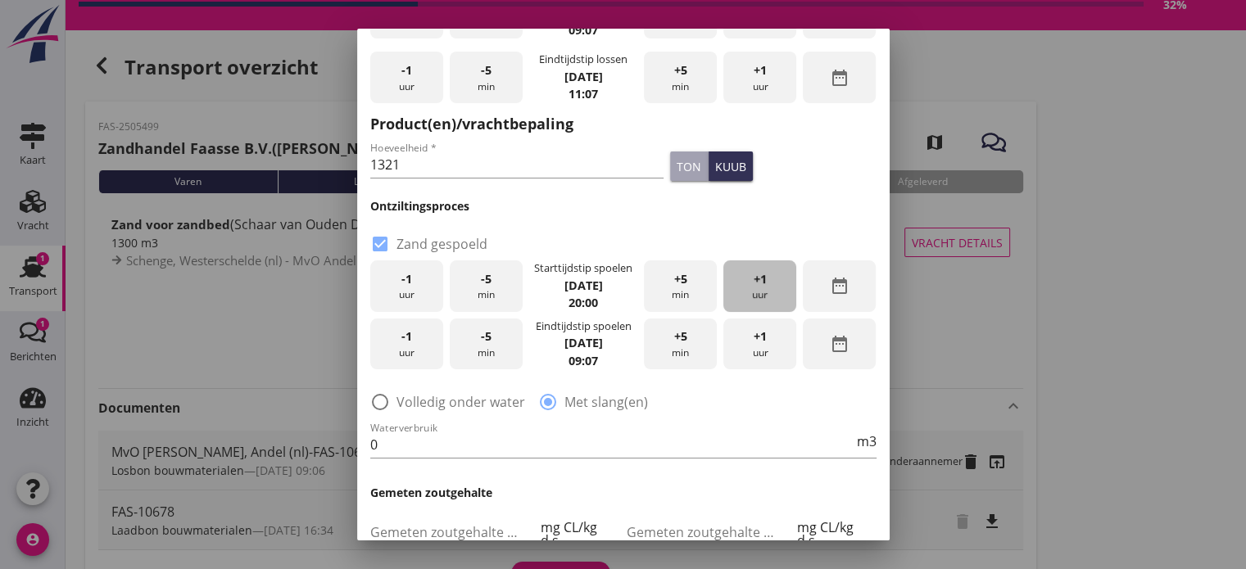
click at [753, 283] on span "+1" at bounding box center [759, 279] width 13 height 18
click at [602, 341] on strong "[DATE]" at bounding box center [582, 343] width 38 height 16
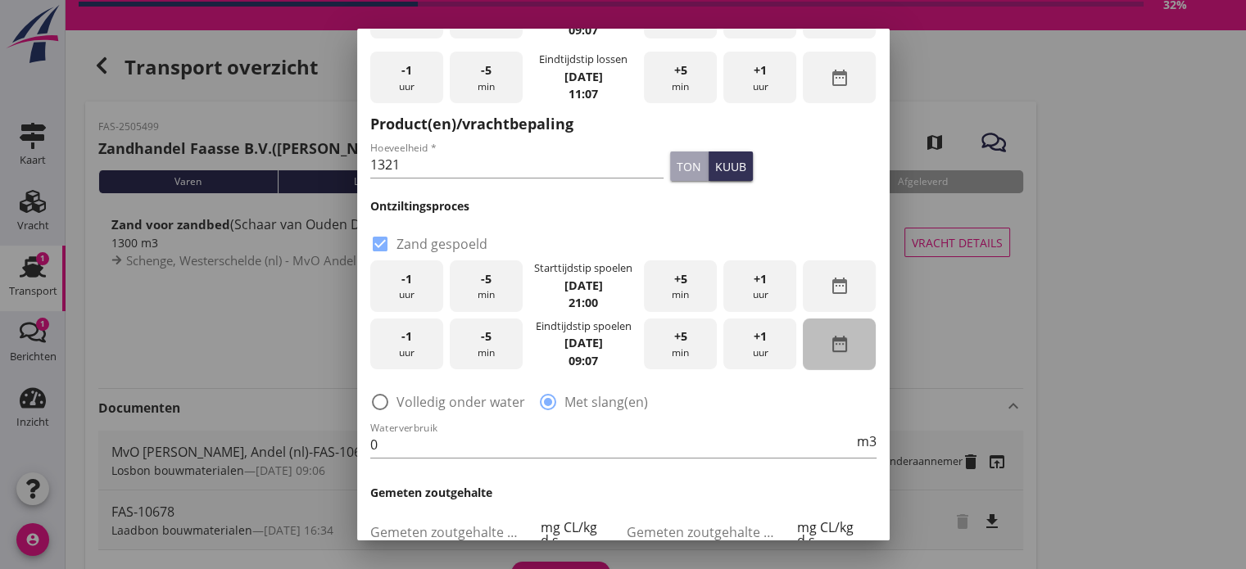
click at [830, 338] on icon "date_range" at bounding box center [840, 344] width 20 height 20
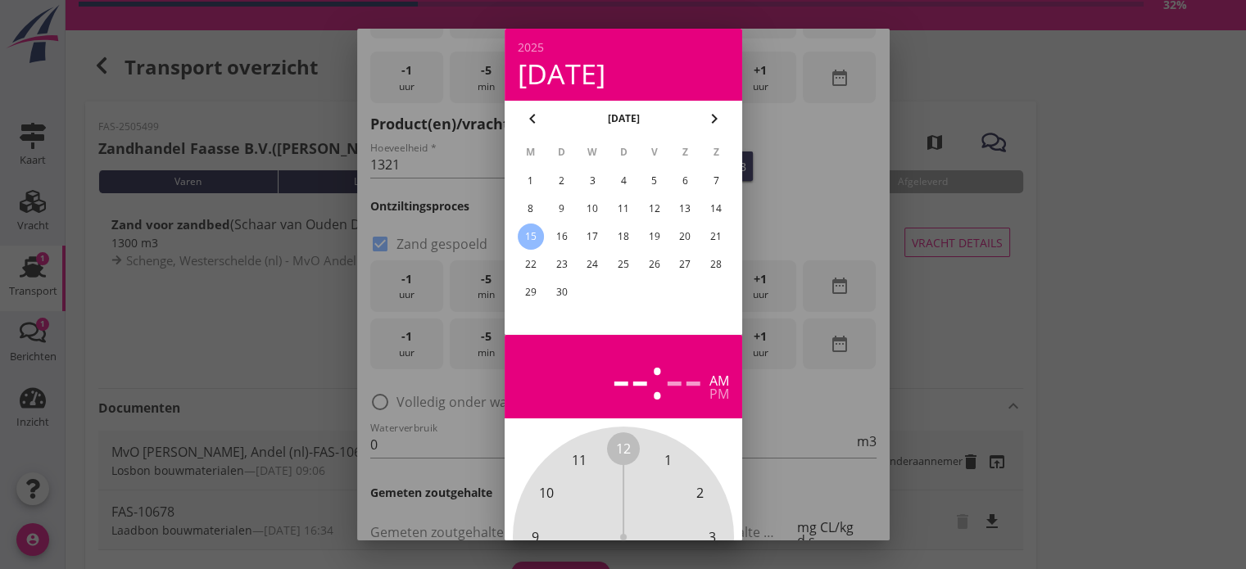
click at [689, 210] on div "13" at bounding box center [684, 209] width 26 height 26
click at [717, 399] on div "pm" at bounding box center [719, 393] width 20 height 13
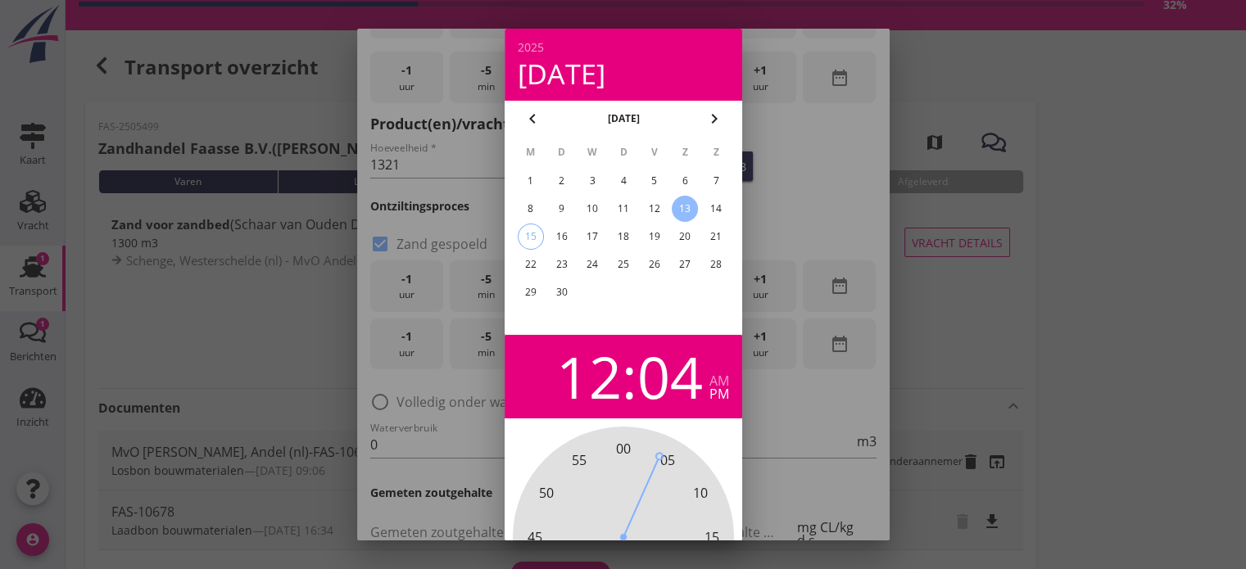
click at [593, 378] on div "12" at bounding box center [589, 376] width 66 height 57
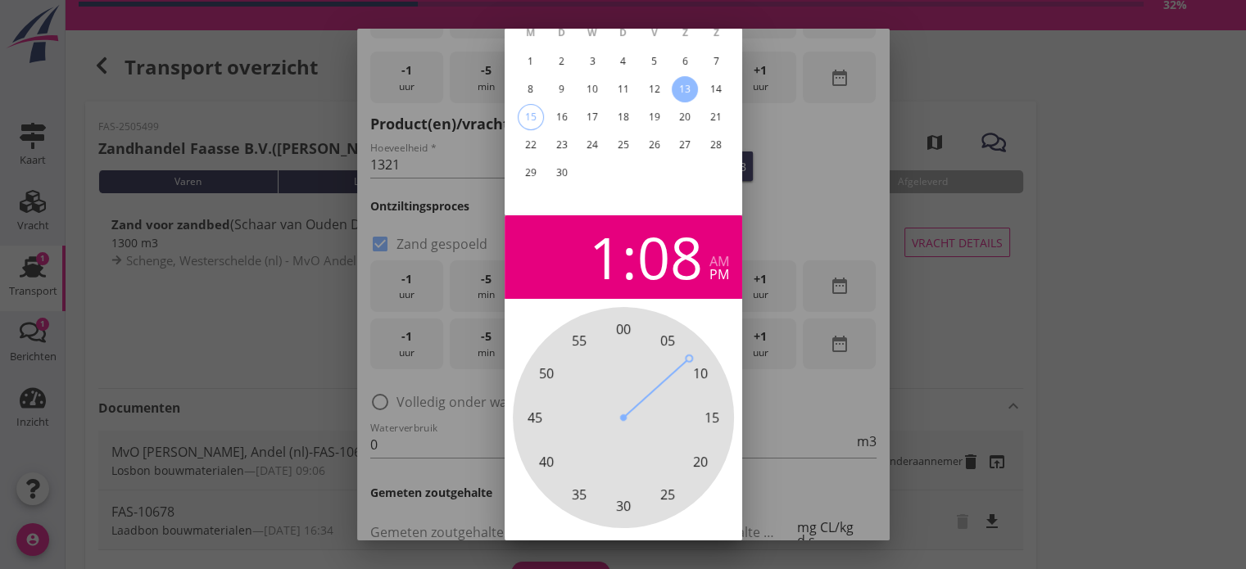
scroll to position [124, 0]
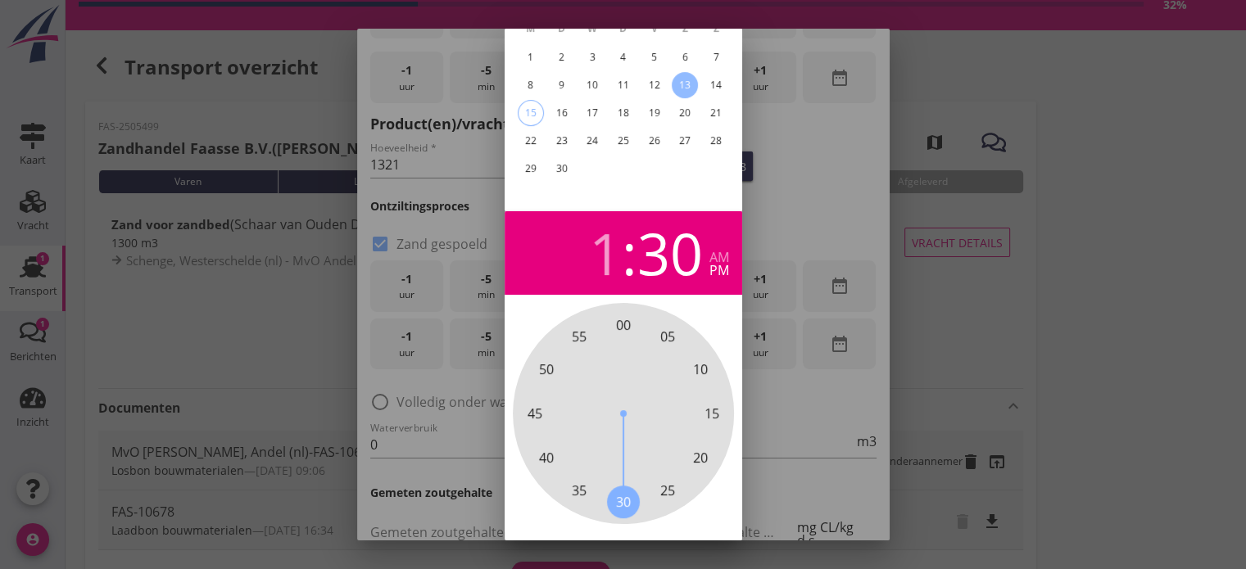
click at [1011, 355] on div at bounding box center [623, 284] width 1246 height 569
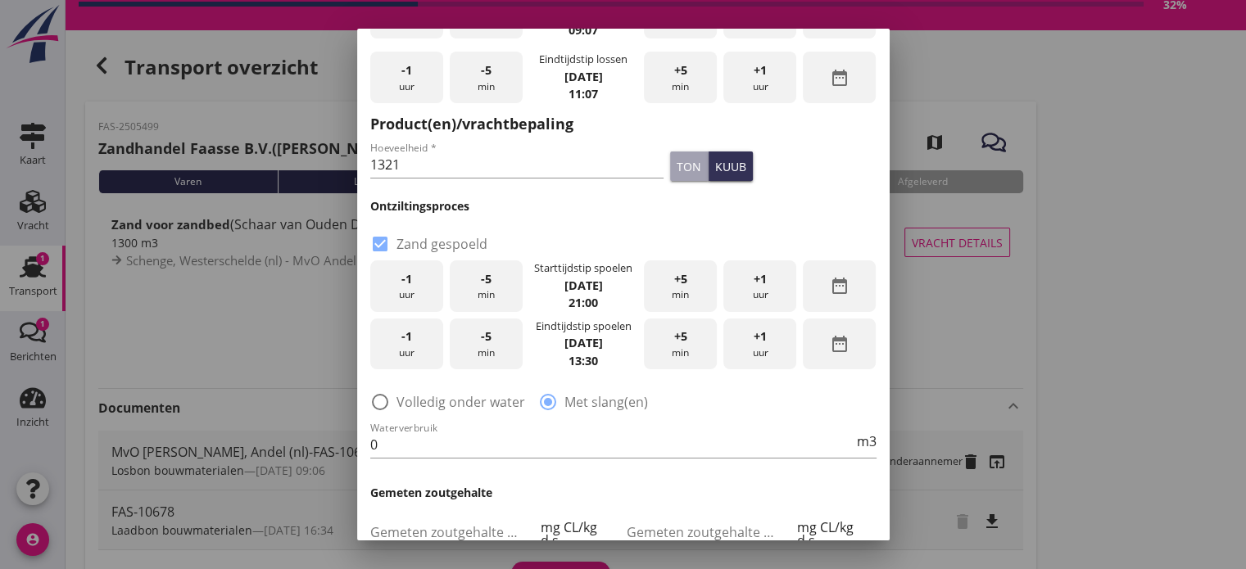
scroll to position [216, 0]
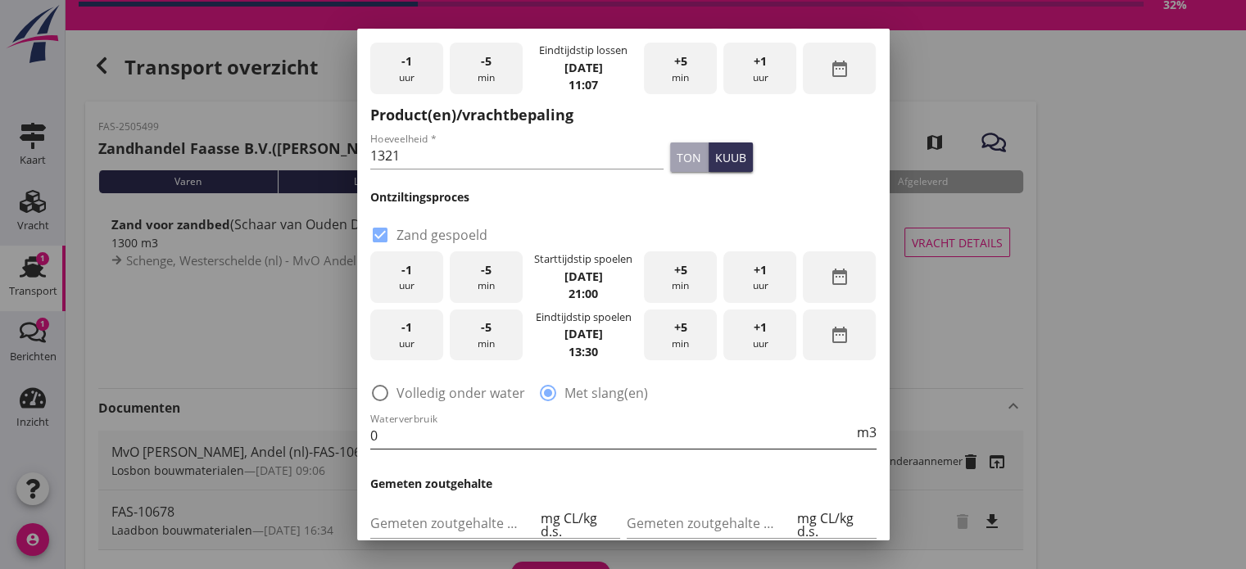
click at [468, 449] on input "0" at bounding box center [611, 436] width 483 height 26
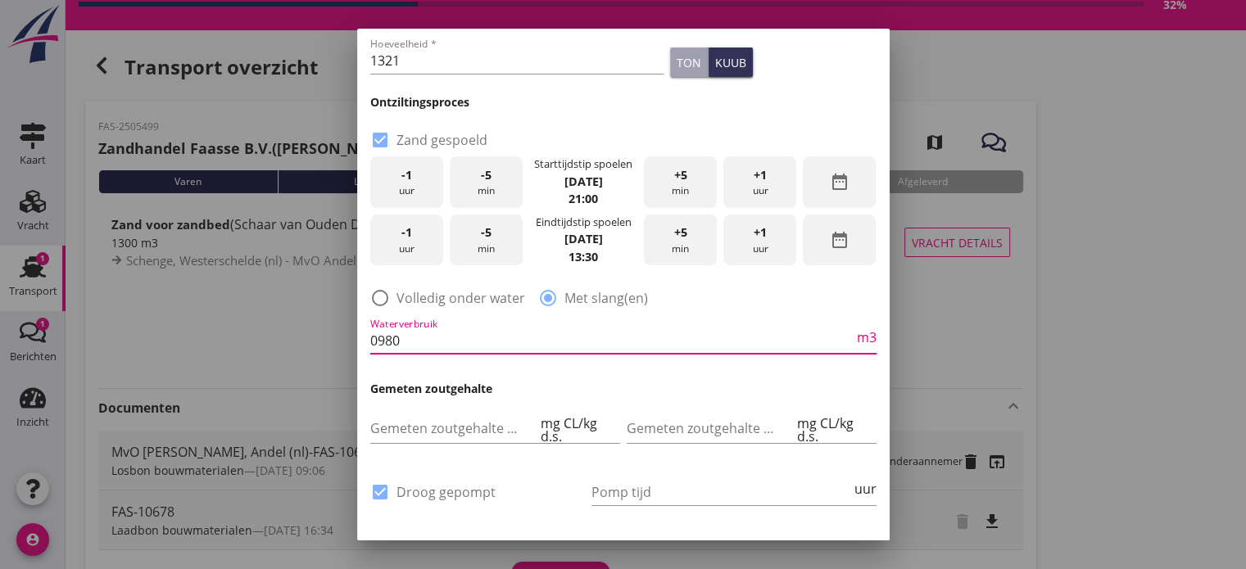
scroll to position [314, 0]
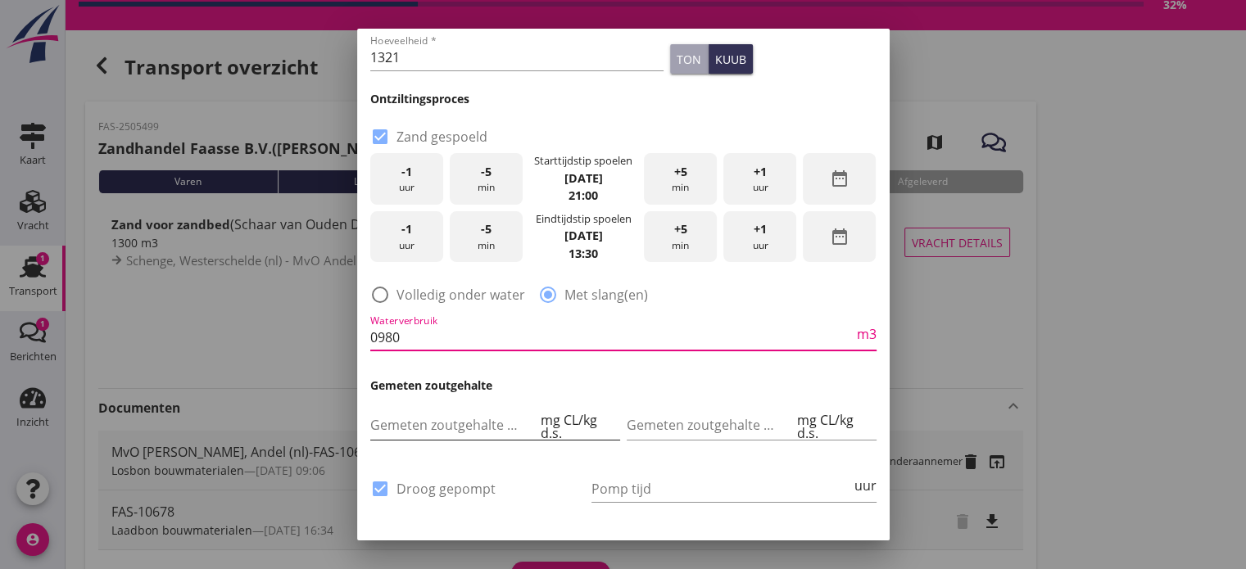
type input "0980"
click at [442, 416] on input "Gemeten zoutgehalte voorbeun" at bounding box center [453, 425] width 167 height 26
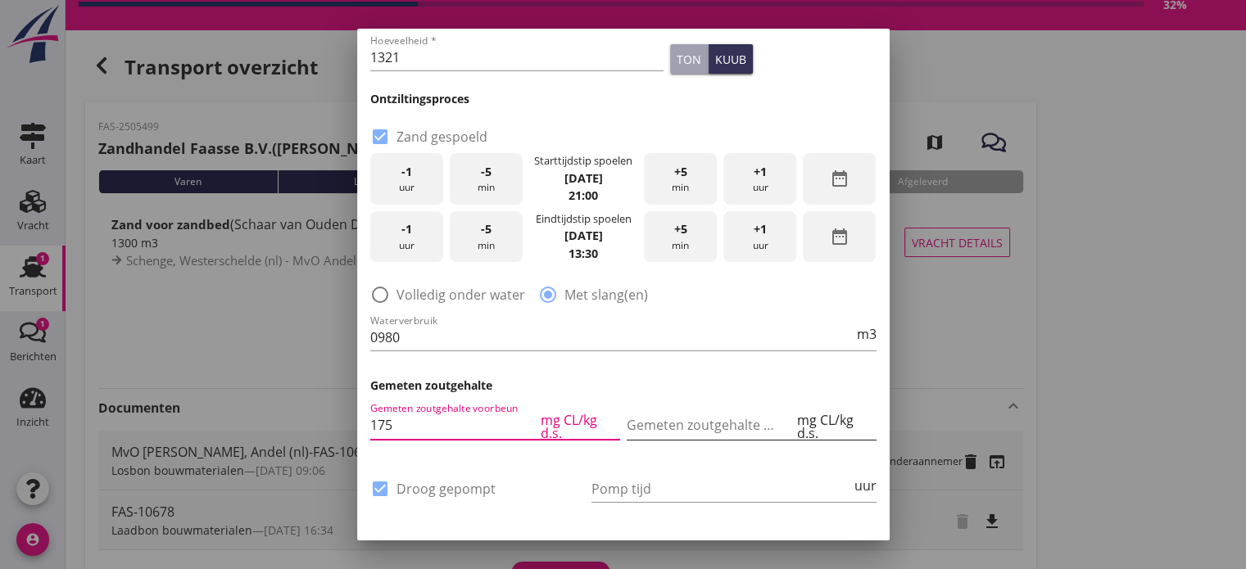
type input "175"
click at [708, 423] on input "Gemeten zoutgehalte achterbeun" at bounding box center [709, 425] width 167 height 26
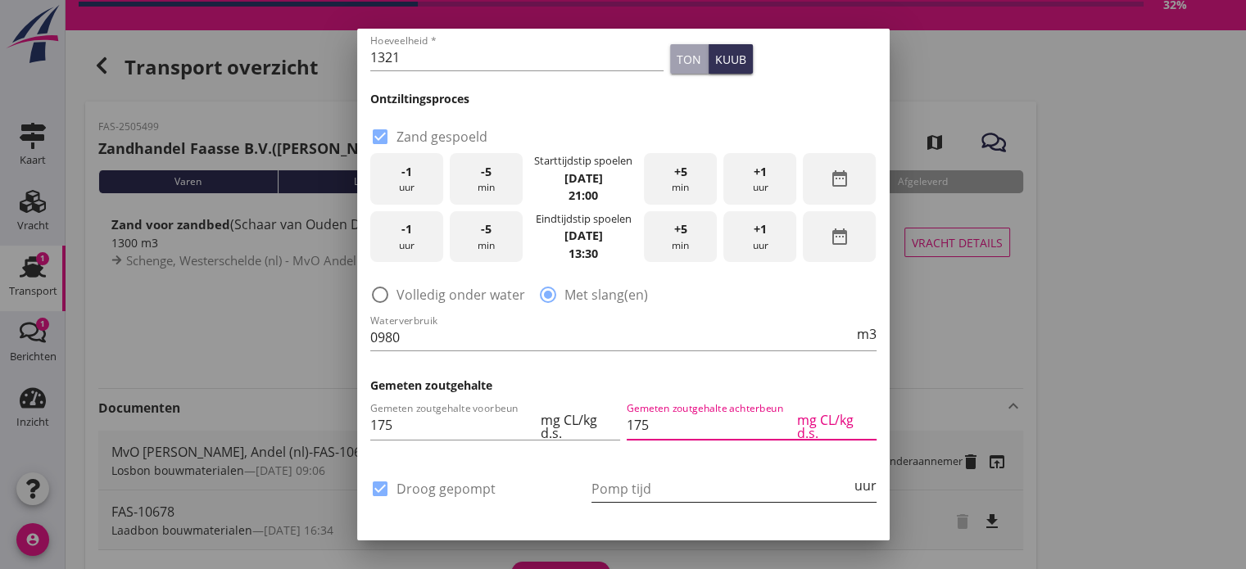
type input "175"
click at [690, 499] on div "Pomp tijd uur" at bounding box center [733, 489] width 285 height 26
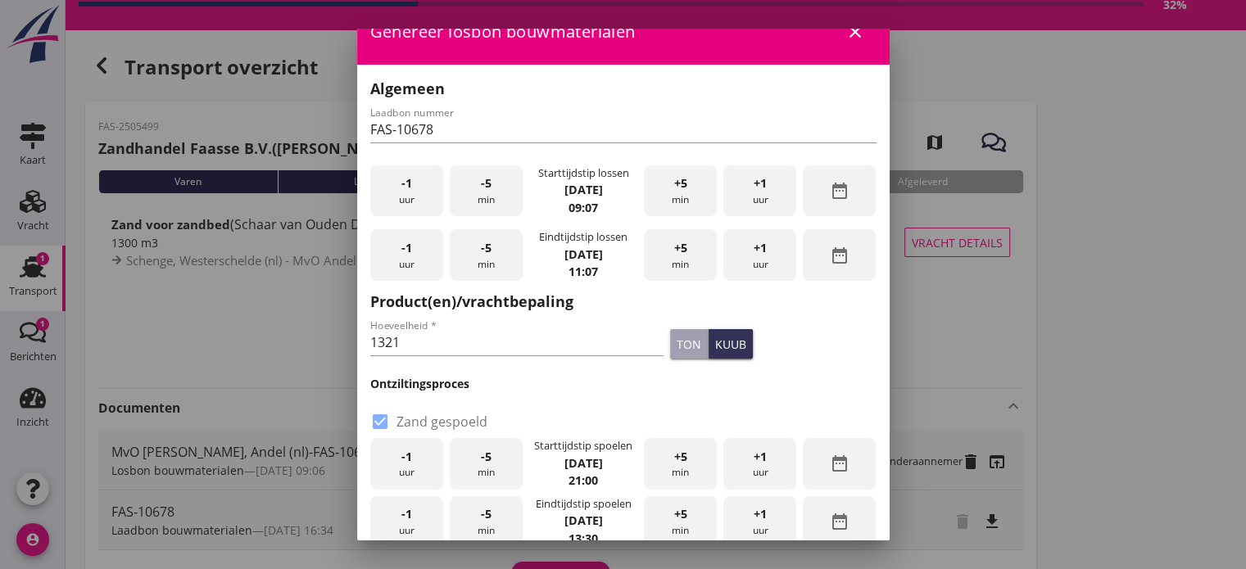
scroll to position [0, 0]
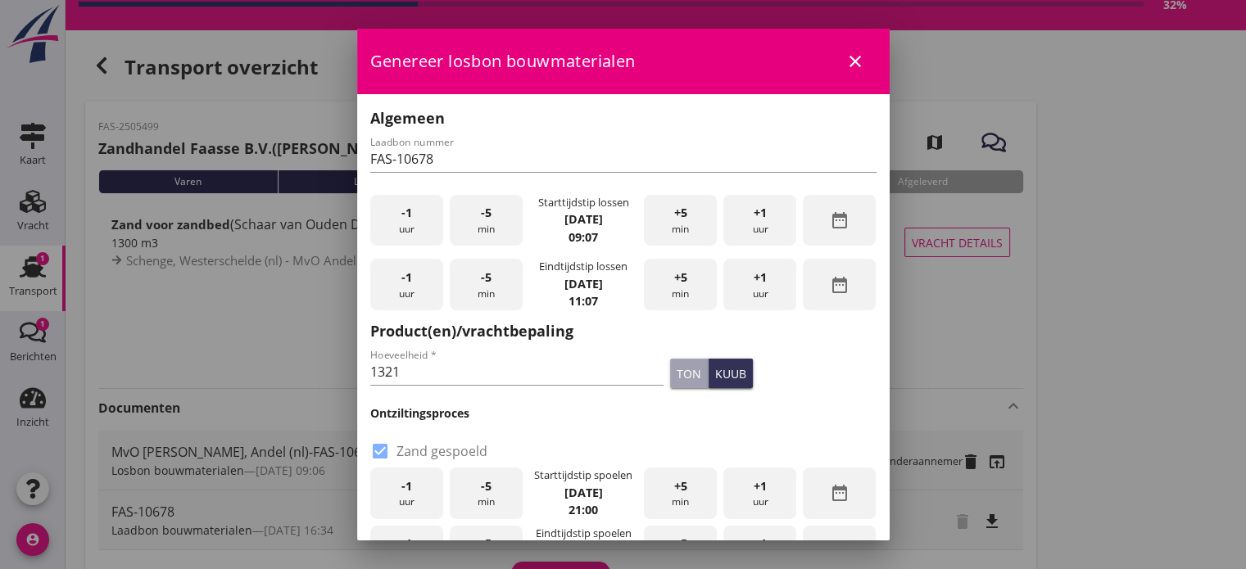
type input "48"
click at [403, 219] on span "-1" at bounding box center [406, 213] width 11 height 18
click at [670, 222] on div "+5 min" at bounding box center [680, 221] width 73 height 52
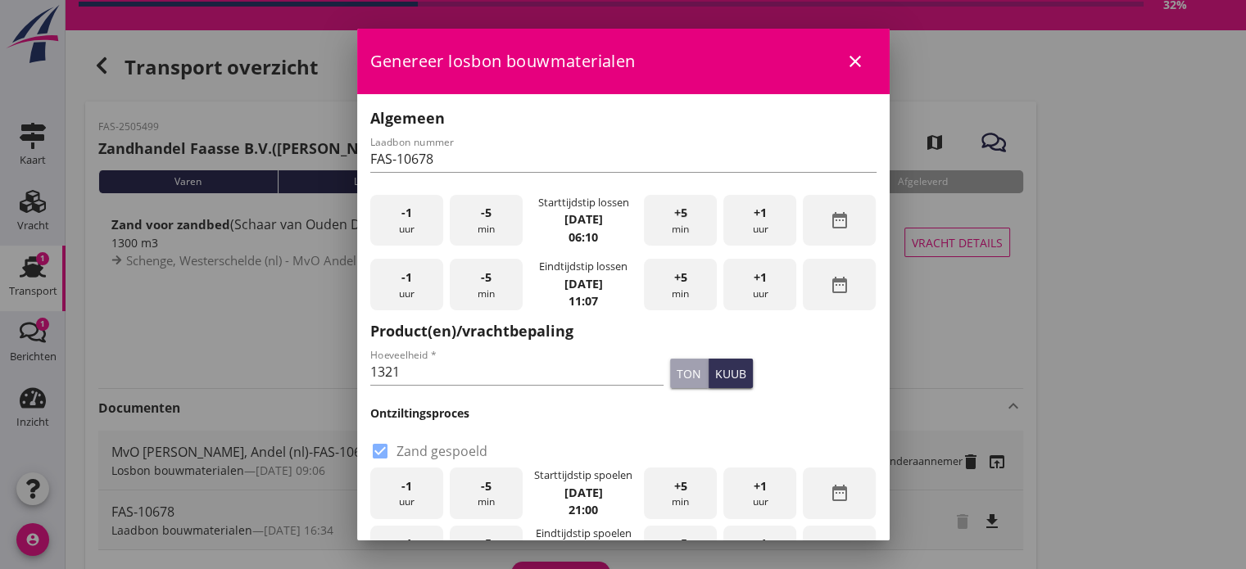
click at [670, 222] on div "+5 min" at bounding box center [680, 221] width 73 height 52
click at [801, 400] on div "Hoeveelheid * 1321 ton kuub" at bounding box center [623, 373] width 513 height 62
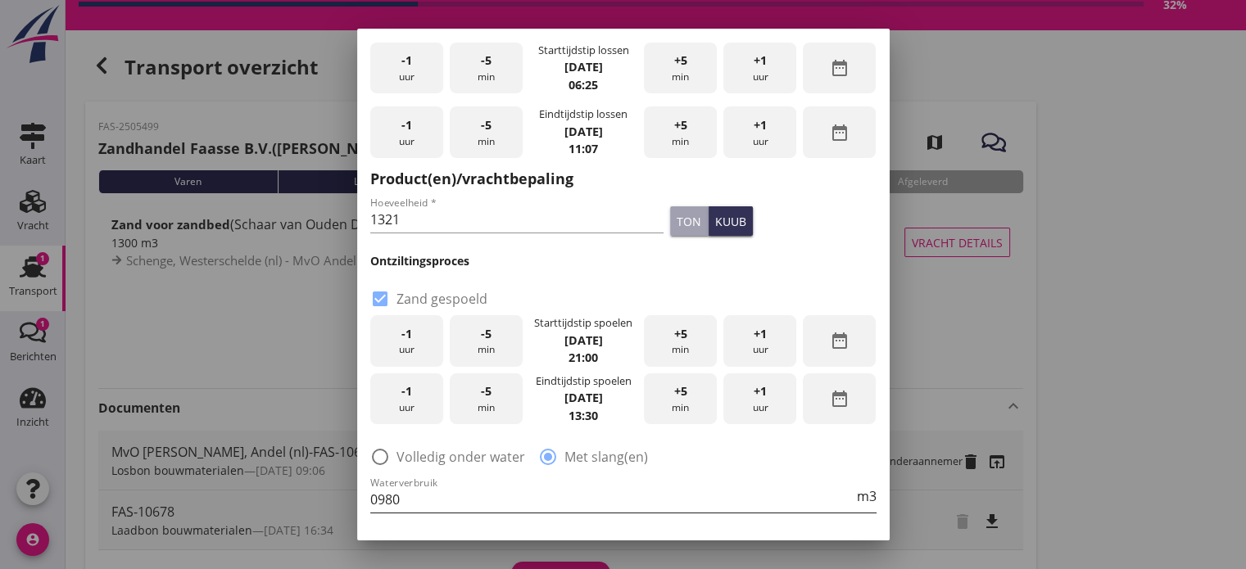
click at [409, 502] on input "0980" at bounding box center [611, 499] width 483 height 26
type input "0"
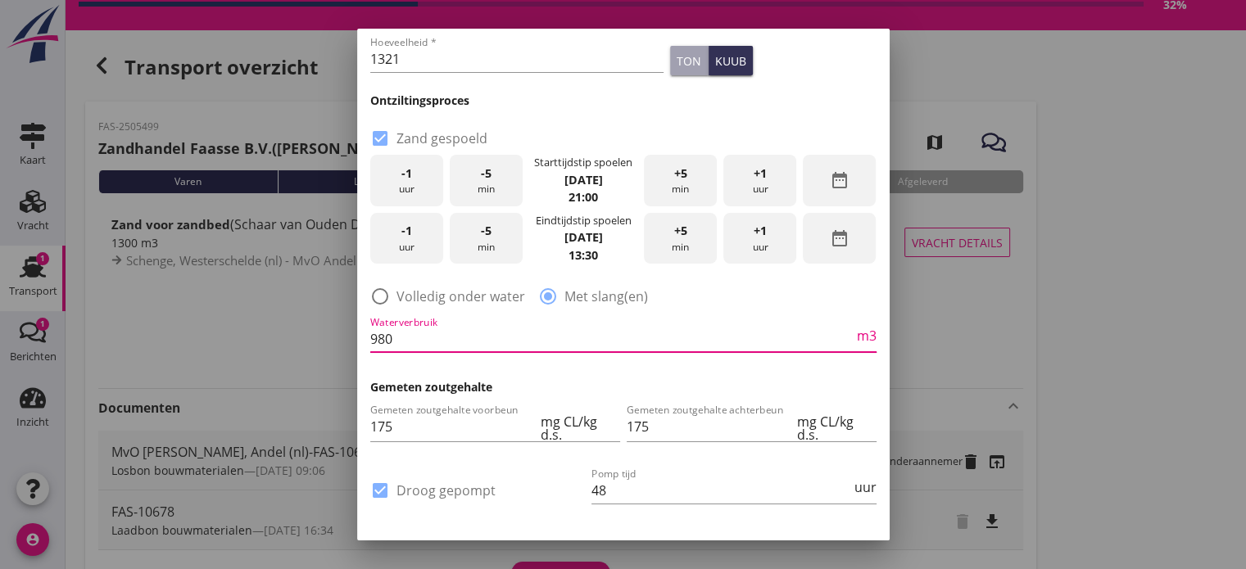
scroll to position [482, 0]
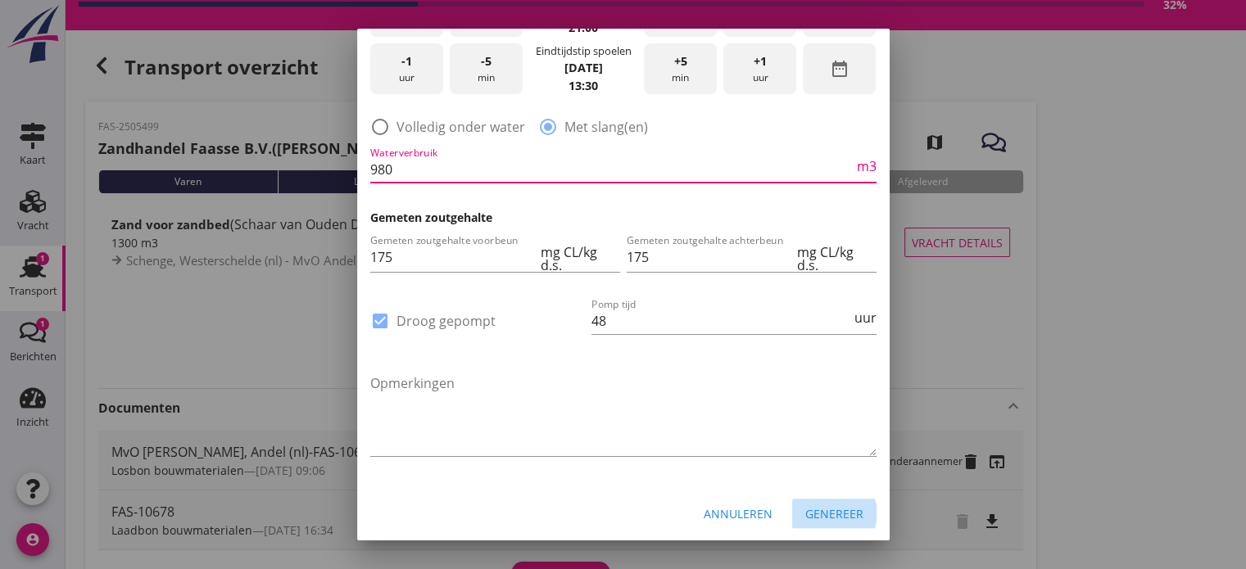
type input "980"
click at [824, 518] on div "Genereer" at bounding box center [834, 513] width 58 height 17
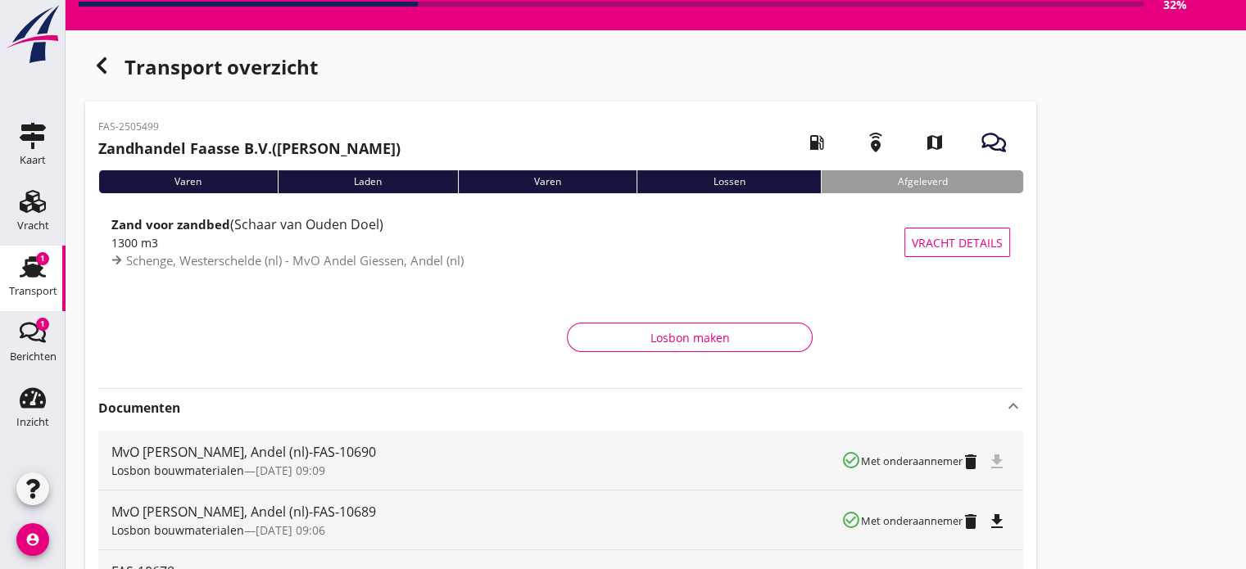
click at [999, 459] on div "file_download" at bounding box center [1000, 460] width 20 height 20
click at [999, 459] on icon "file_download" at bounding box center [997, 462] width 20 height 20
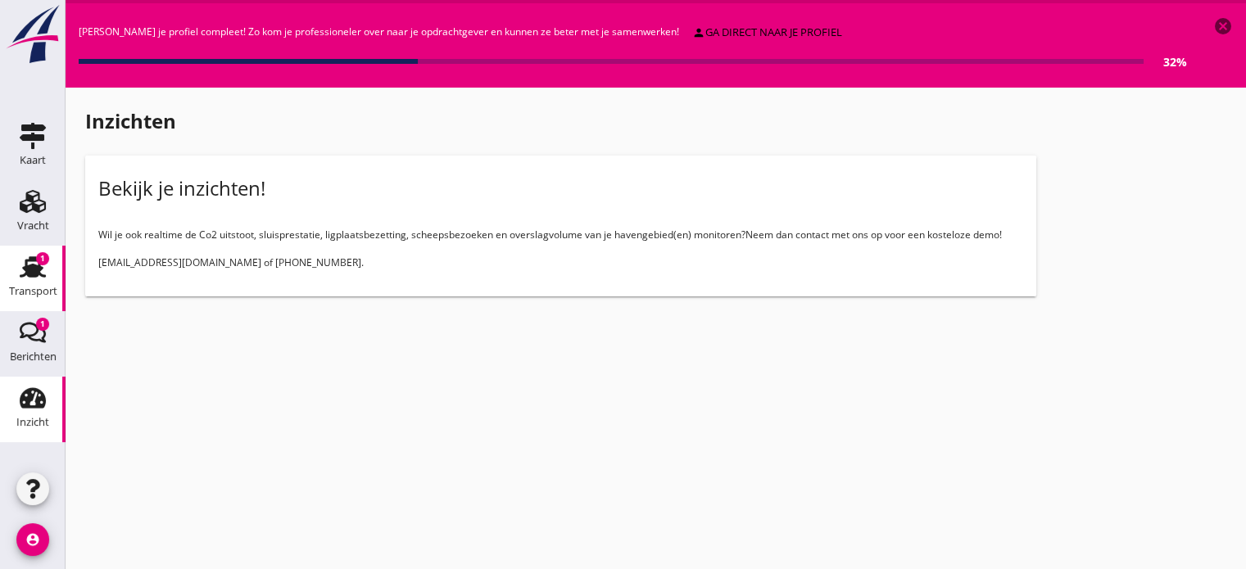
click at [42, 261] on div "1" at bounding box center [42, 258] width 13 height 13
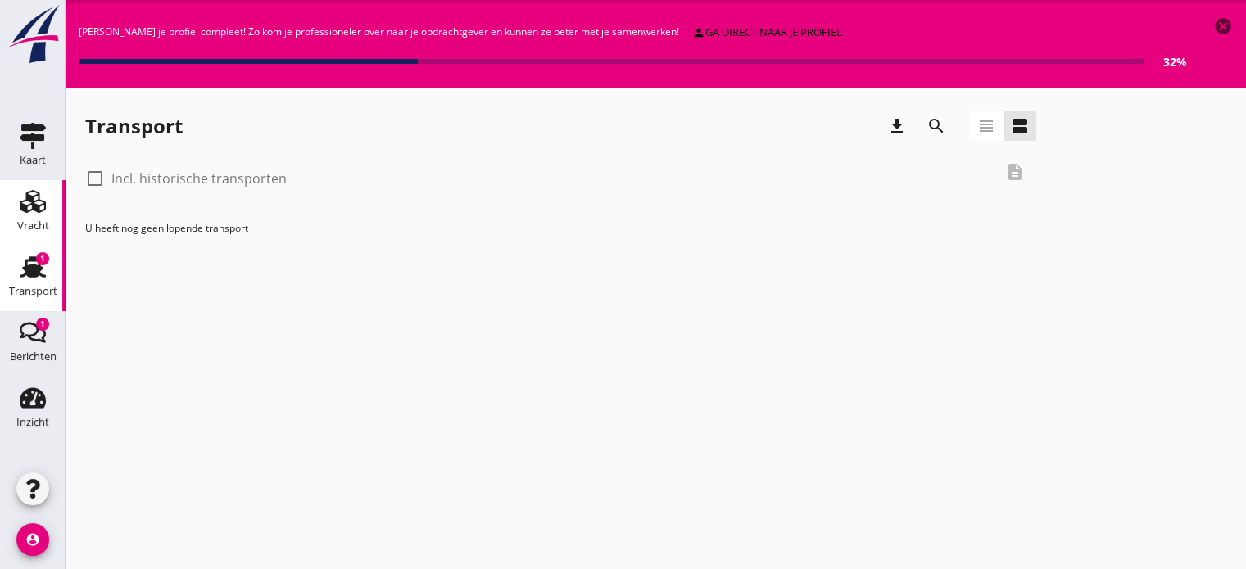
click at [36, 216] on div "Vracht" at bounding box center [33, 226] width 32 height 23
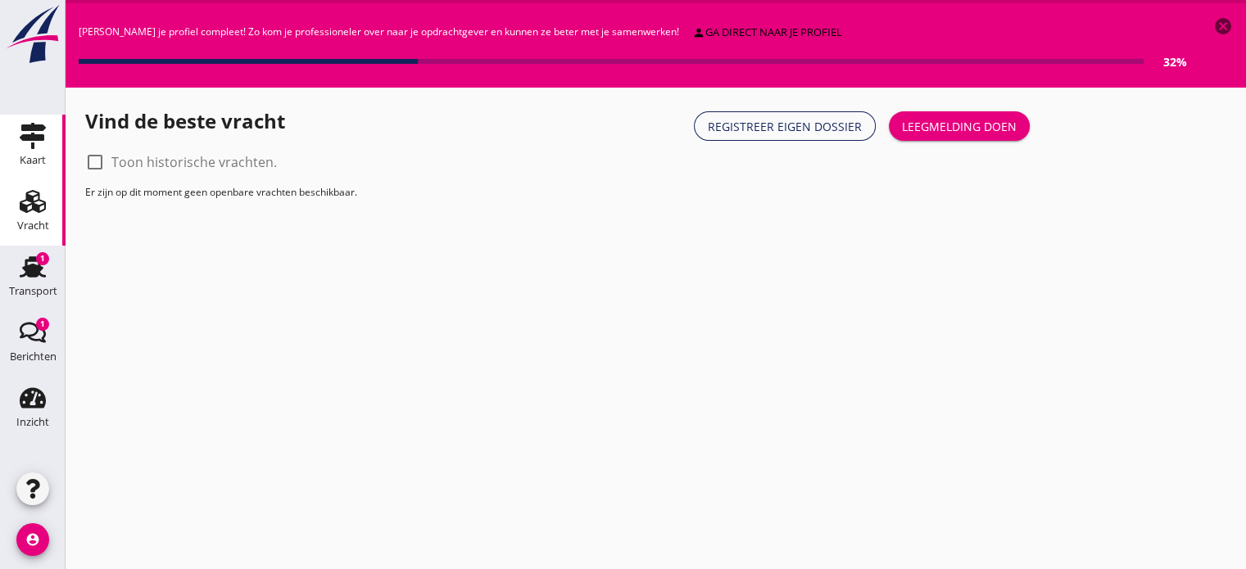
click at [31, 144] on use at bounding box center [33, 136] width 26 height 26
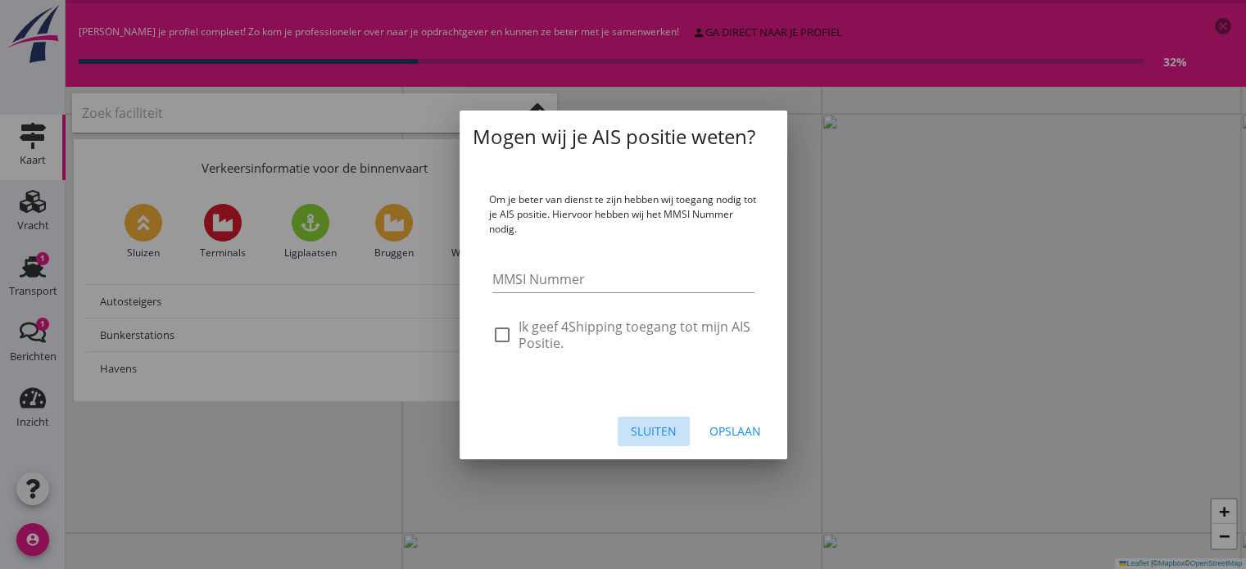
click at [653, 425] on div "Sluiten" at bounding box center [654, 431] width 46 height 17
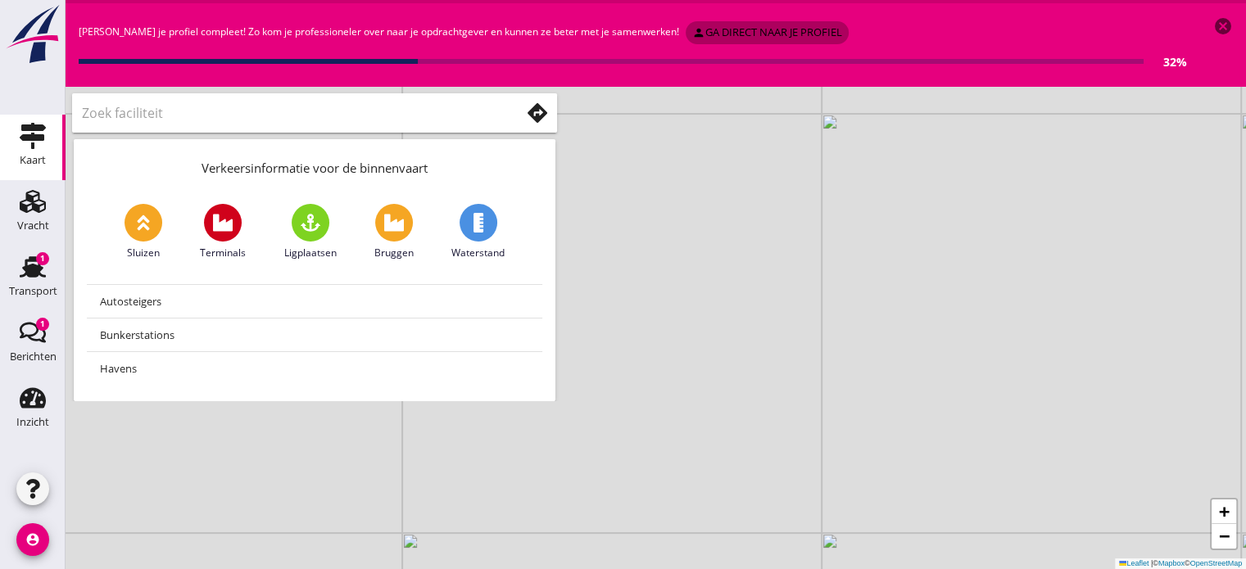
click at [715, 31] on div "person ga direct naar je profiel" at bounding box center [767, 33] width 150 height 16
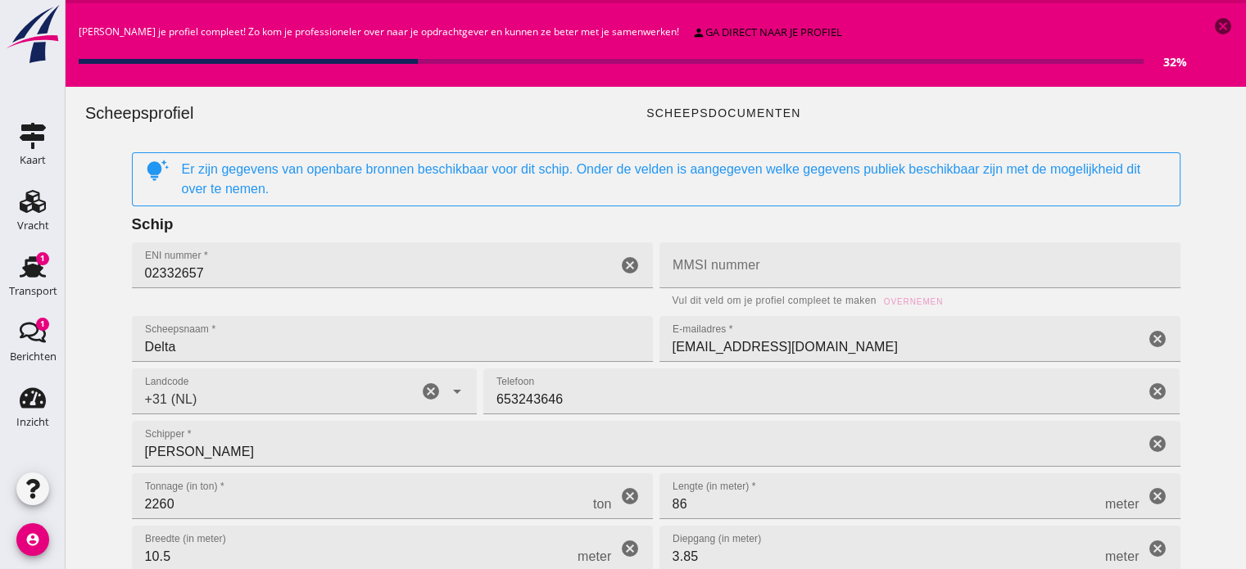
type input "+31 (NL)"
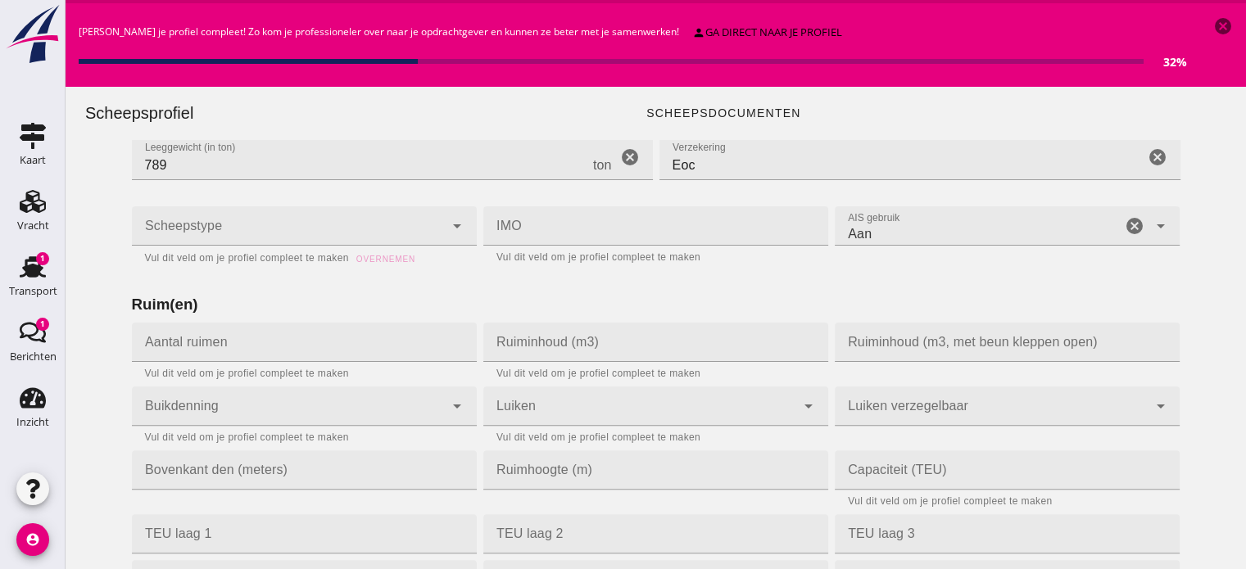
scroll to position [469, 0]
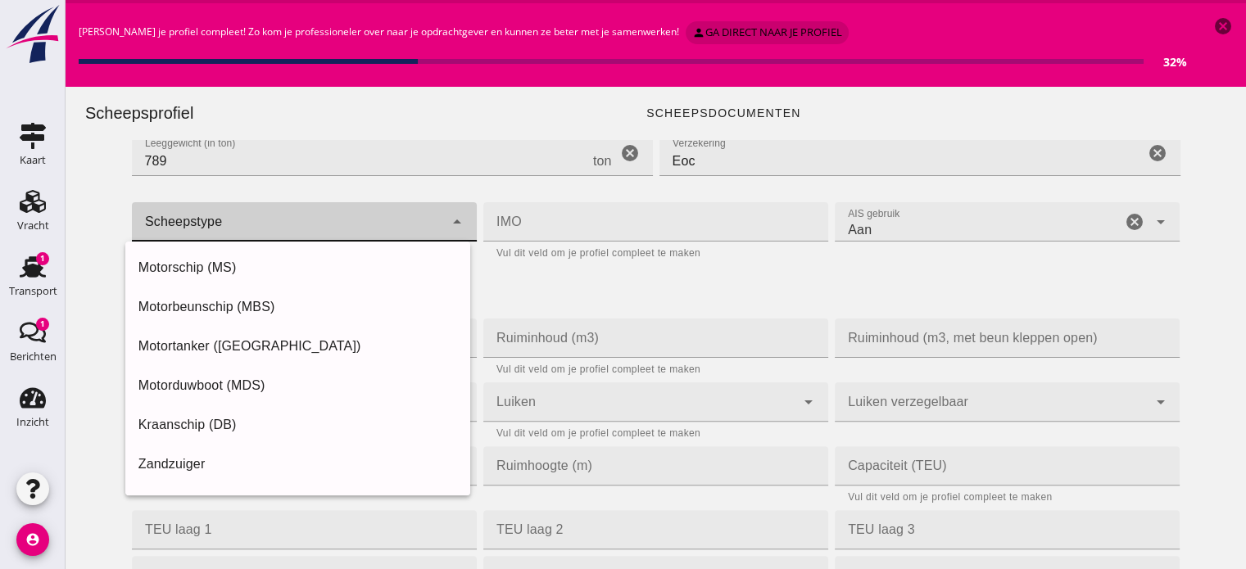
click at [447, 222] on icon "arrow_drop_down" at bounding box center [457, 222] width 20 height 20
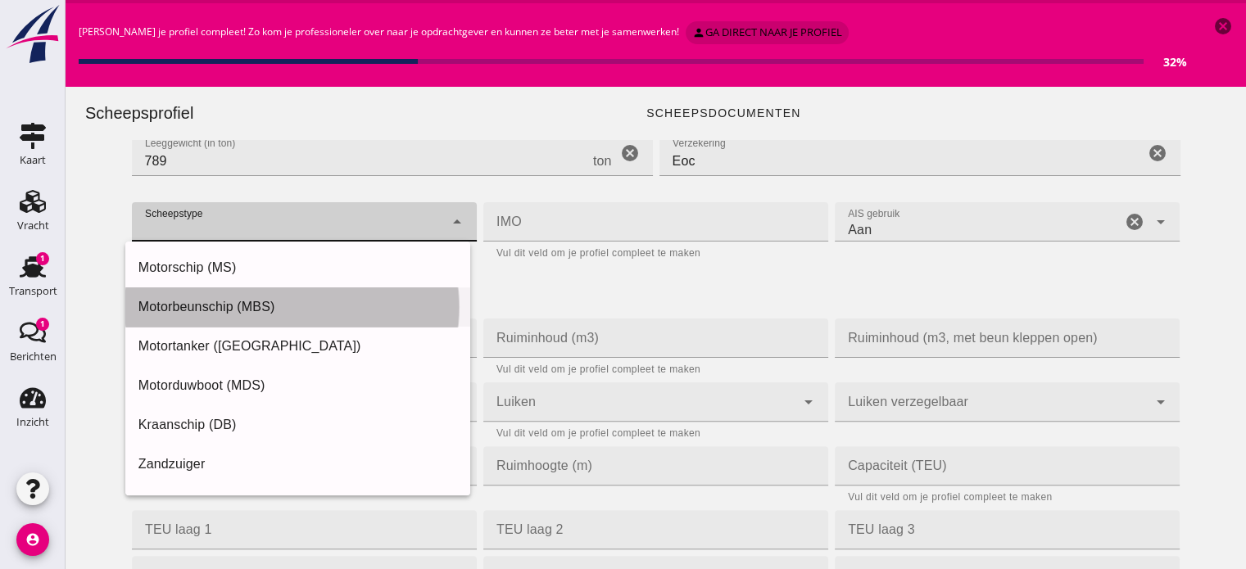
click at [223, 304] on div "Motorbeunschip (MBS)" at bounding box center [297, 307] width 319 height 20
type input "motor_barge"
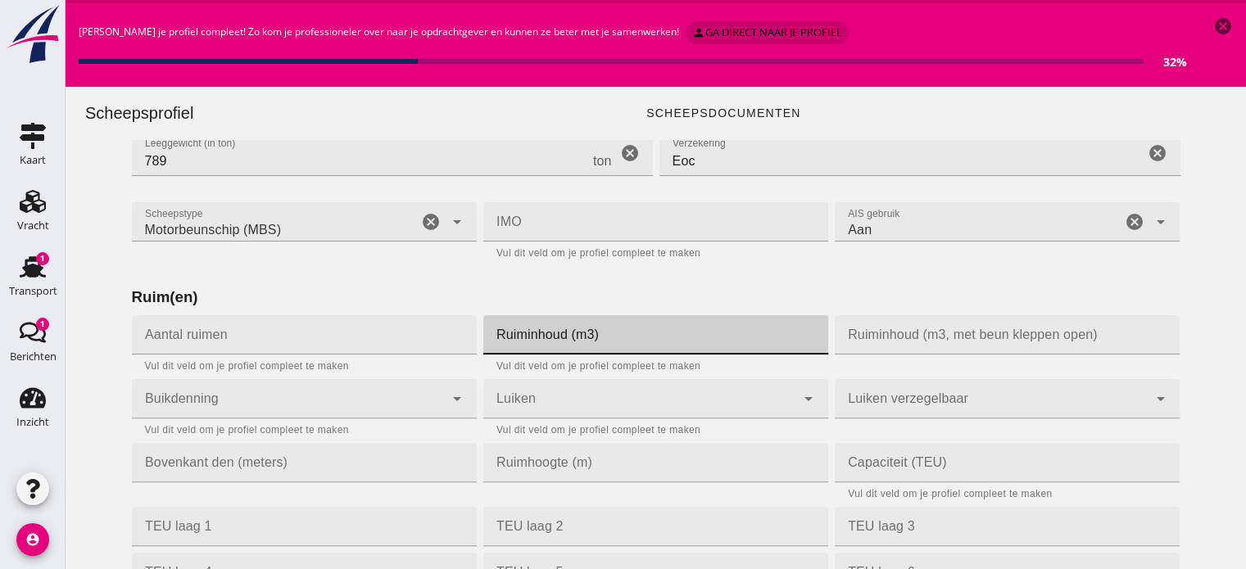
click at [613, 341] on input "Ruiminhoud (m3)" at bounding box center [650, 334] width 335 height 39
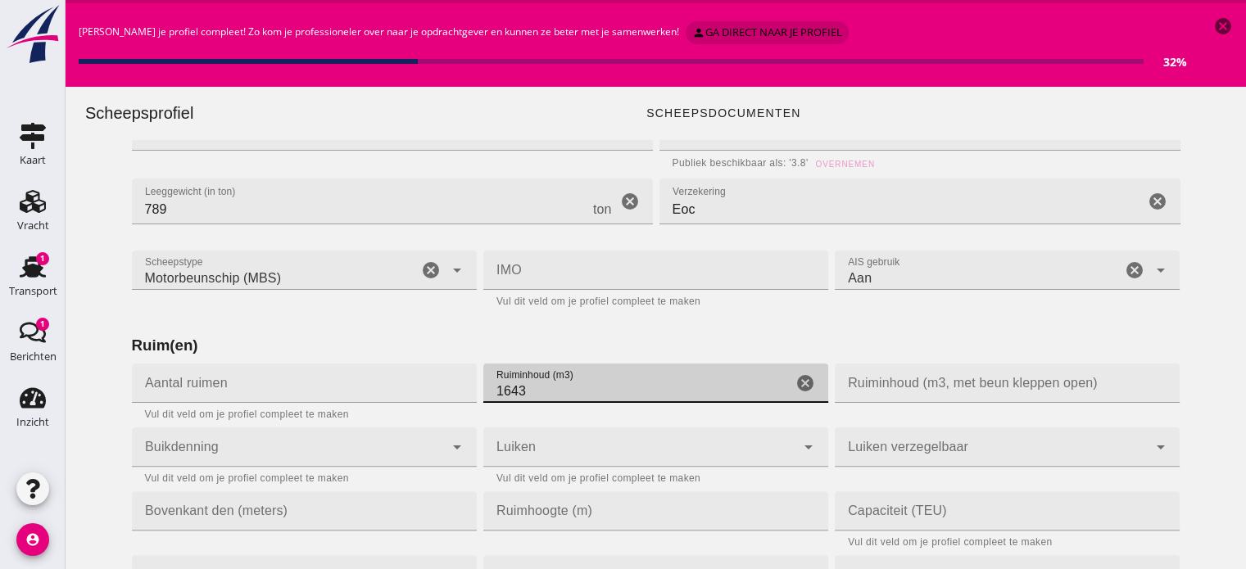
scroll to position [424, 0]
type input "1643"
click at [1071, 383] on input "Ruiminhoud (m3, met beun kleppen open)" at bounding box center [1001, 379] width 335 height 39
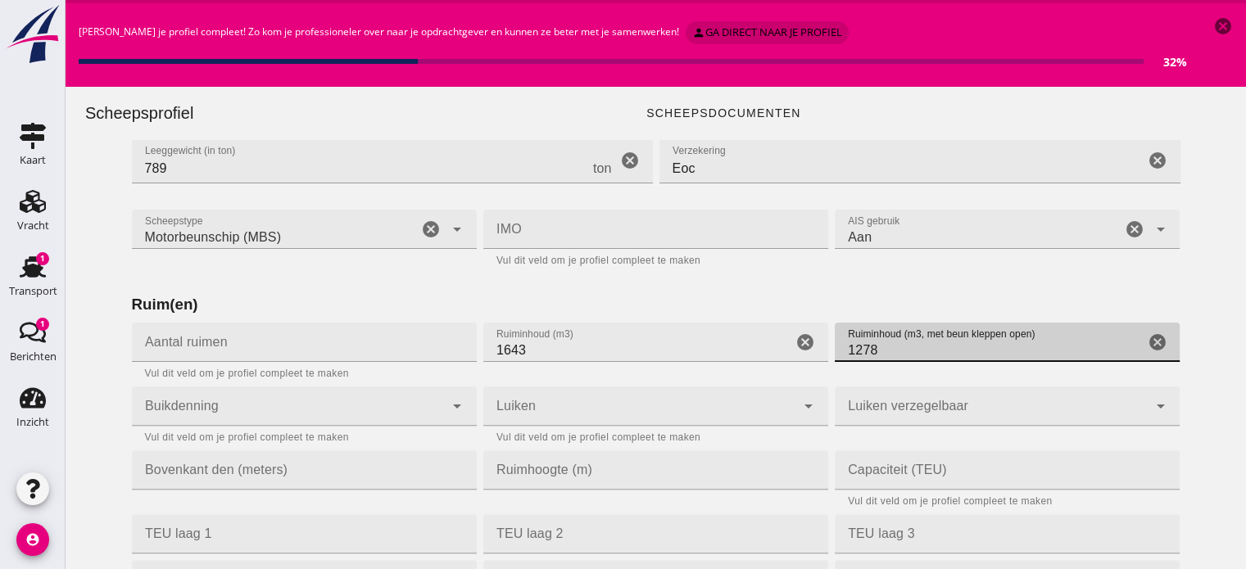
scroll to position [463, 0]
type input "1278"
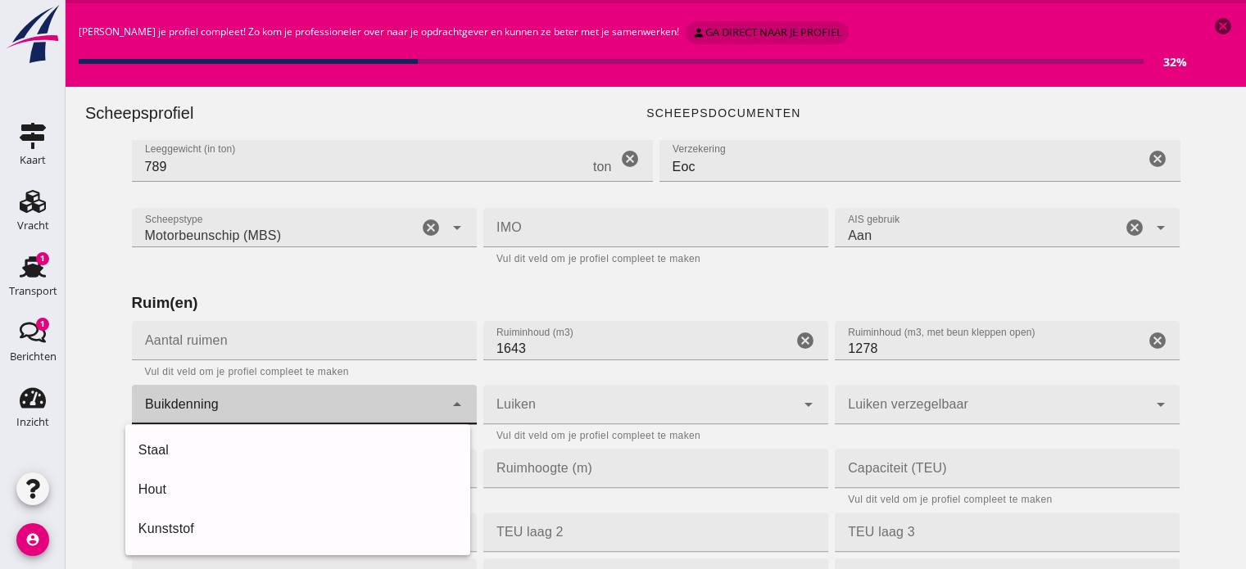
click at [449, 405] on icon "arrow_drop_down" at bounding box center [457, 405] width 20 height 20
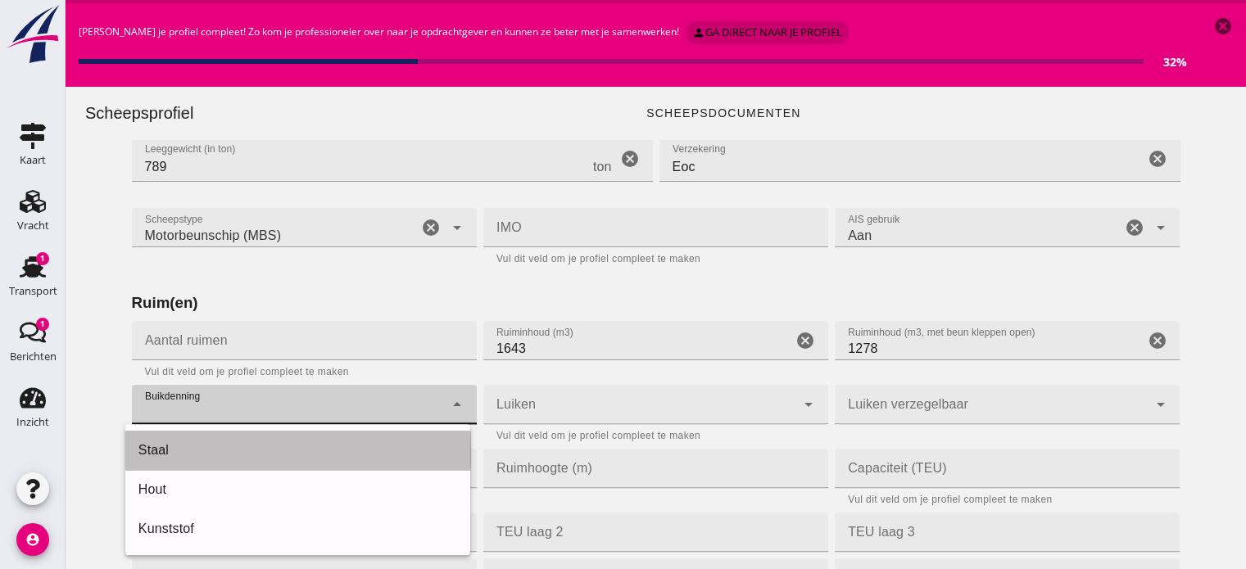
click at [200, 455] on div "Staal" at bounding box center [297, 451] width 319 height 20
type input "steel"
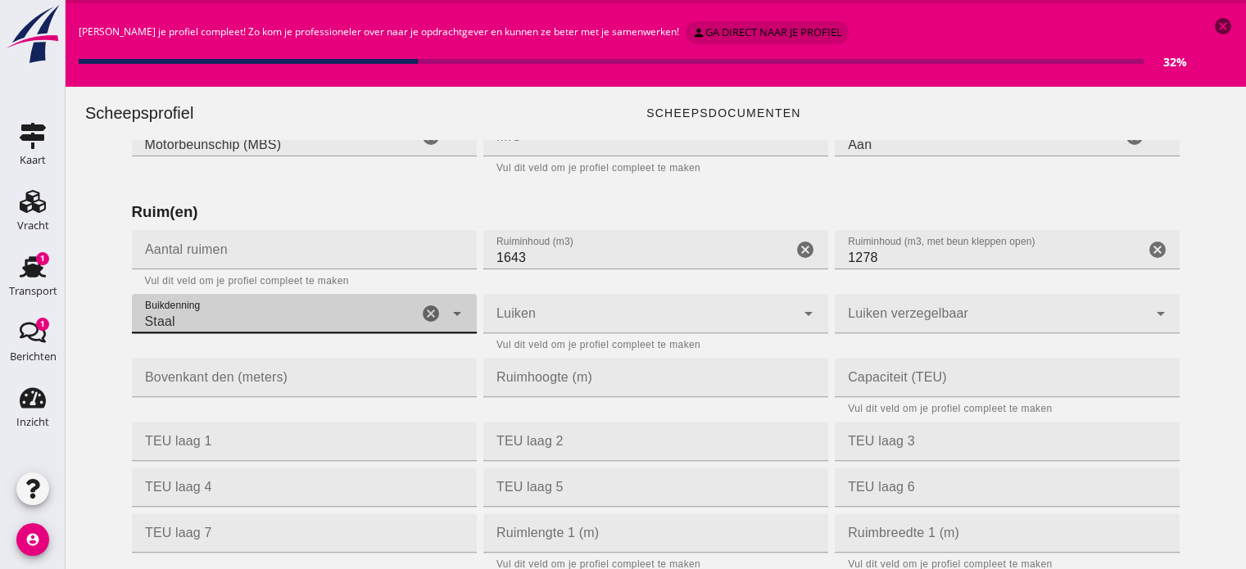
scroll to position [555, 0]
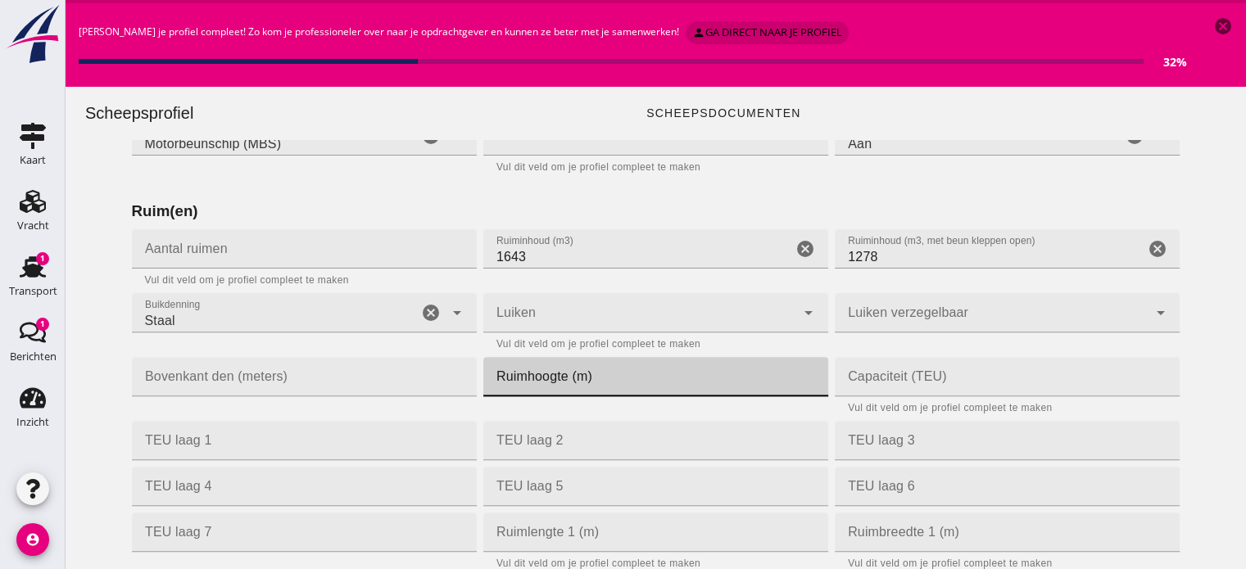
click at [515, 383] on input "Ruimhoogte (m)" at bounding box center [650, 376] width 335 height 39
type input "4.20"
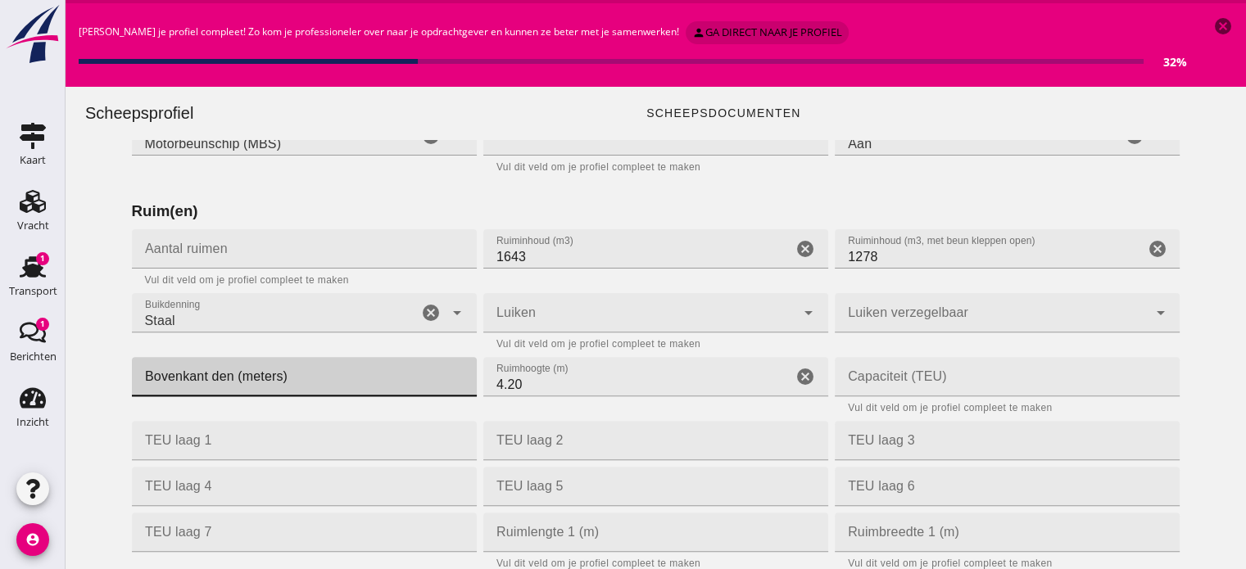
click at [277, 375] on input "Bovenkant den (meters)" at bounding box center [299, 376] width 335 height 39
type input "9"
type input "0.93"
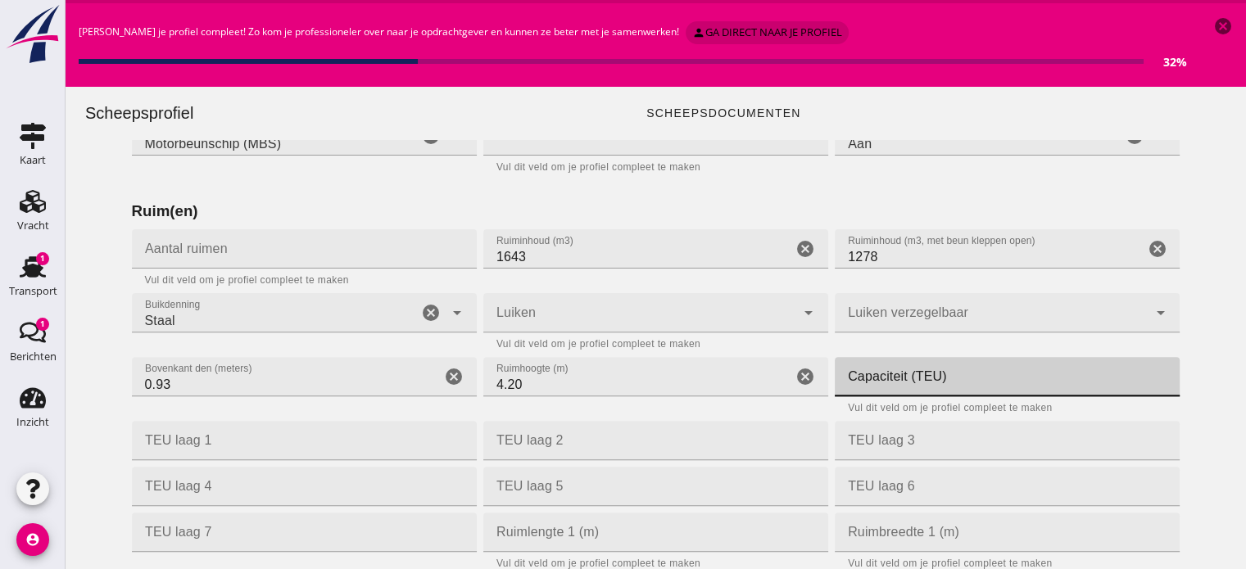
click at [861, 376] on input "Capaciteit (TEU)" at bounding box center [1001, 376] width 335 height 39
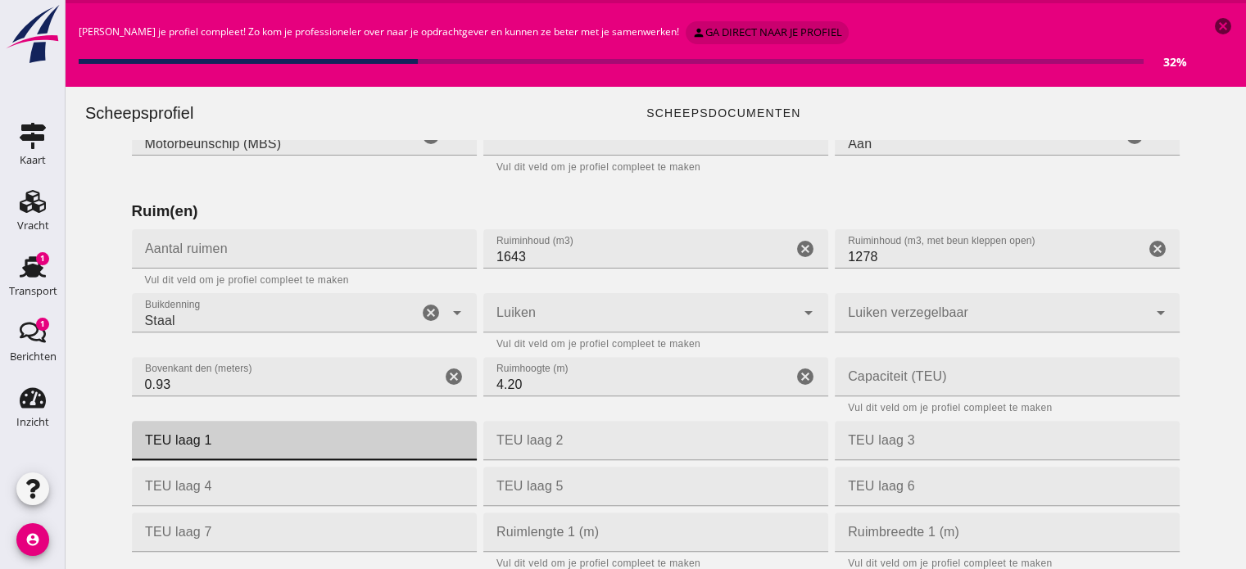
click at [247, 437] on input "TEU laag 1" at bounding box center [299, 440] width 335 height 39
type input "24"
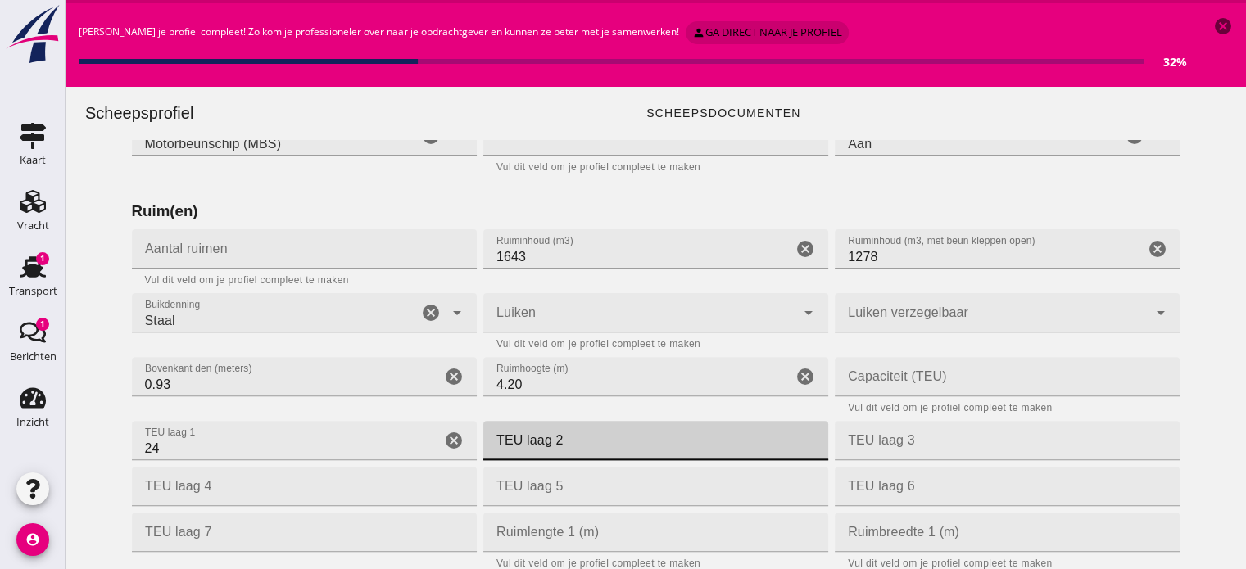
click at [608, 447] on input "TEU laag 2" at bounding box center [650, 440] width 335 height 39
type input "24"
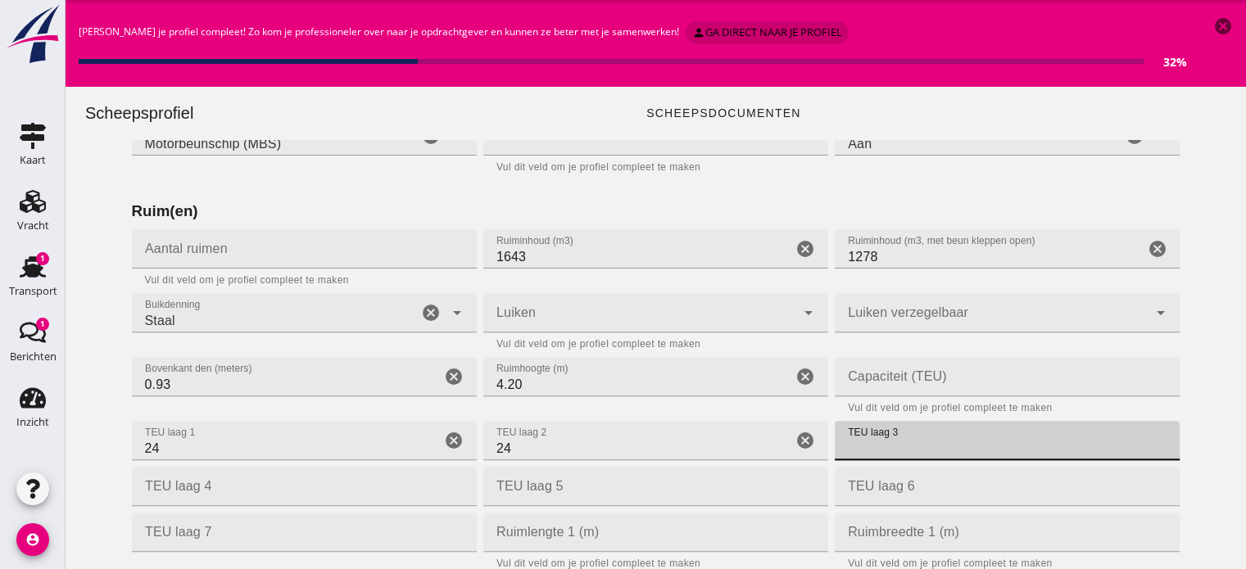
click at [933, 450] on input "TEU laag 3" at bounding box center [1001, 440] width 335 height 39
type input "24"
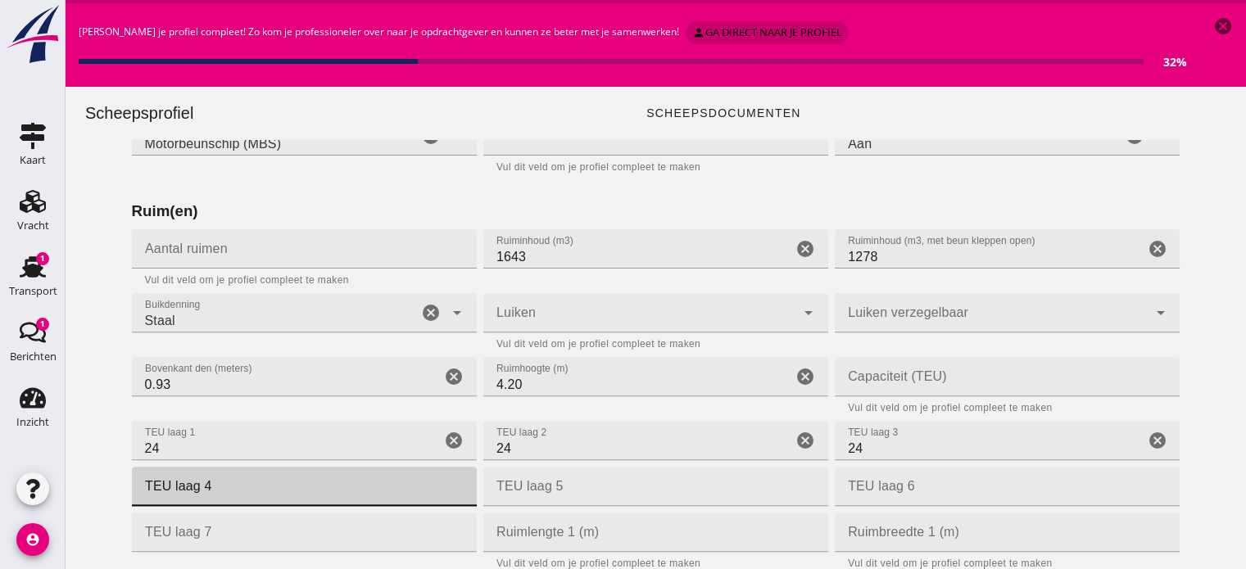
click at [301, 486] on input "TEU laag 4" at bounding box center [299, 486] width 335 height 39
type input "24"
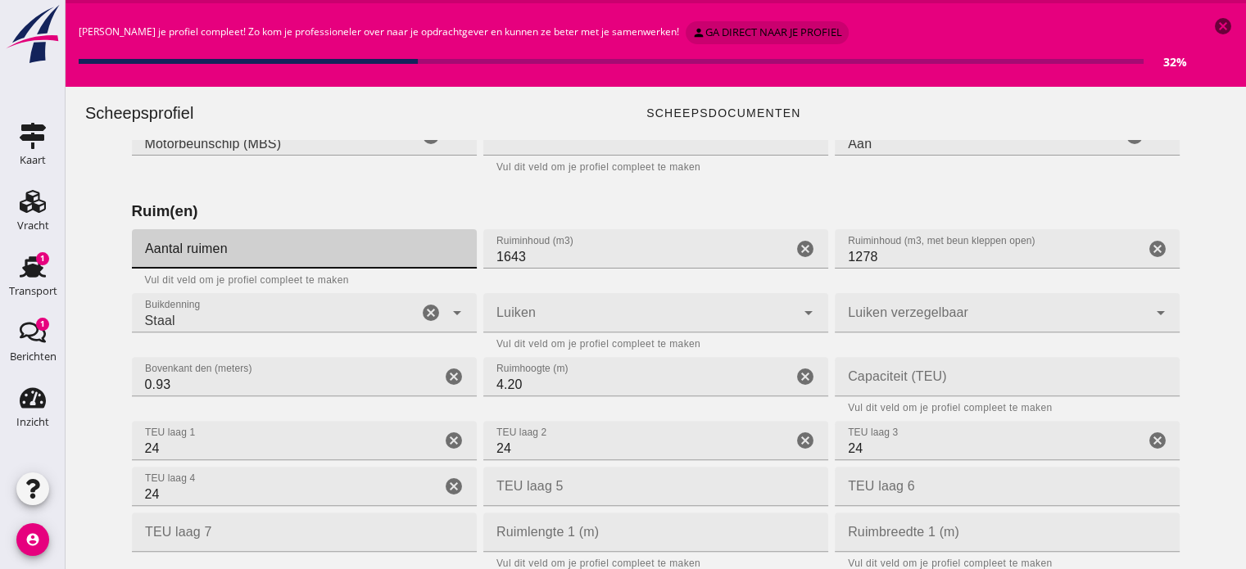
click at [249, 246] on input "Aantal ruimen" at bounding box center [299, 248] width 335 height 39
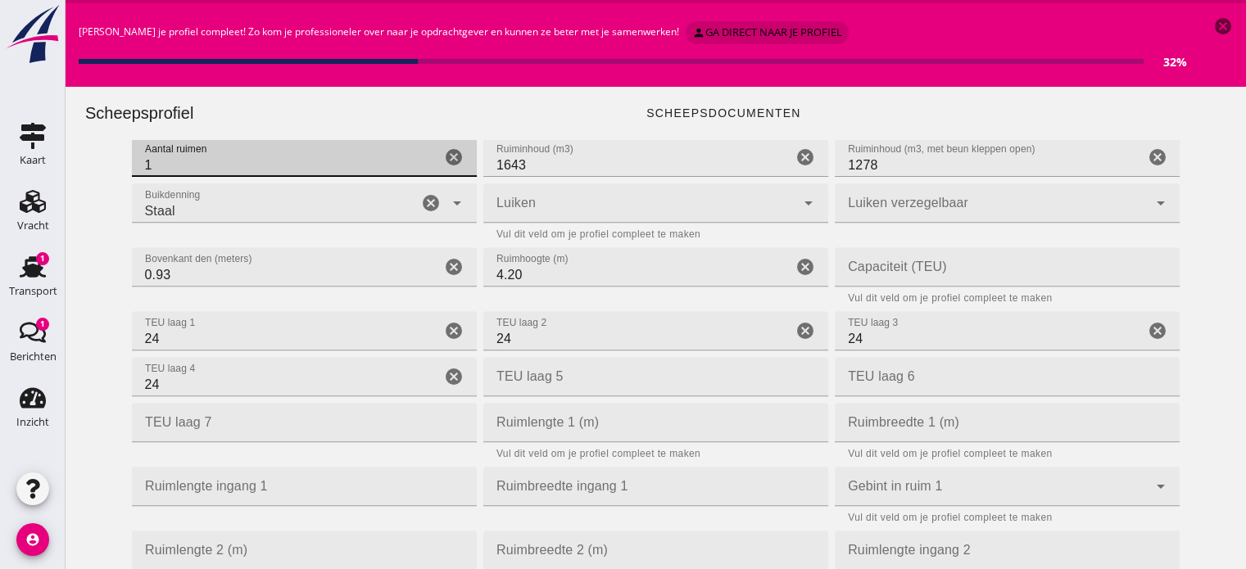
scroll to position [648, 0]
type input "1"
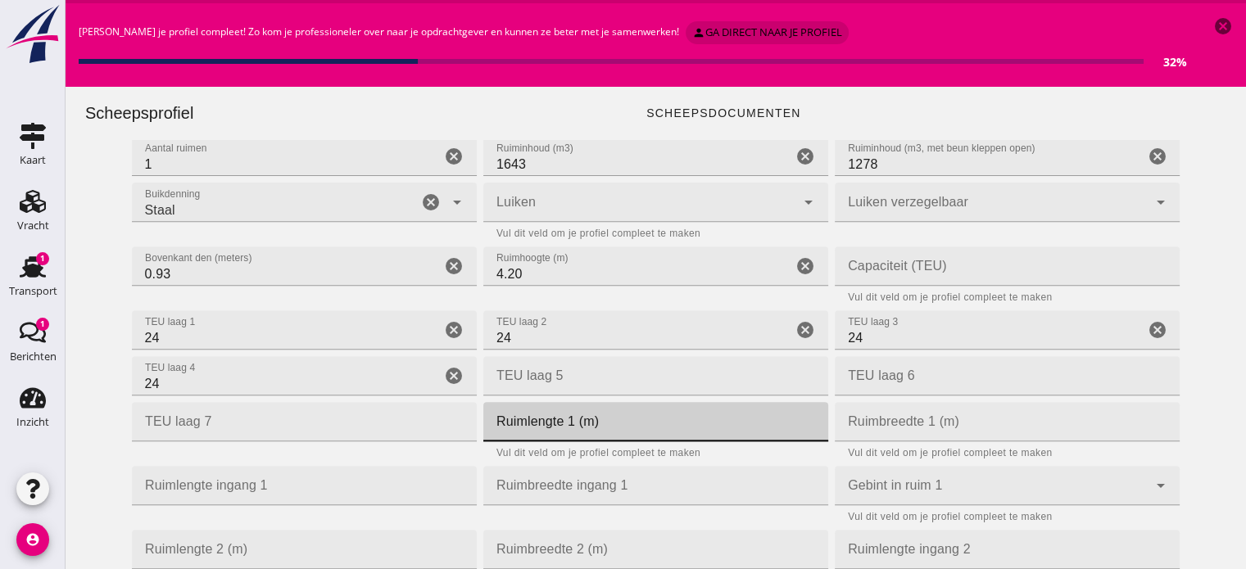
click at [519, 420] on input "Ruimlengte 1 (m)" at bounding box center [650, 421] width 335 height 39
type input "49.5"
click at [852, 426] on input "Ruimbreedte 1 (m)" at bounding box center [1001, 421] width 335 height 39
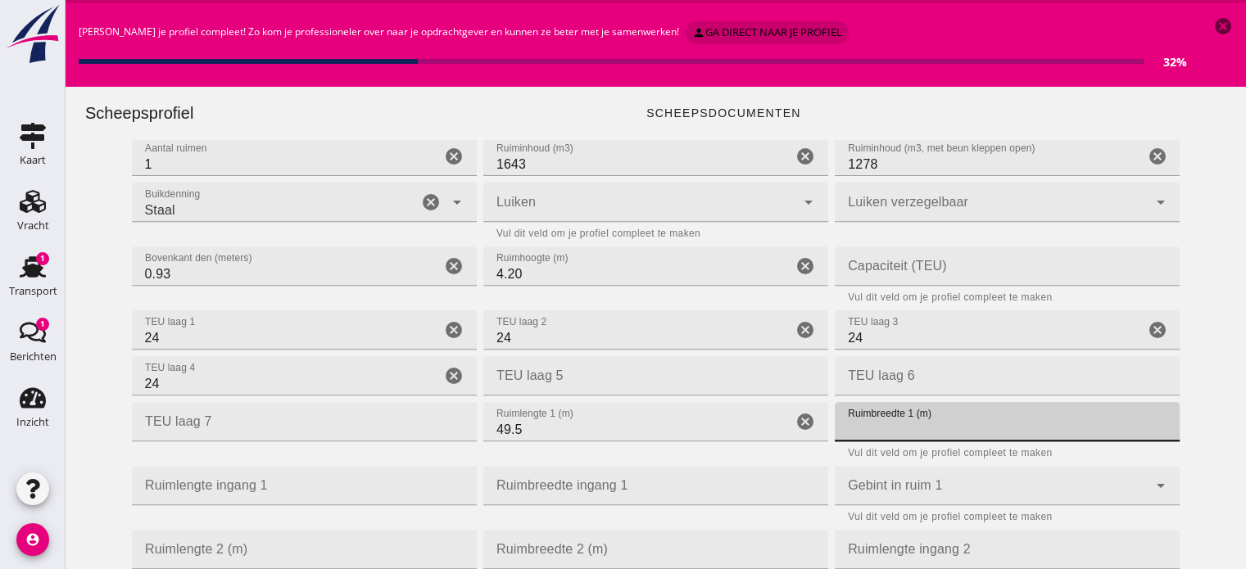
type input "1"
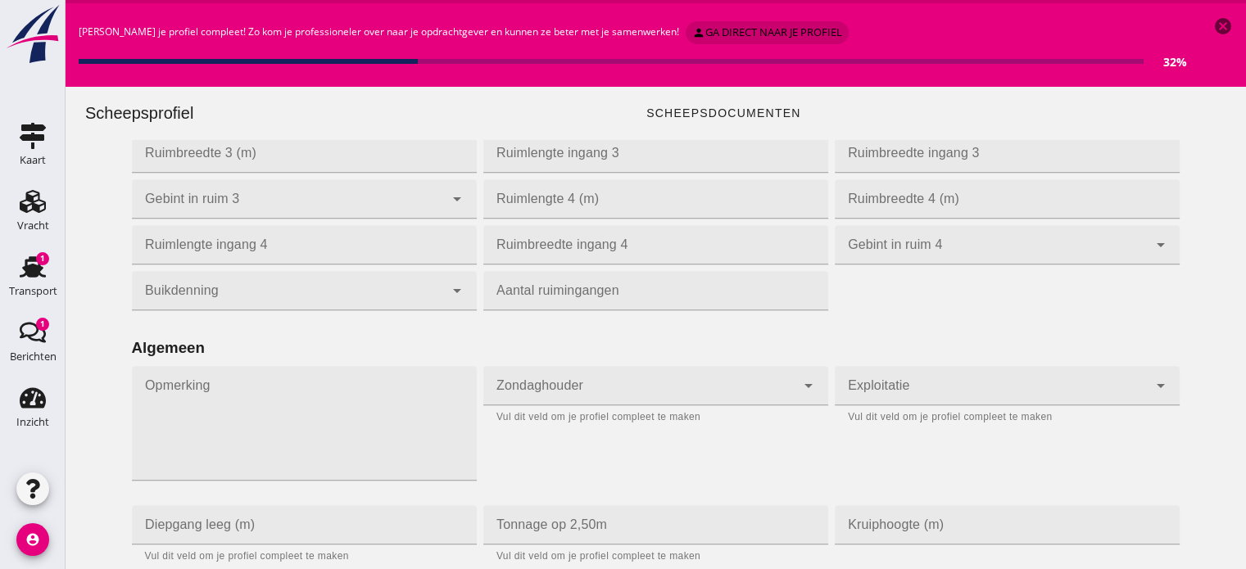
scroll to position [1125, 0]
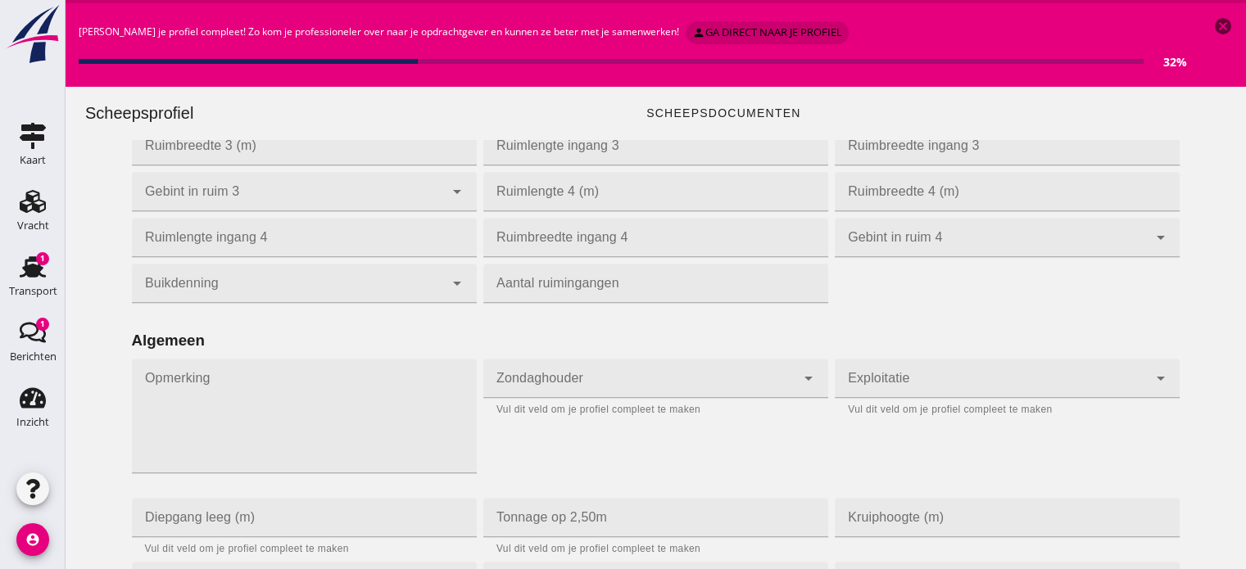
type input "7.90"
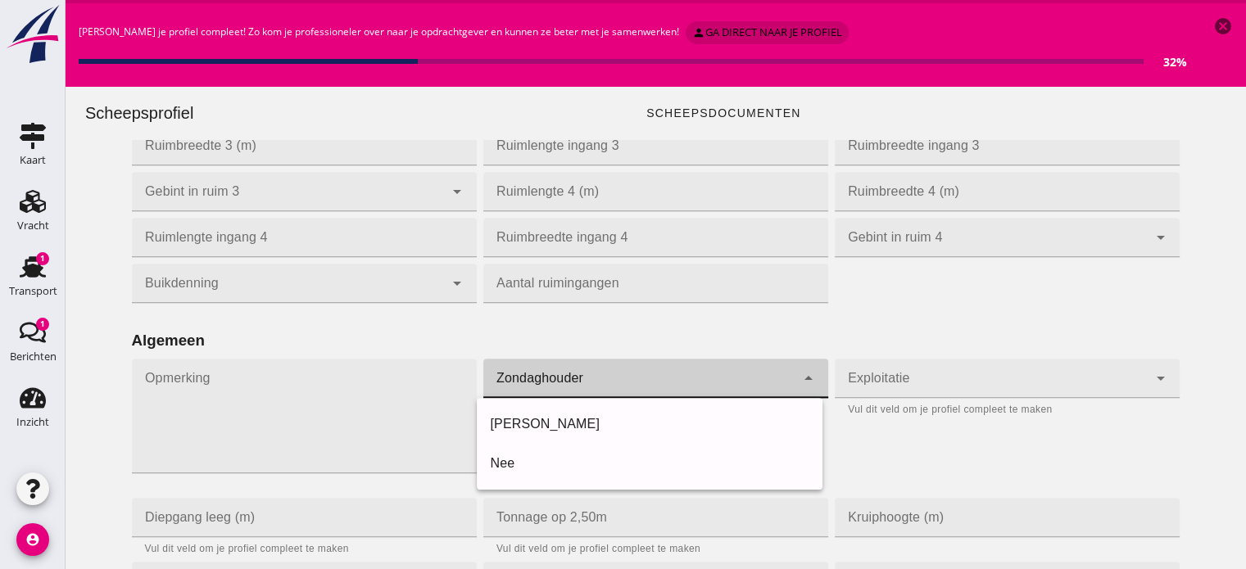
click at [801, 382] on icon "arrow_drop_down" at bounding box center [808, 378] width 20 height 20
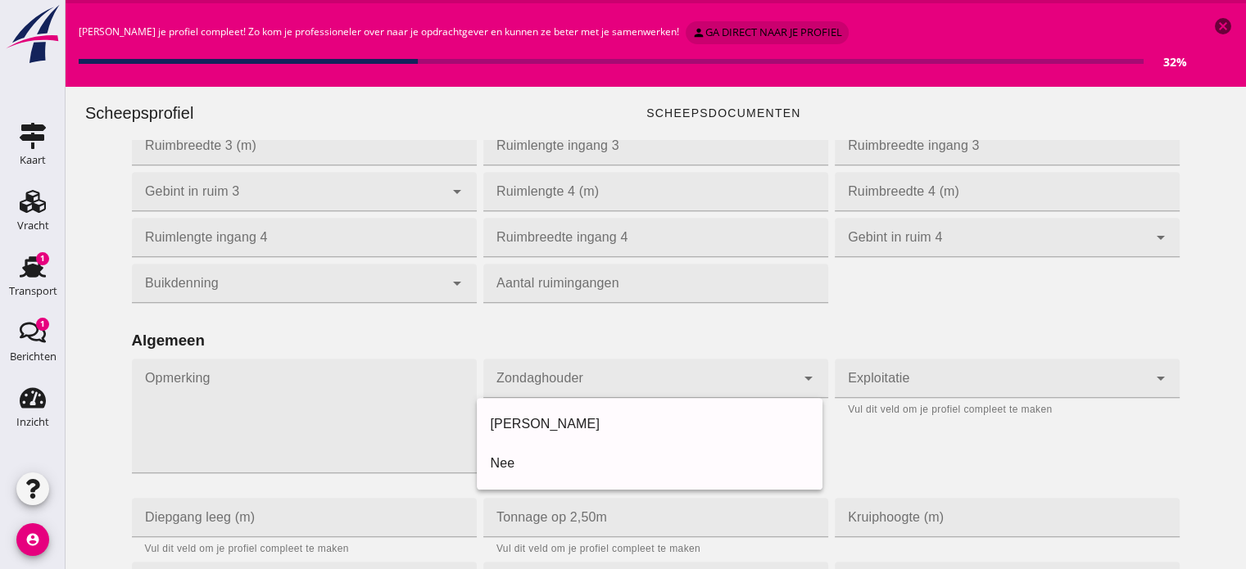
click at [881, 438] on div "Exploitatie Exploitatie cancel arrow_drop_down Vul dit veld om je profiel compl…" at bounding box center [1006, 424] width 351 height 139
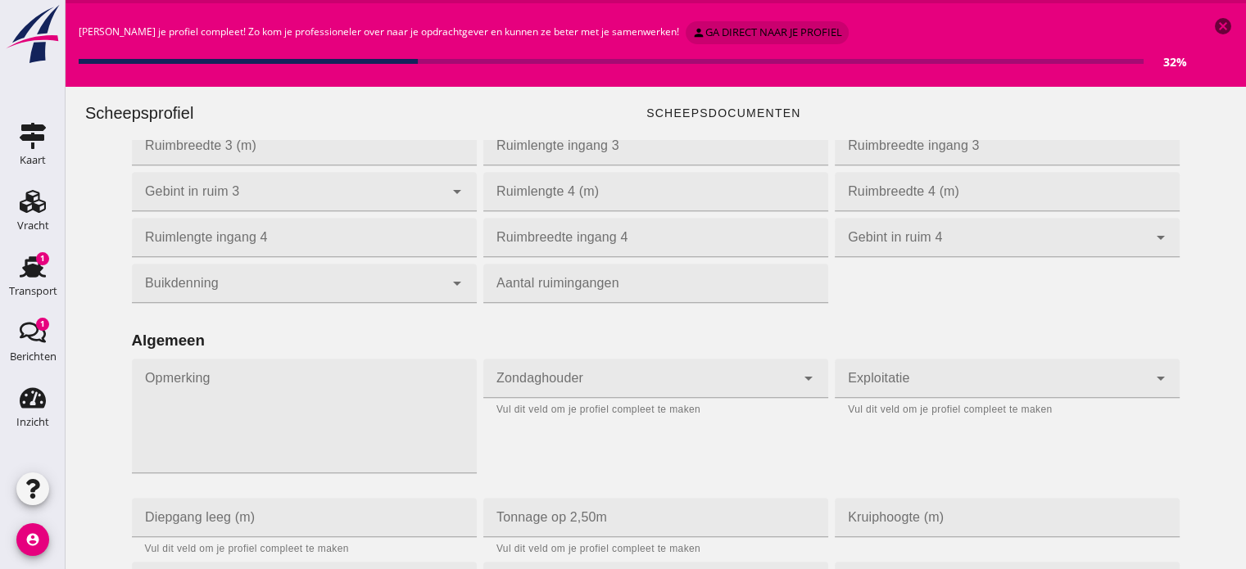
click at [1153, 373] on icon "arrow_drop_down" at bounding box center [1160, 378] width 20 height 20
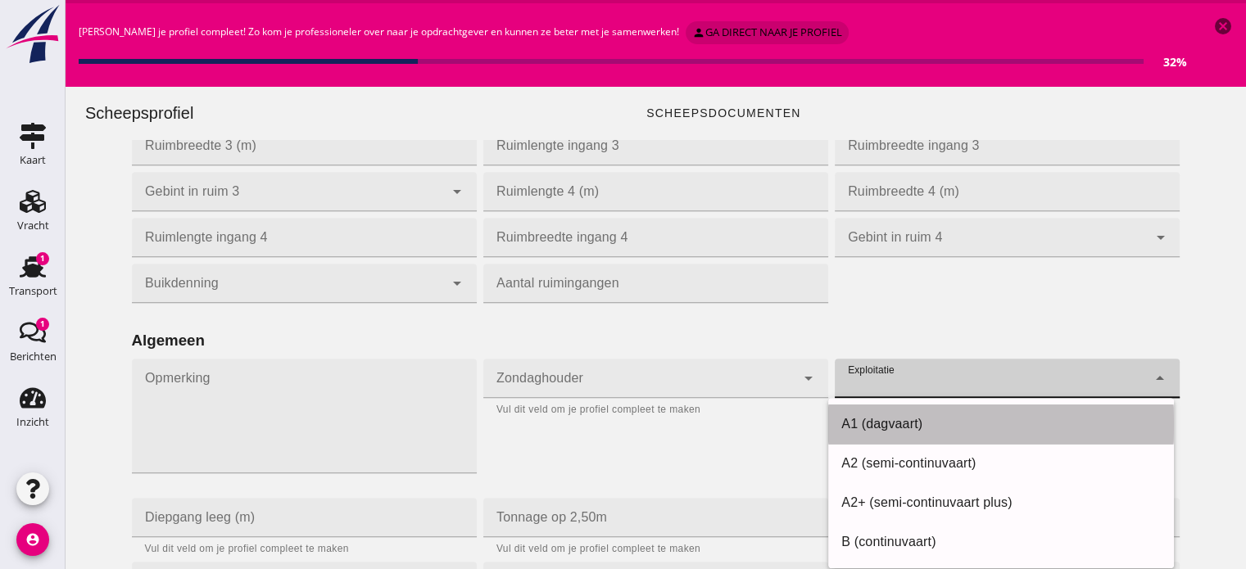
click at [907, 425] on div "A1 (dagvaart)" at bounding box center [1000, 424] width 319 height 20
type input "a1"
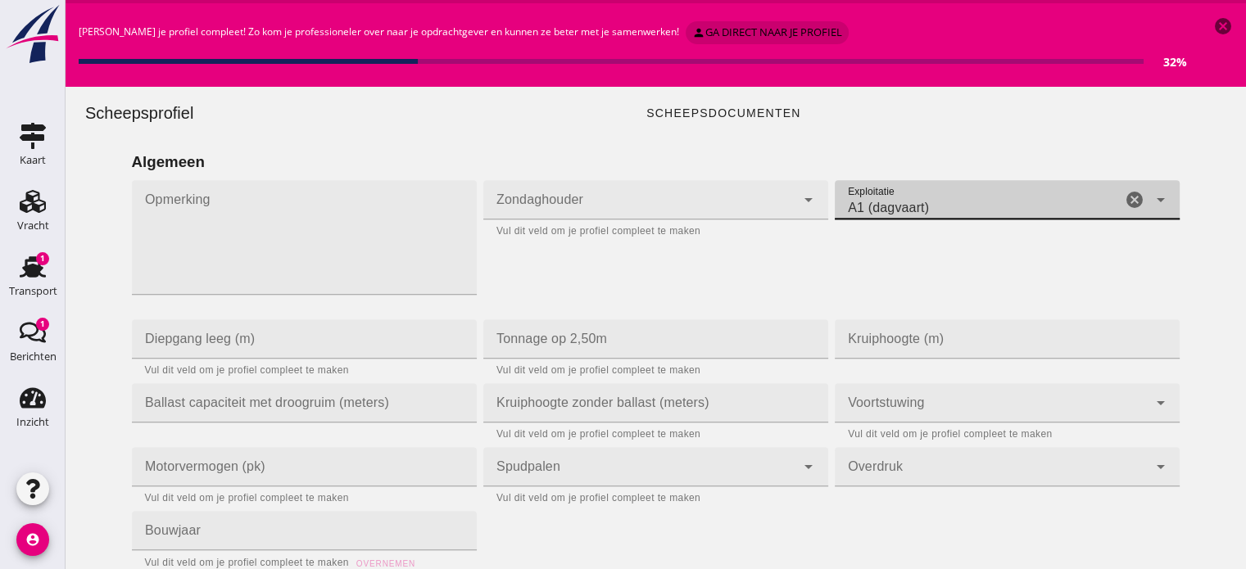
scroll to position [1326, 0]
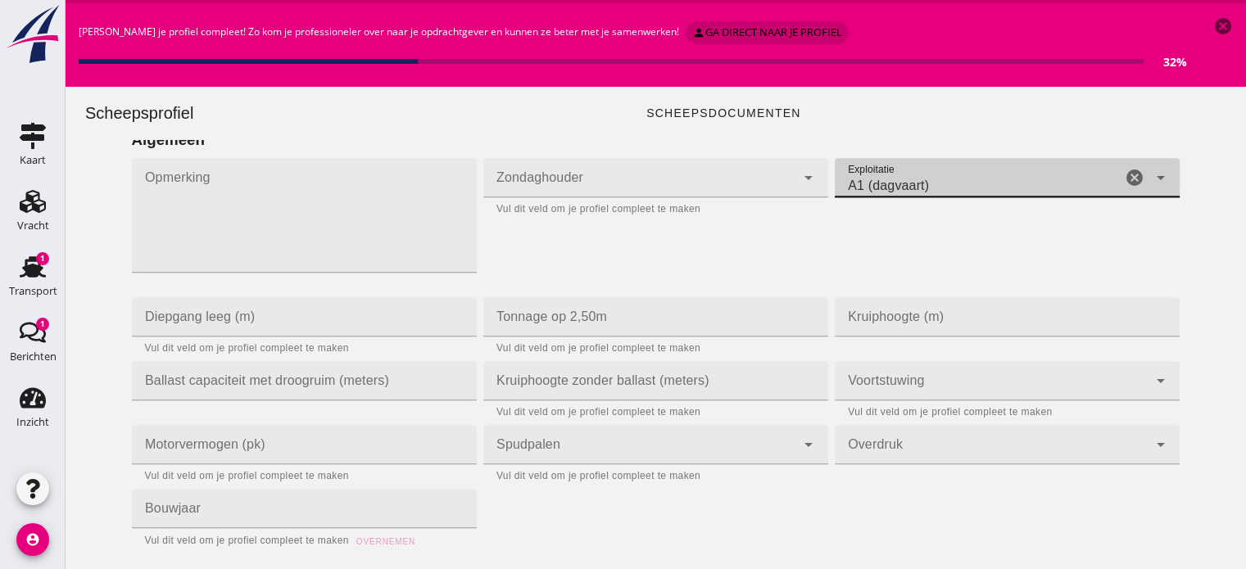
click at [800, 448] on icon "arrow_drop_down" at bounding box center [808, 445] width 20 height 20
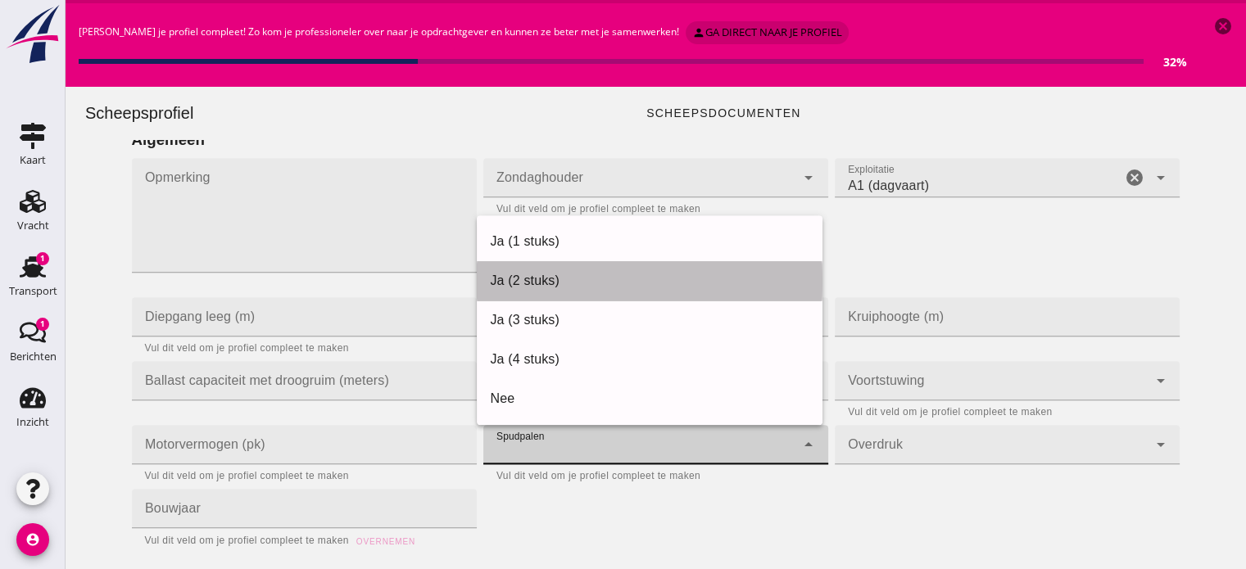
click at [543, 277] on div "Ja (2 stuks)" at bounding box center [649, 281] width 319 height 20
type input "yes_2_pieces"
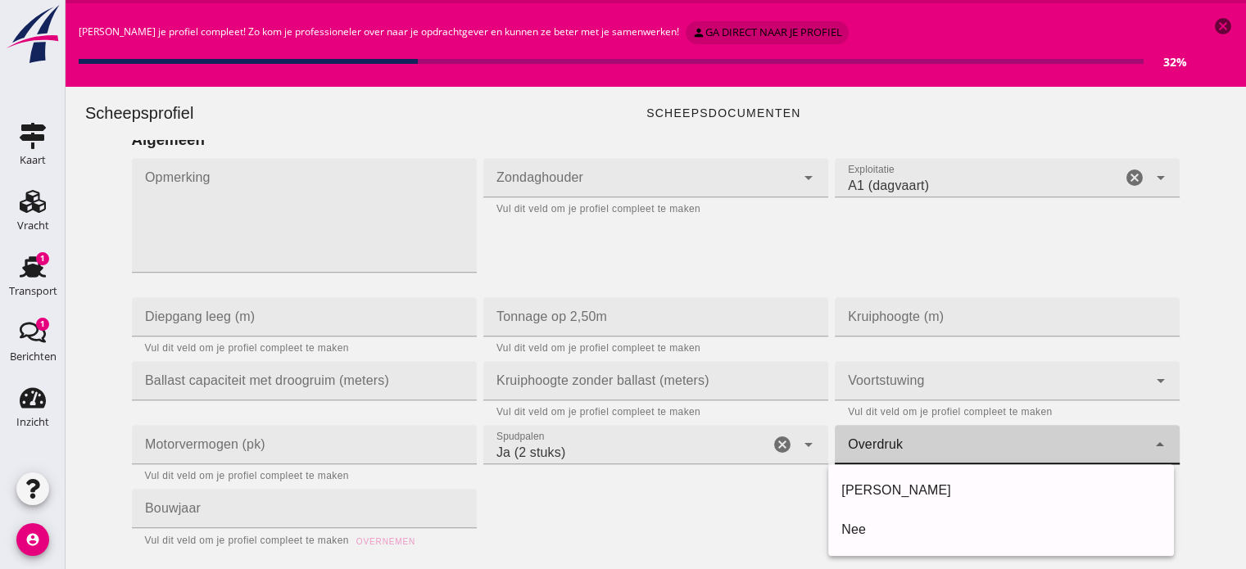
click at [1156, 449] on icon "arrow_drop_down" at bounding box center [1160, 445] width 20 height 20
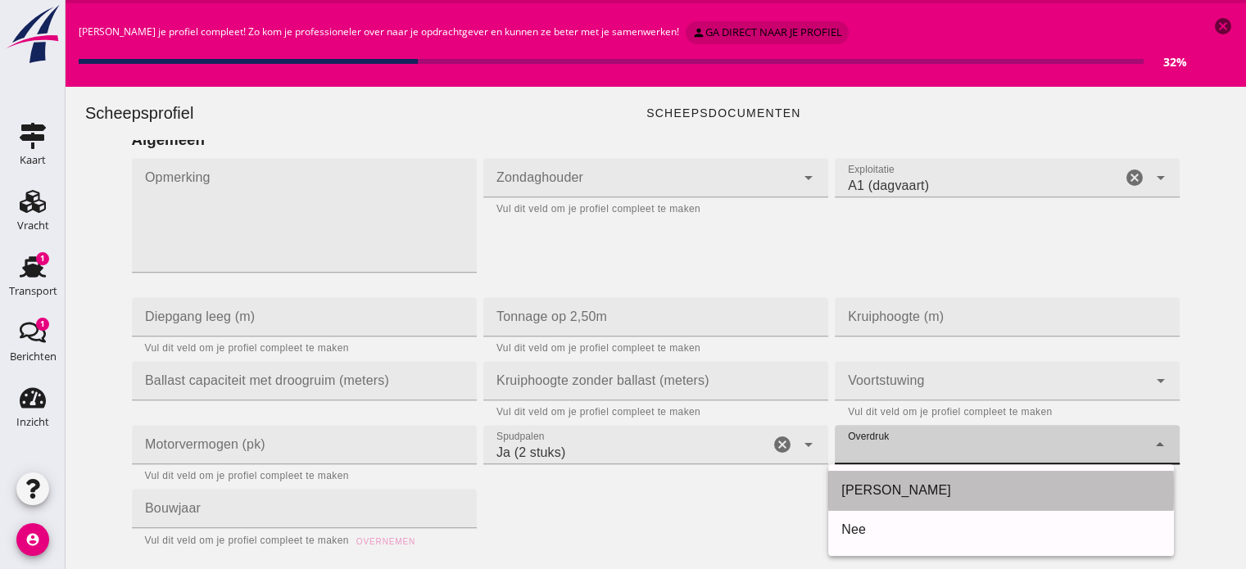
click at [883, 491] on div "Ja" at bounding box center [1000, 491] width 319 height 20
type input "yes"
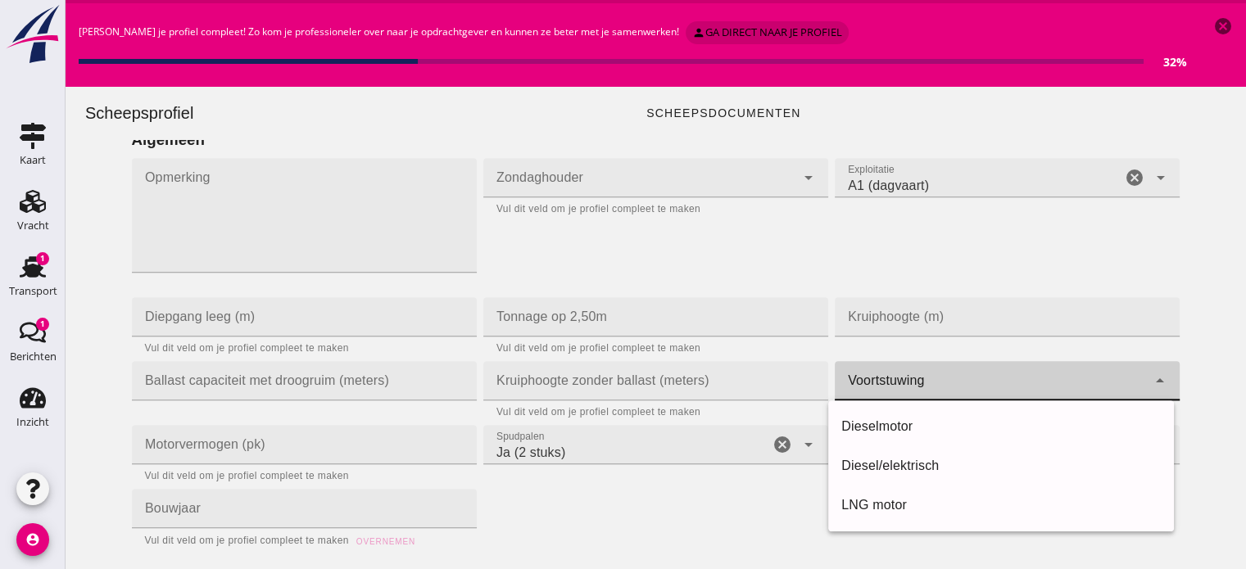
click at [1151, 377] on icon "arrow_drop_down" at bounding box center [1160, 381] width 20 height 20
click at [899, 430] on div "Dieselmotor" at bounding box center [1000, 427] width 319 height 20
type input "diesel_motor"
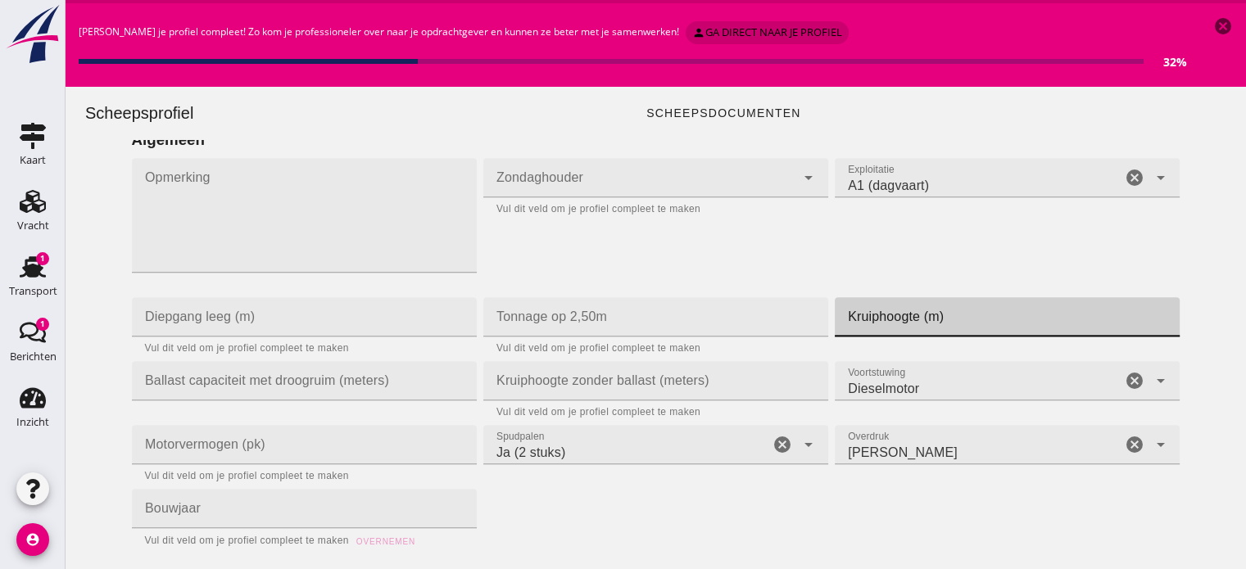
click at [913, 313] on input "Kruiphoogte (m)" at bounding box center [1001, 316] width 335 height 39
type input "600"
click at [287, 387] on input "Ballast capaciteit met droogruim (meters)" at bounding box center [299, 380] width 335 height 39
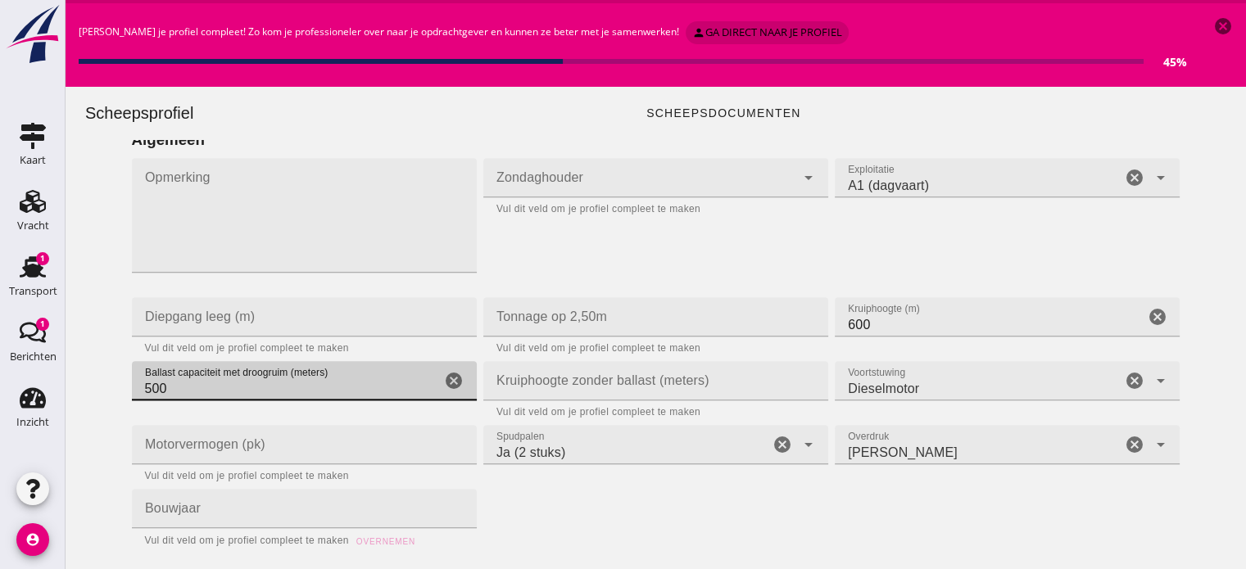
type input "500"
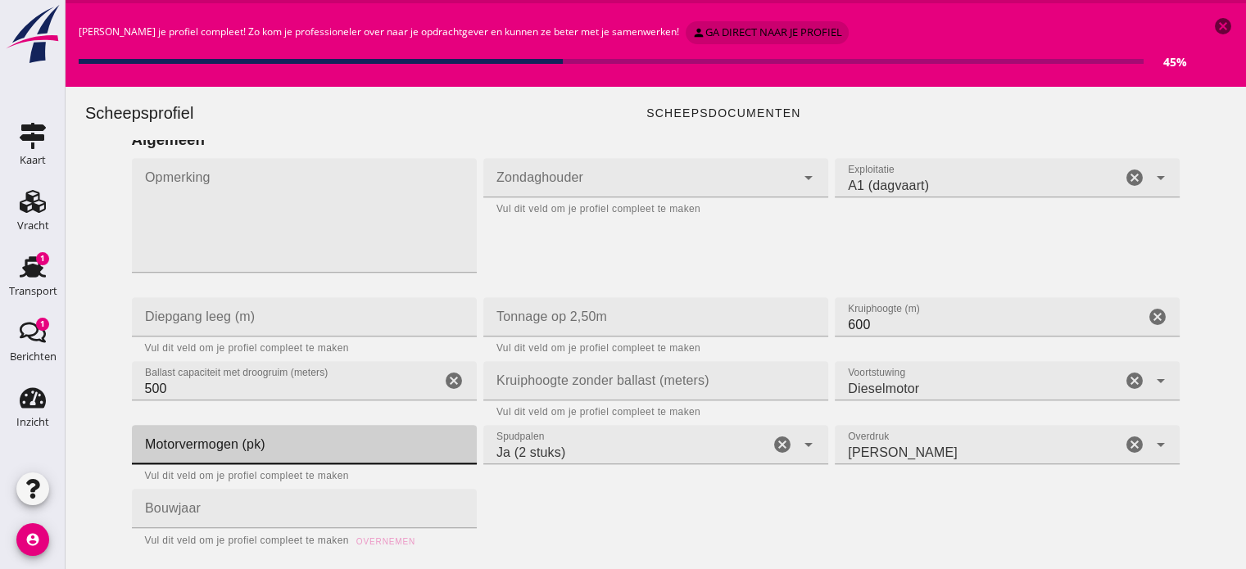
click at [219, 441] on input "Motorvermogen (pk)" at bounding box center [299, 444] width 335 height 39
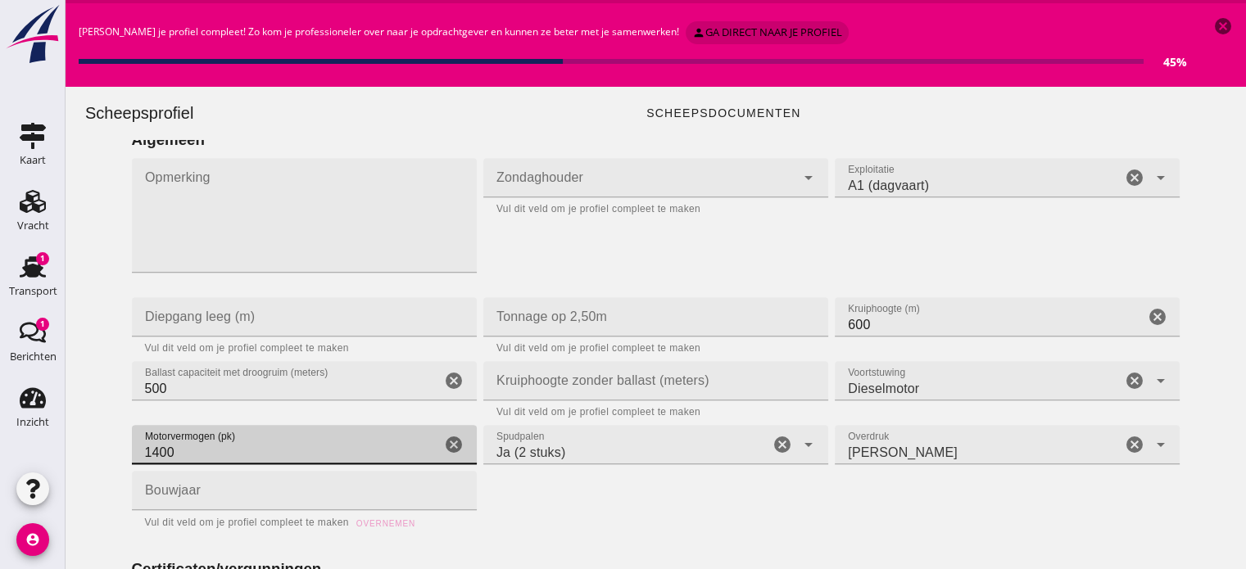
type input "1400"
click at [210, 490] on input "Bouwjaar" at bounding box center [299, 490] width 335 height 39
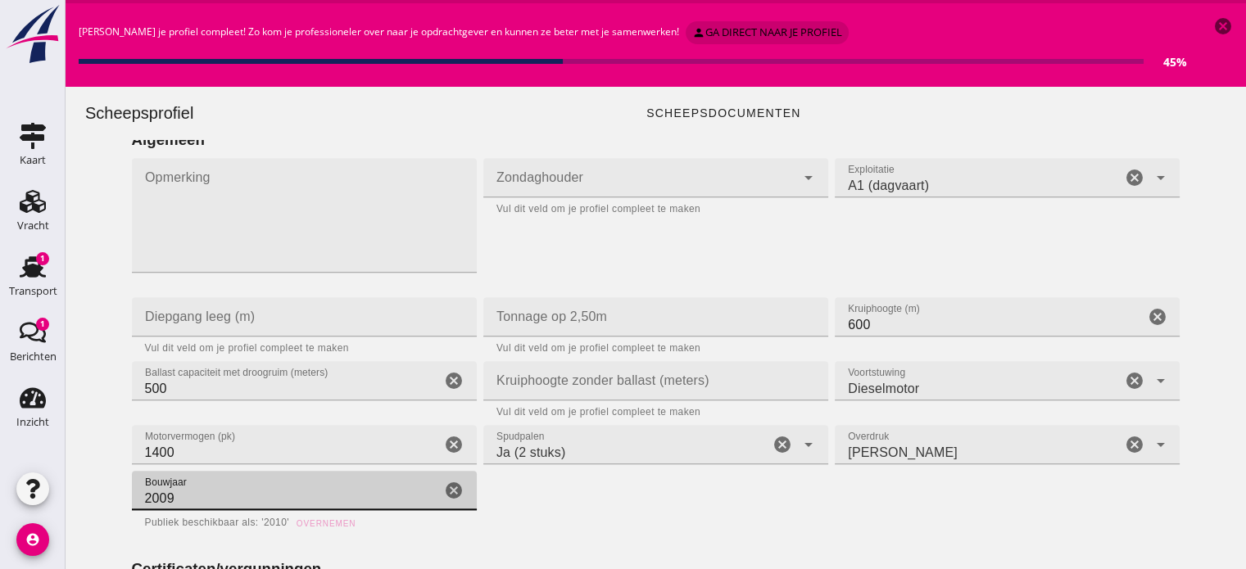
type input "2009"
click at [207, 325] on input "Diepgang leeg (m)" at bounding box center [299, 316] width 335 height 39
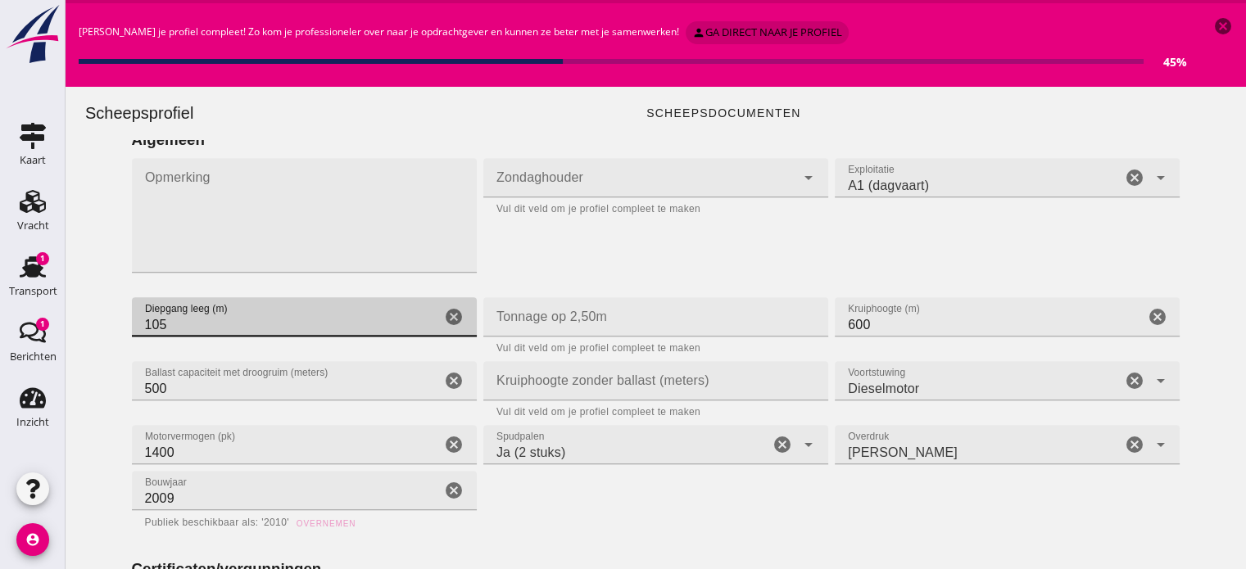
type input "105"
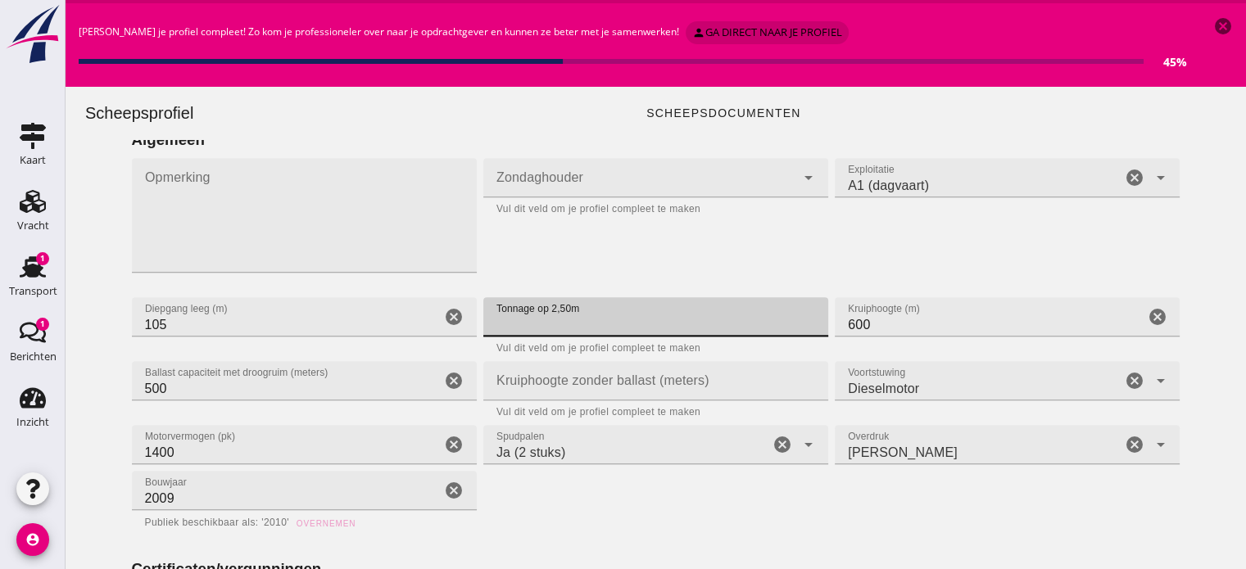
click at [506, 314] on input "Tonnage op 2,50m" at bounding box center [650, 316] width 335 height 39
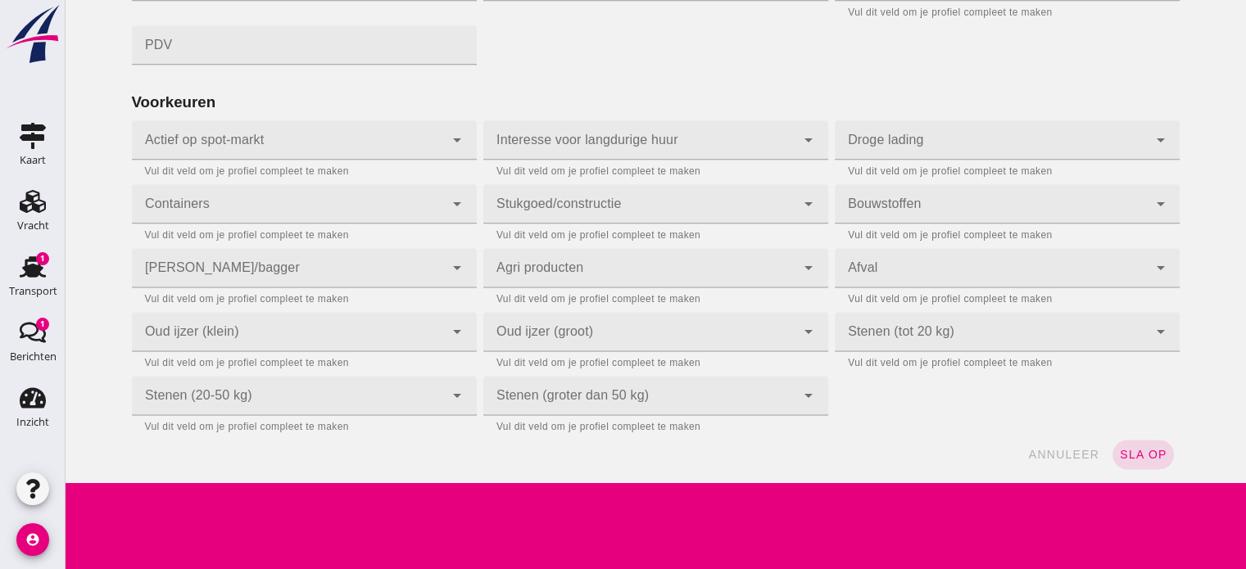
scroll to position [2021, 0]
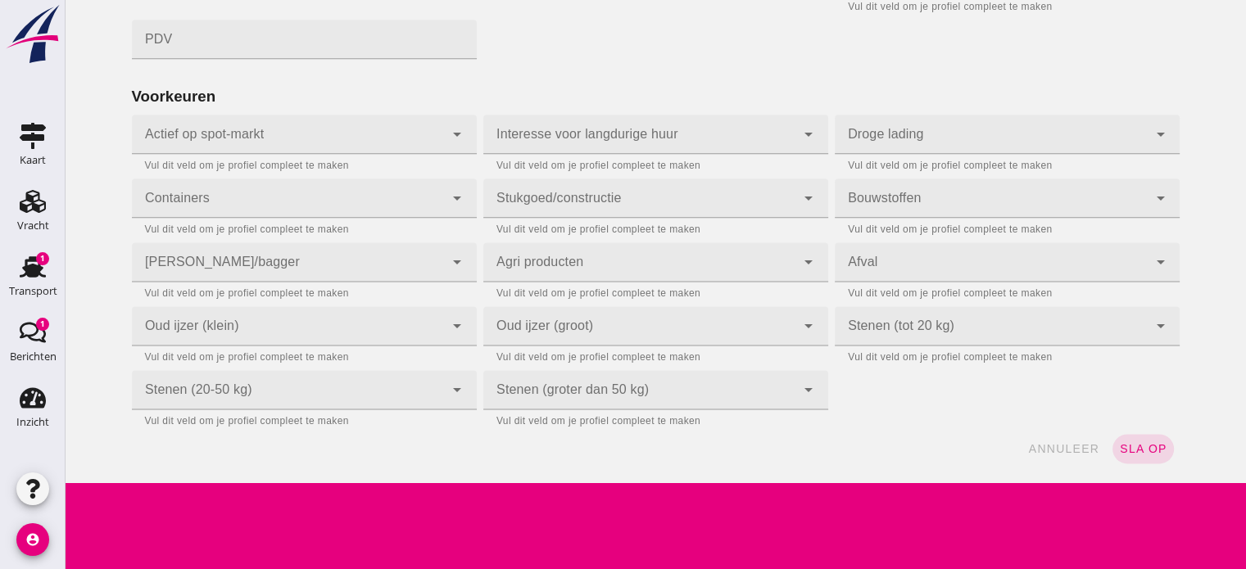
type input "1139"
click at [1140, 461] on button "sla op" at bounding box center [1142, 448] width 61 height 29
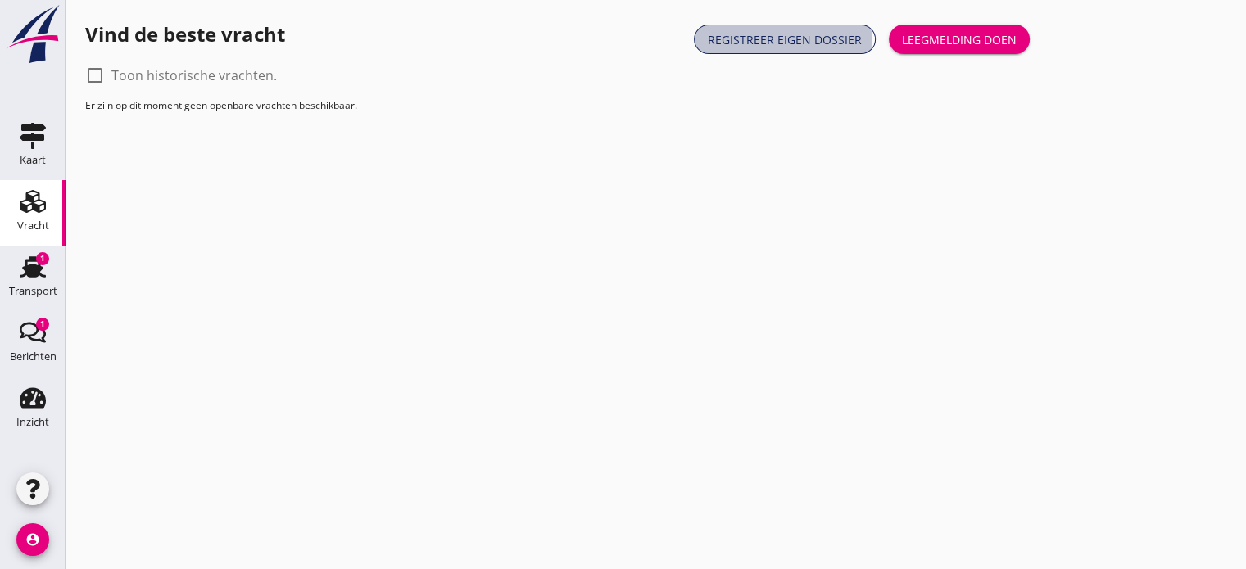
click at [798, 39] on div "Registreer eigen dossier" at bounding box center [785, 39] width 154 height 17
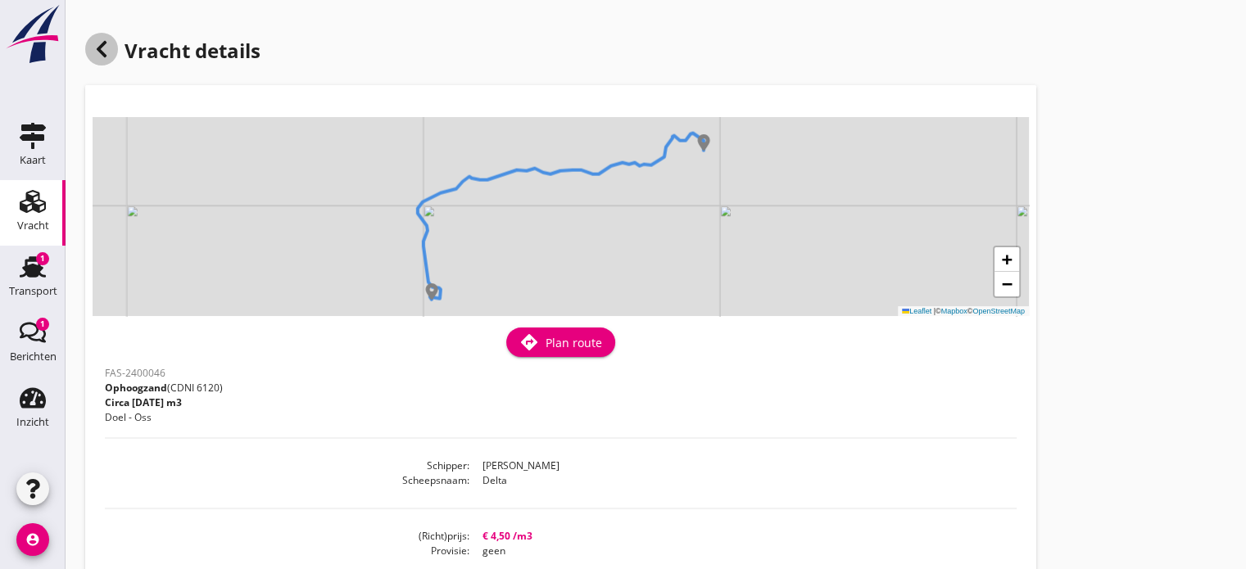
click at [98, 45] on icon at bounding box center [102, 49] width 20 height 20
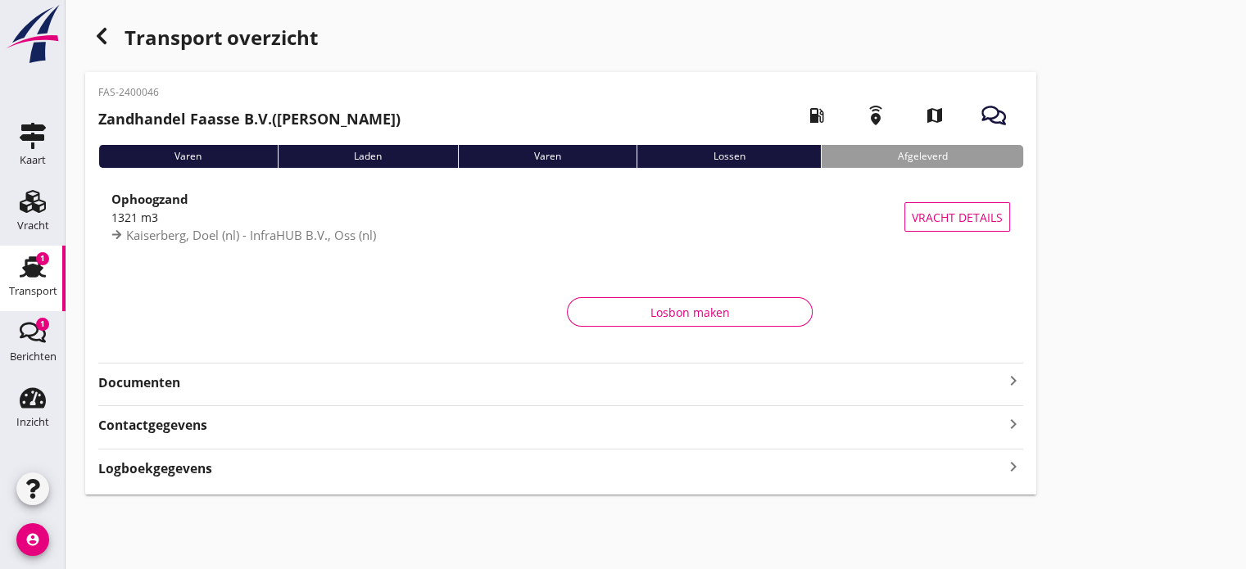
click at [36, 274] on use at bounding box center [33, 266] width 26 height 21
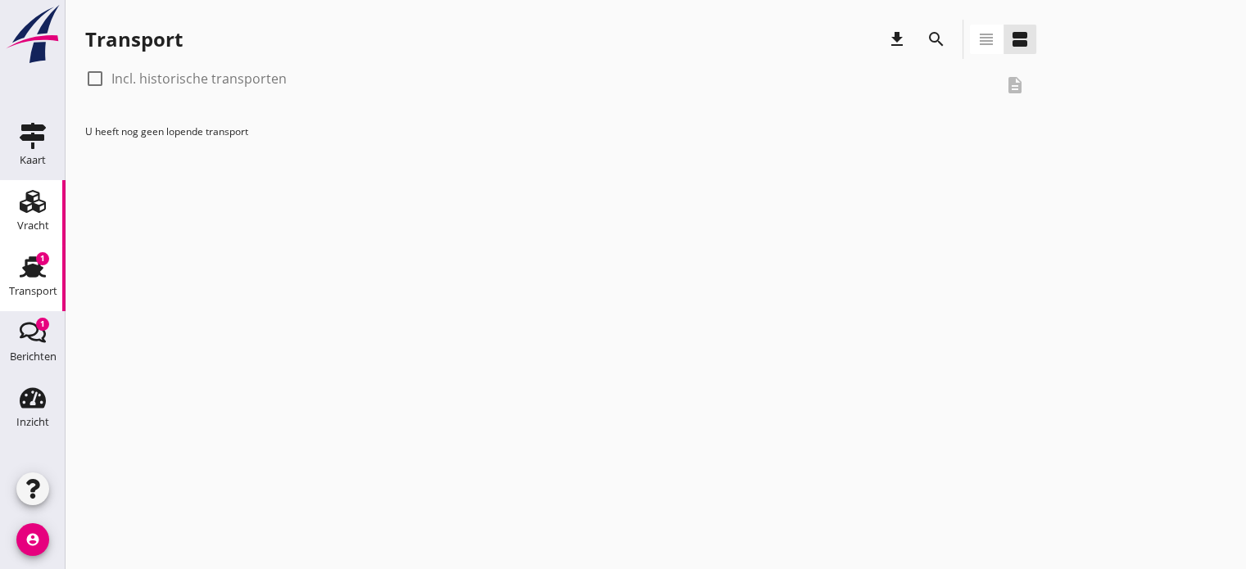
click at [28, 196] on use at bounding box center [33, 201] width 26 height 23
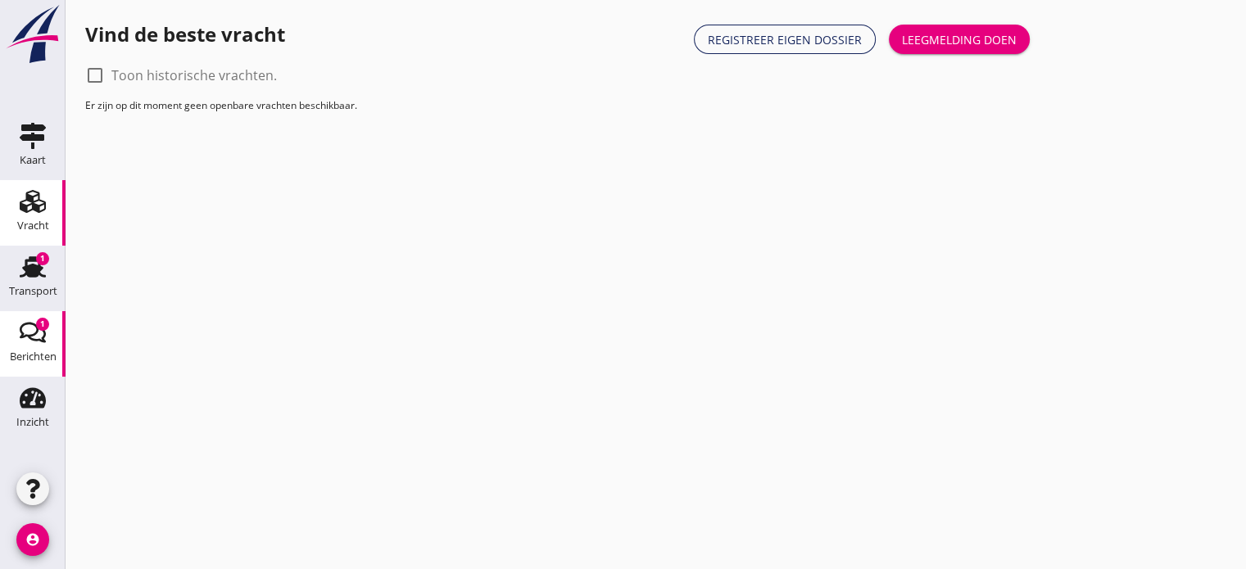
click at [26, 327] on icon "Berichten" at bounding box center [33, 332] width 26 height 26
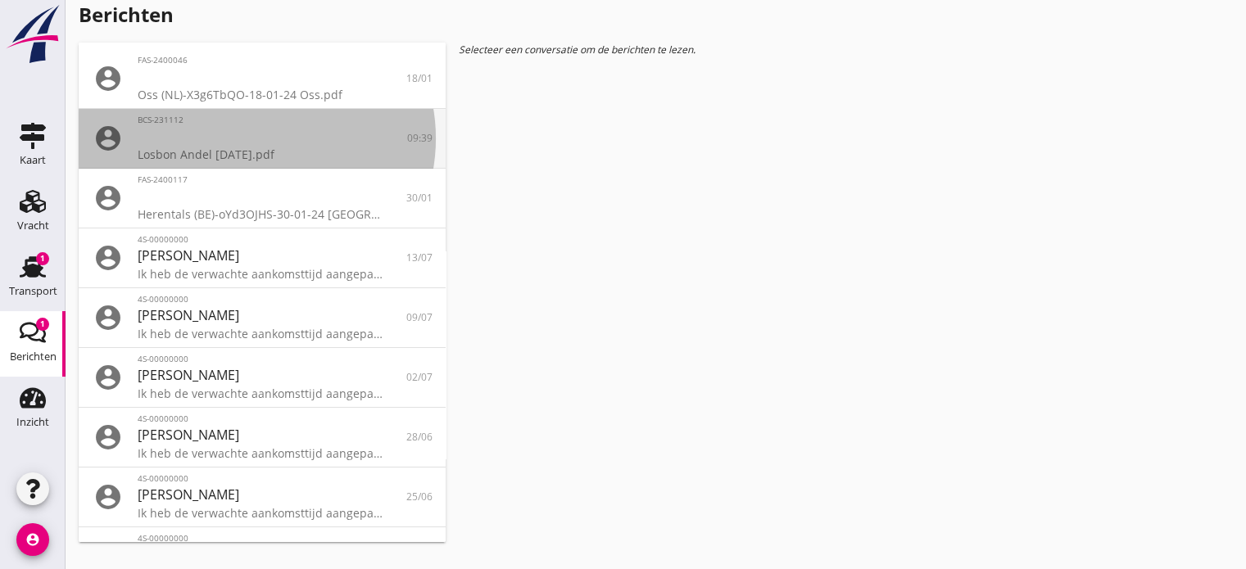
click at [222, 142] on div at bounding box center [262, 136] width 249 height 20
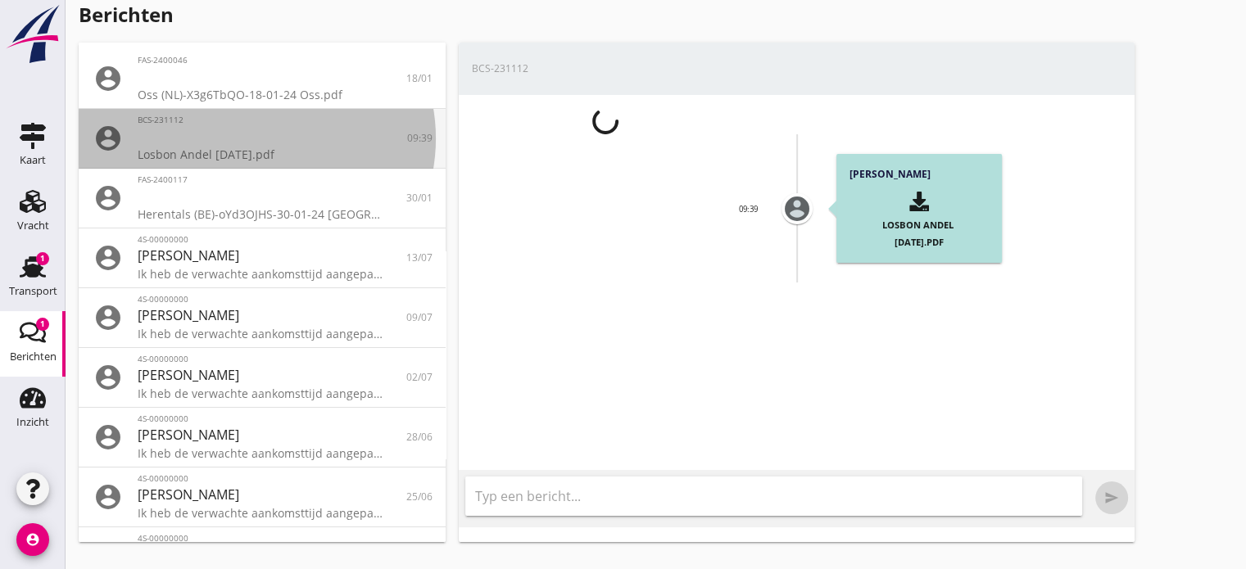
click at [222, 142] on div at bounding box center [262, 136] width 249 height 20
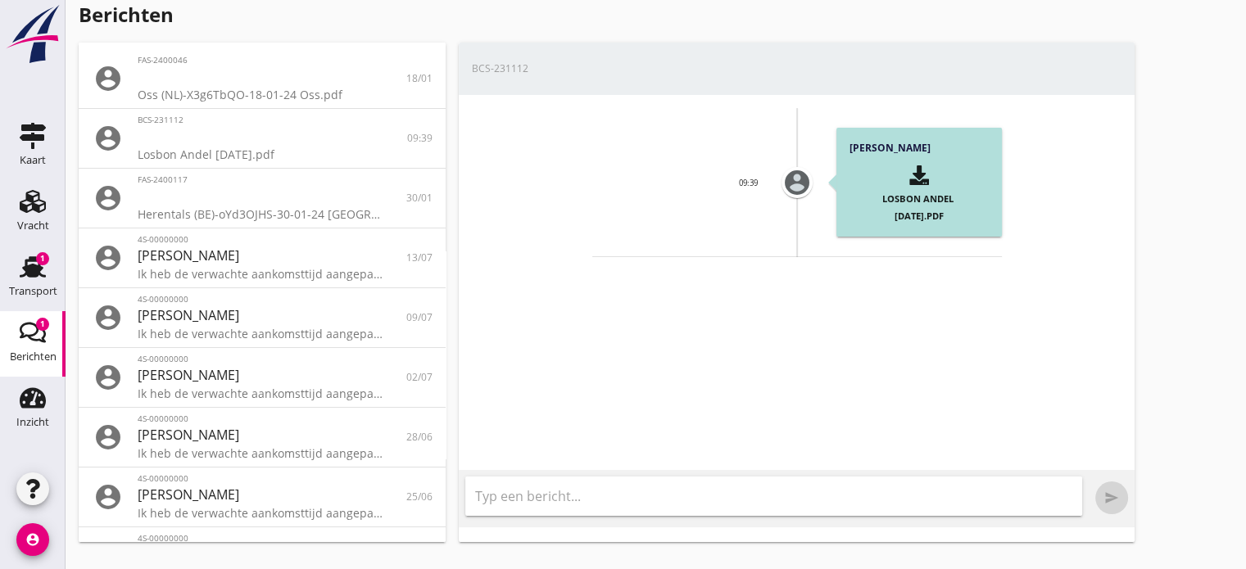
click at [933, 180] on div "button" at bounding box center [918, 175] width 113 height 27
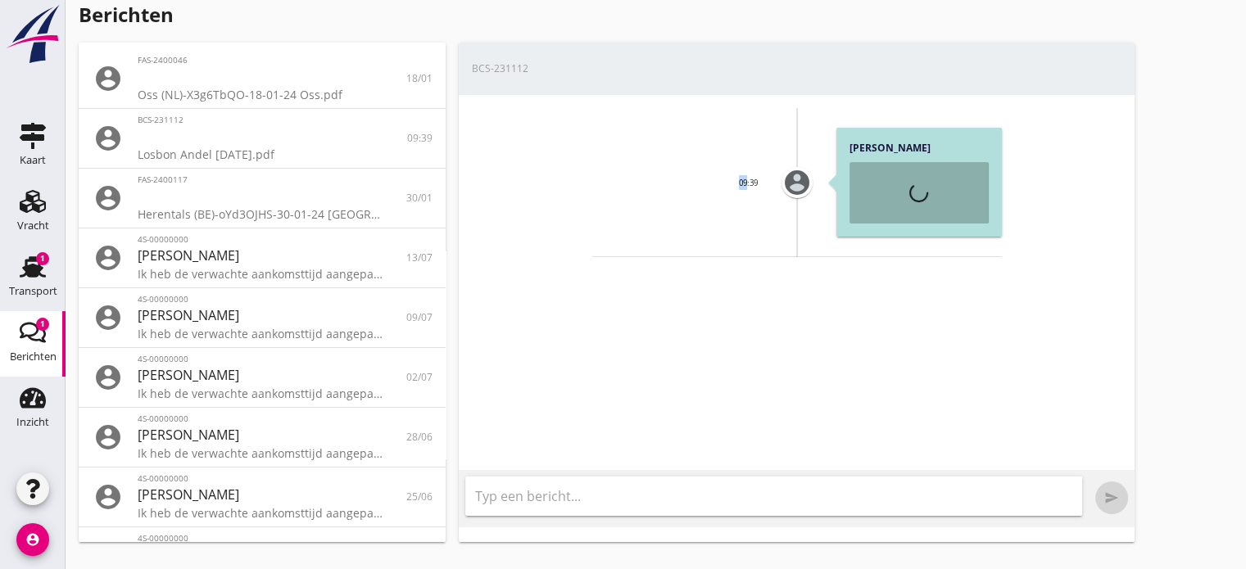
click at [933, 180] on div "[PERSON_NAME] Losbon Andel [DATE].pdf" at bounding box center [918, 182] width 165 height 109
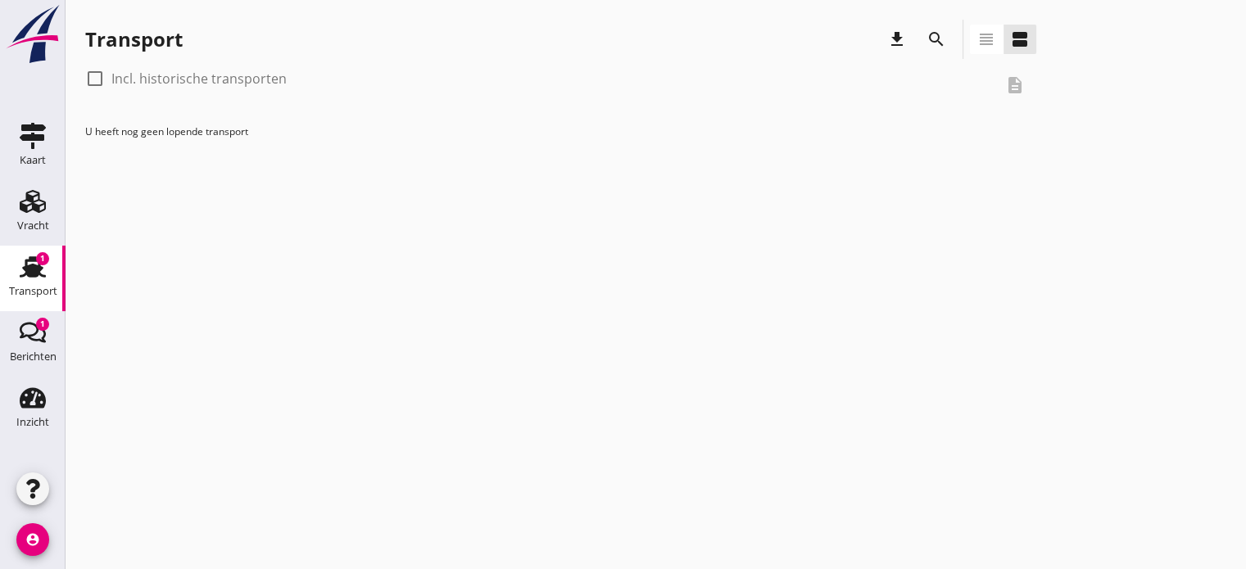
click at [43, 262] on div "1" at bounding box center [42, 258] width 13 height 13
click at [26, 128] on use at bounding box center [33, 136] width 26 height 26
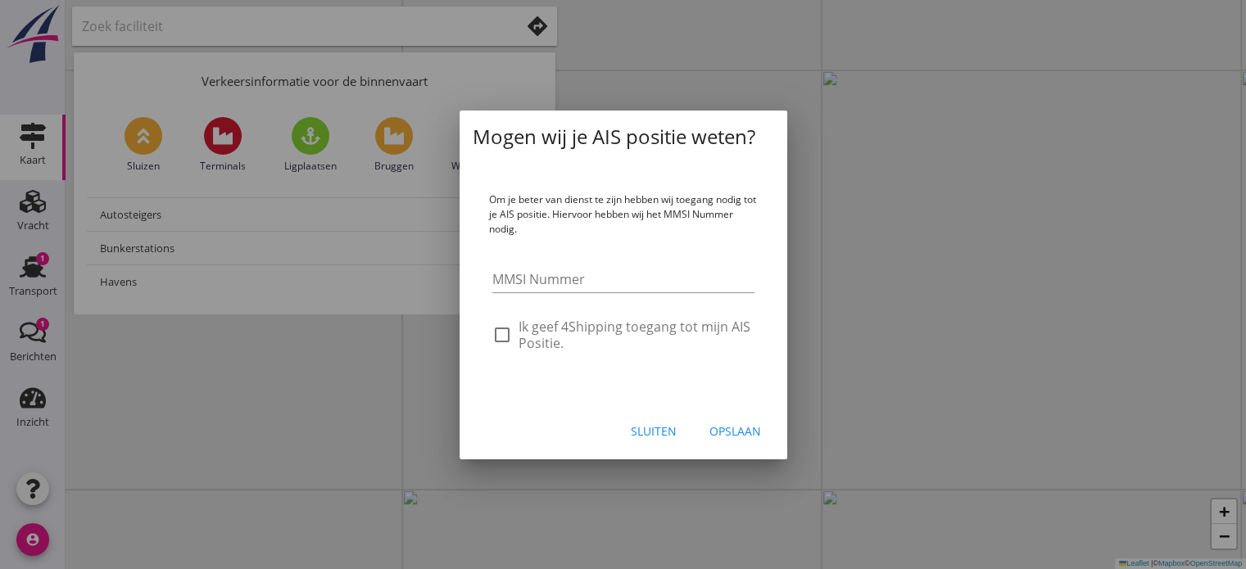
click at [38, 209] on div at bounding box center [623, 284] width 1246 height 569
click at [653, 429] on div "Sluiten" at bounding box center [654, 431] width 46 height 17
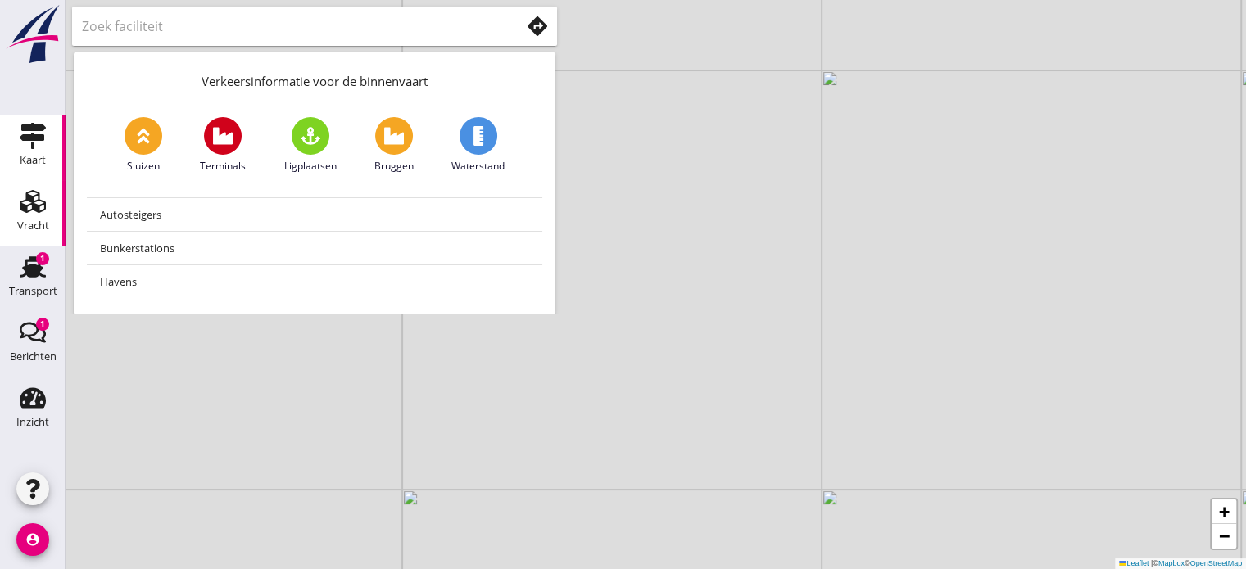
click at [33, 209] on use at bounding box center [33, 201] width 26 height 23
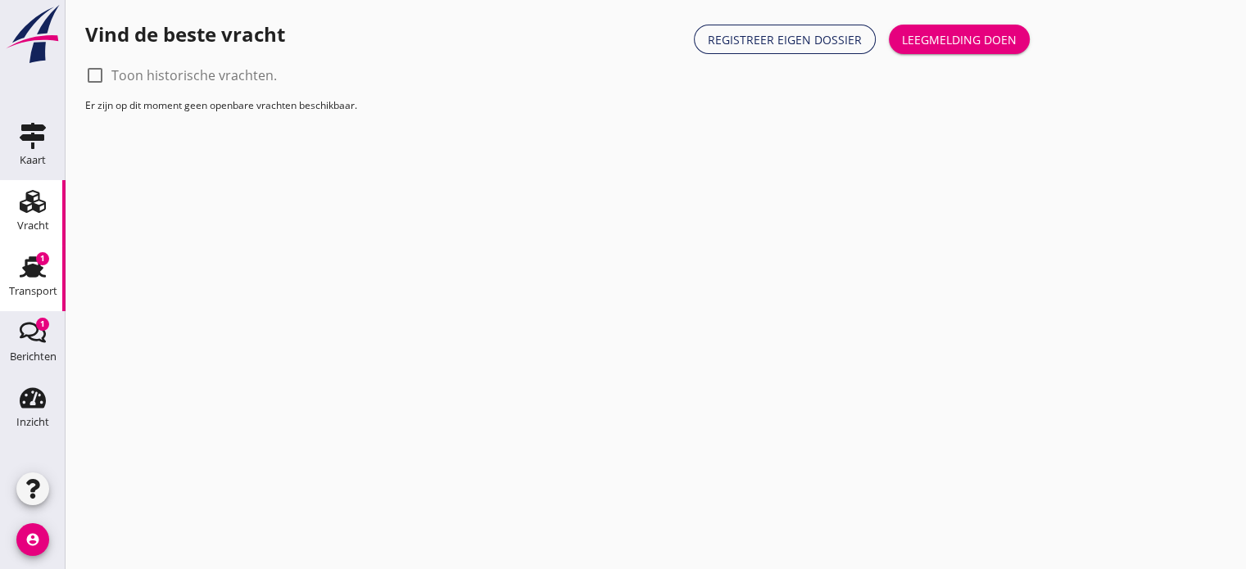
click at [32, 269] on use at bounding box center [33, 266] width 26 height 21
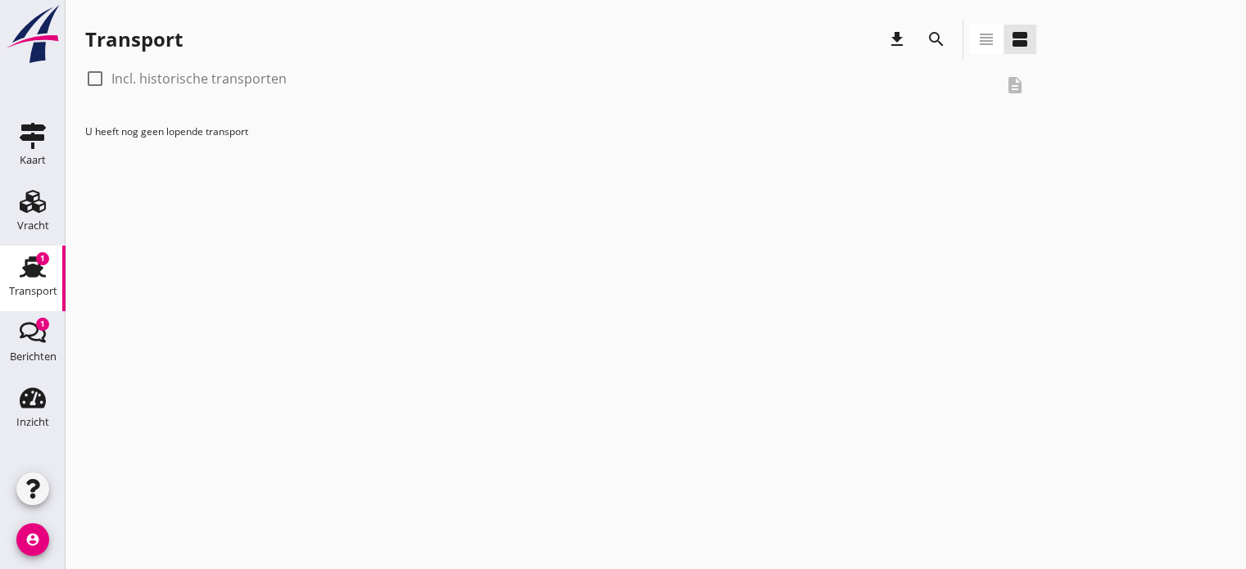
click at [32, 269] on use at bounding box center [33, 266] width 26 height 21
click at [29, 333] on icon "Berichten" at bounding box center [33, 332] width 26 height 26
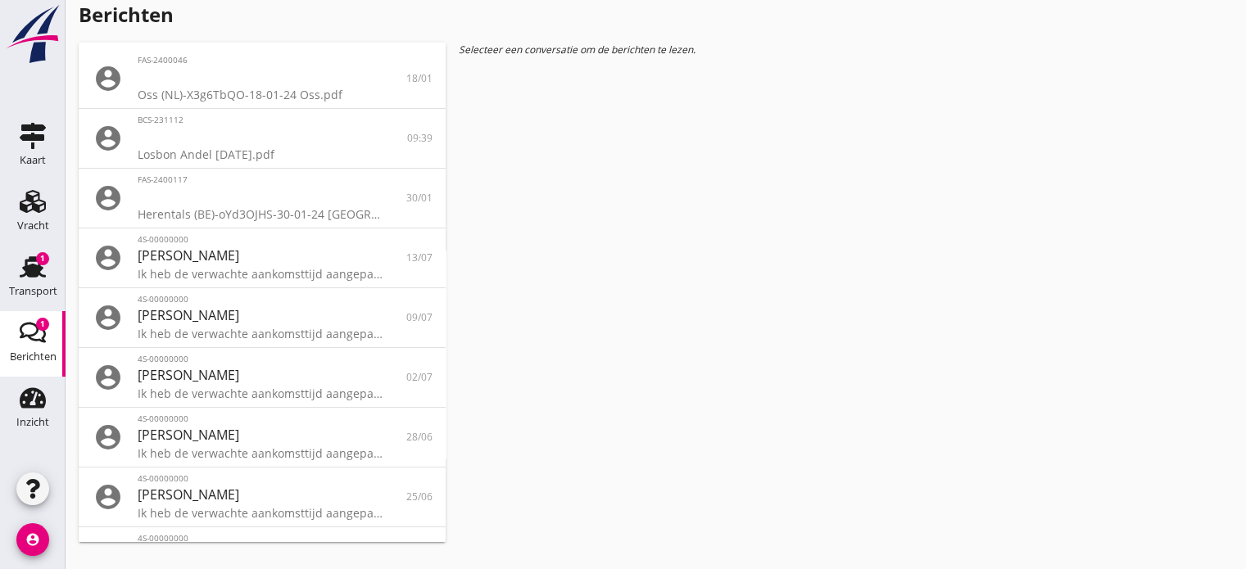
click at [29, 333] on icon "Berichten" at bounding box center [33, 332] width 26 height 26
click at [23, 395] on use at bounding box center [33, 398] width 26 height 20
